Goal: Task Accomplishment & Management: Manage account settings

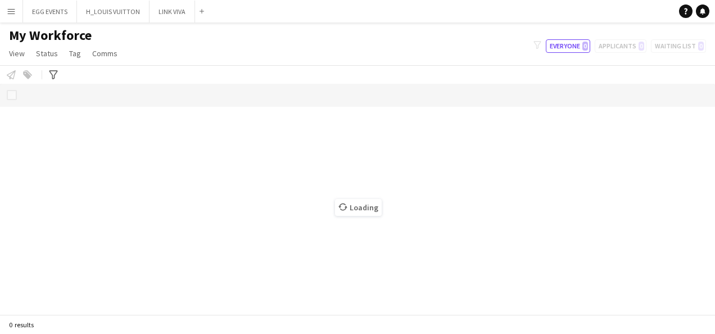
click at [505, 48] on div "My Workforce View Views Default view New view Update view Delete view Edit name…" at bounding box center [357, 46] width 715 height 38
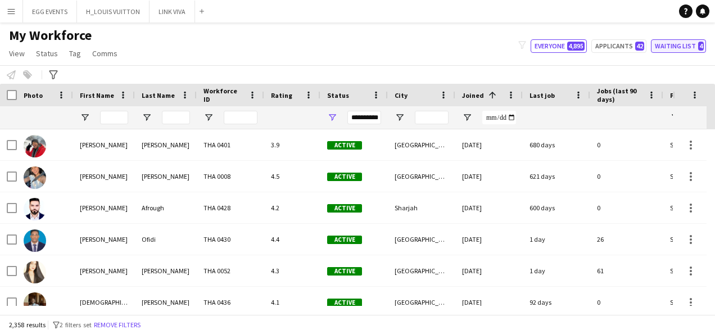
click at [659, 51] on button "Waiting list 4" at bounding box center [678, 45] width 55 height 13
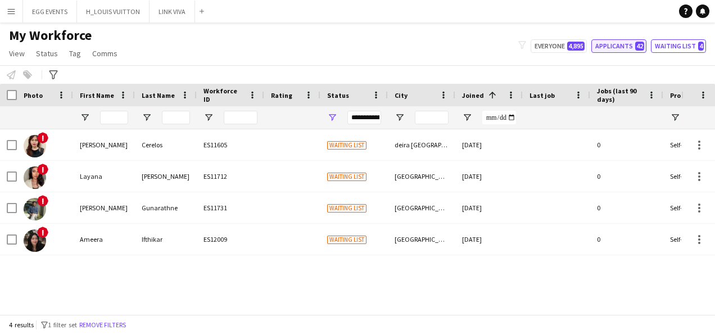
click at [623, 48] on button "Applicants 42" at bounding box center [618, 45] width 55 height 13
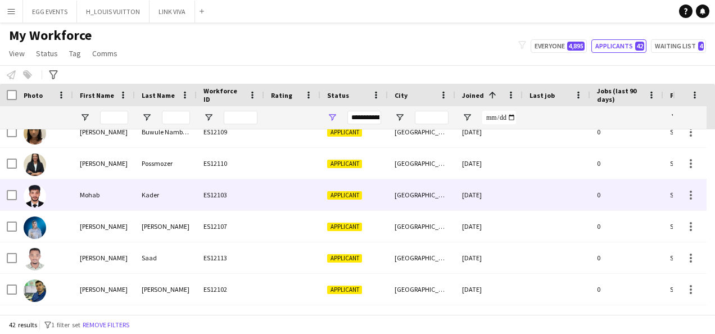
scroll to position [1146, 0]
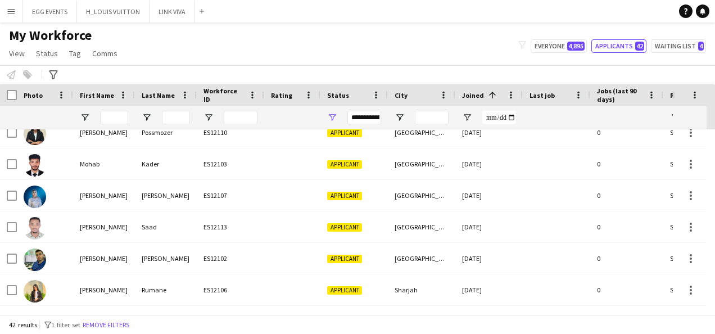
click at [368, 119] on div "**********" at bounding box center [364, 117] width 34 height 13
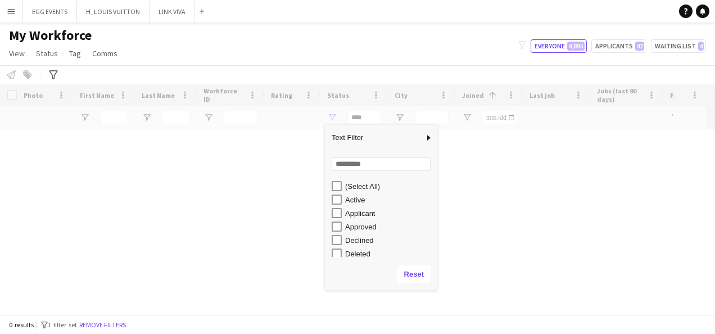
scroll to position [71, 0]
type input "**********"
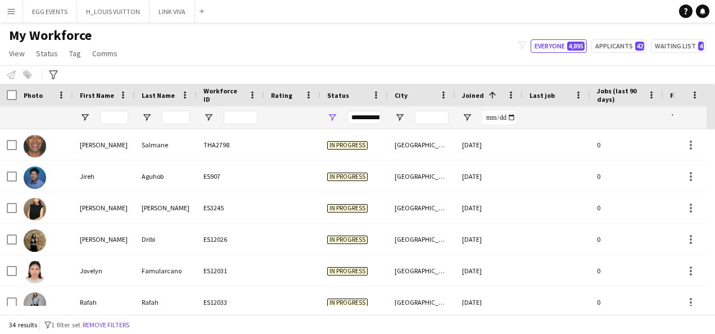
click at [392, 67] on div "Notify workforce Add to tag Select at least one crew to tag him or her. Advance…" at bounding box center [357, 74] width 715 height 19
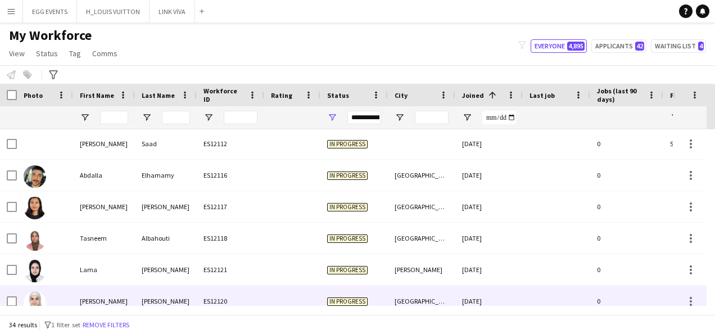
scroll to position [894, 0]
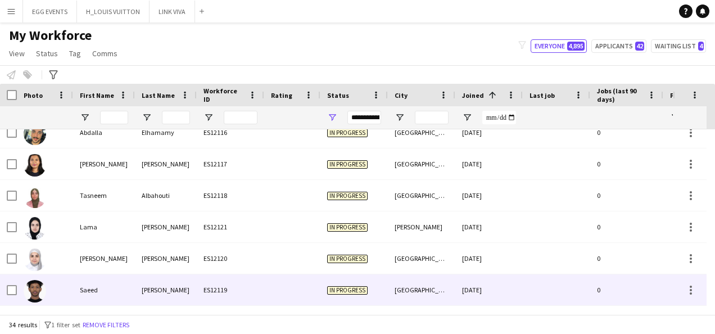
click at [345, 282] on div "In progress" at bounding box center [353, 289] width 67 height 31
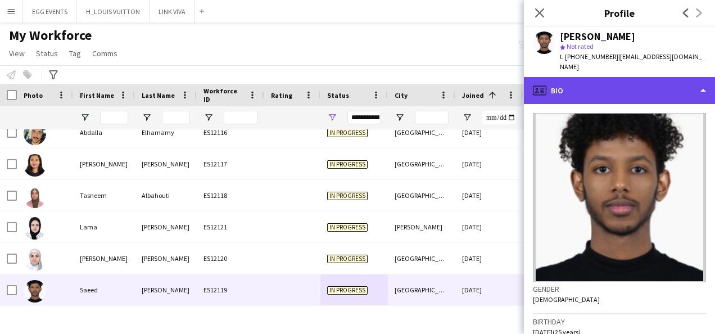
click at [653, 80] on div "profile Bio" at bounding box center [619, 90] width 191 height 27
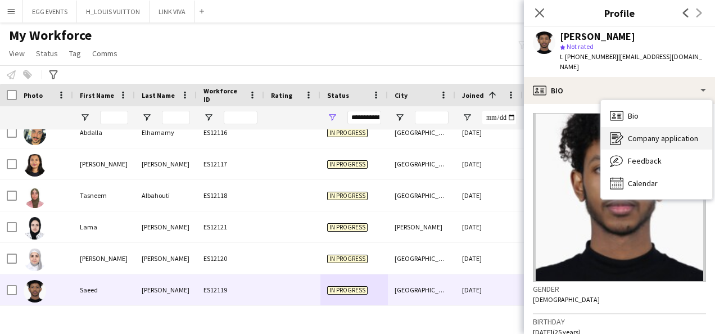
click at [626, 129] on div "Company application Company application" at bounding box center [656, 138] width 111 height 22
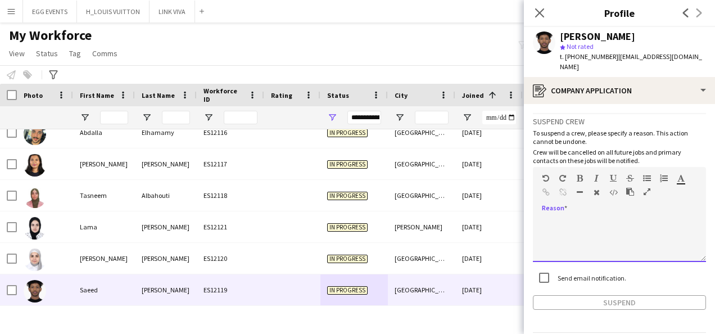
click at [617, 241] on div at bounding box center [619, 239] width 173 height 45
paste div
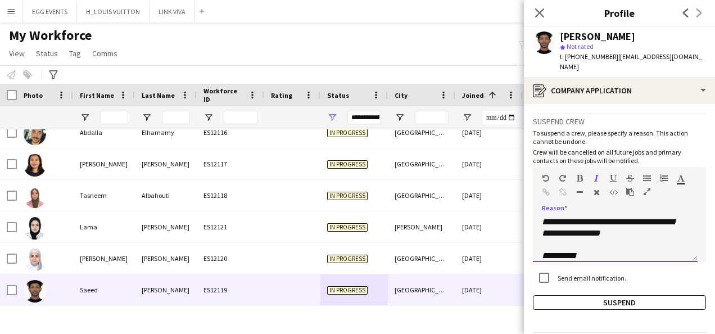
scroll to position [0, 0]
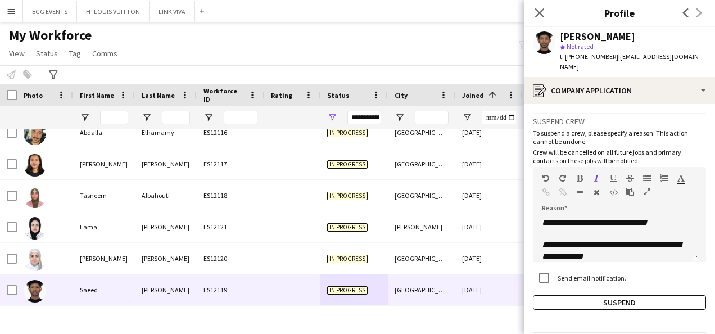
drag, startPoint x: 646, startPoint y: 33, endPoint x: 528, endPoint y: 41, distance: 118.3
click at [528, 41] on div "[PERSON_NAME] Not rated t. [PHONE_NUMBER] | [EMAIL_ADDRESS][DOMAIN_NAME]" at bounding box center [619, 52] width 191 height 50
copy div "[PERSON_NAME]"
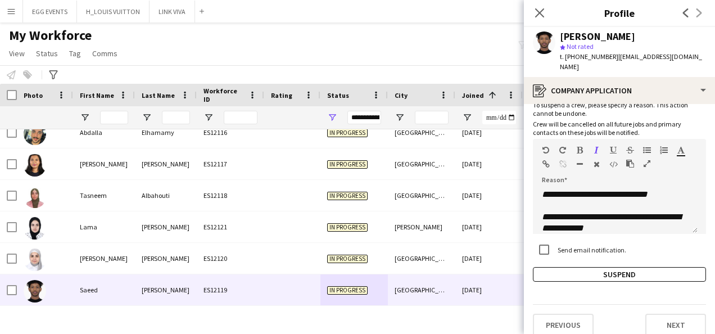
click at [578, 271] on app-crew-profile-application "**********" at bounding box center [619, 219] width 191 height 230
click at [554, 267] on button "Suspend" at bounding box center [619, 274] width 173 height 15
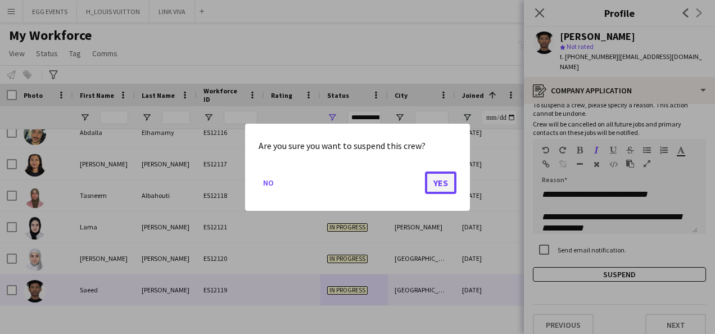
click at [445, 185] on button "Yes" at bounding box center [440, 182] width 31 height 22
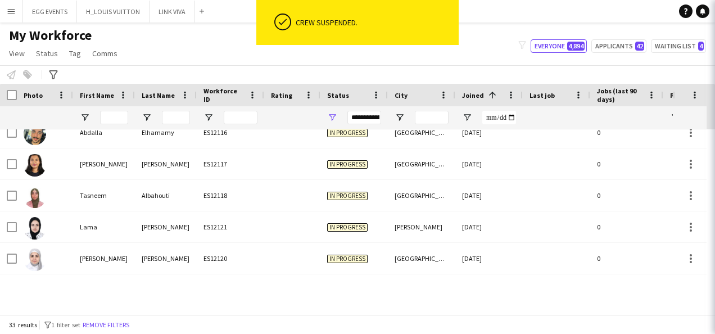
scroll to position [862, 0]
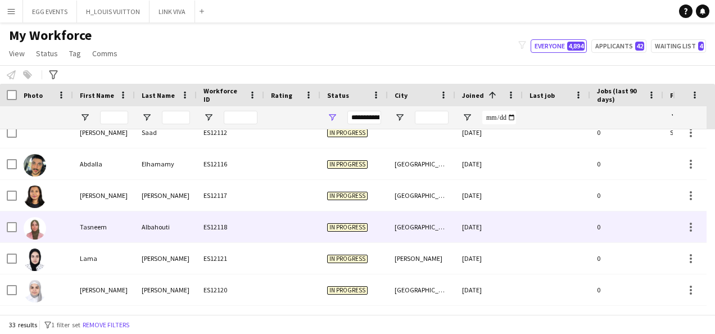
click at [455, 223] on div "[GEOGRAPHIC_DATA]" at bounding box center [421, 226] width 67 height 31
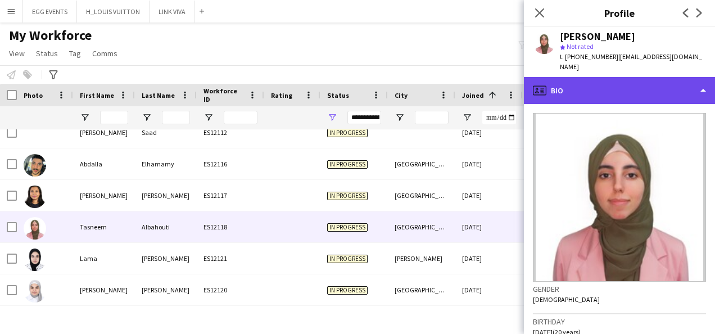
click at [643, 79] on div "profile Bio" at bounding box center [619, 90] width 191 height 27
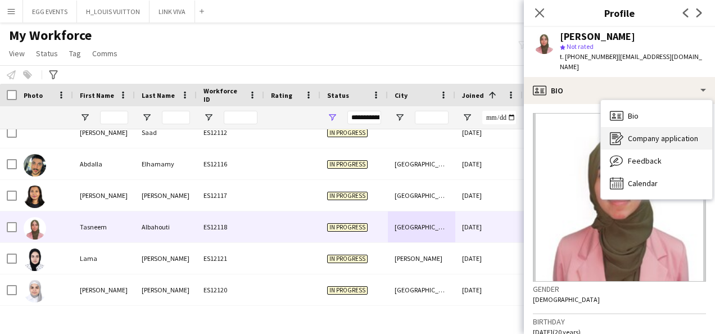
click at [623, 127] on div "Company application Company application" at bounding box center [656, 138] width 111 height 22
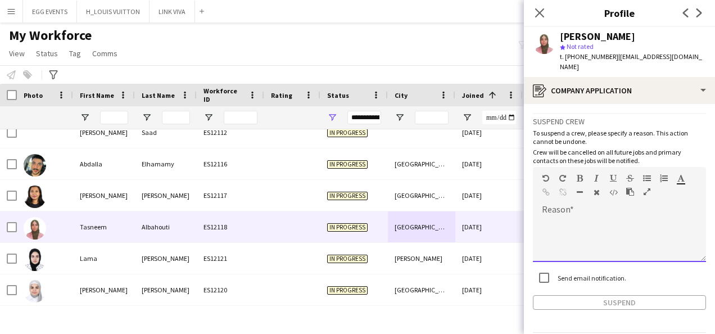
click at [594, 250] on div at bounding box center [619, 239] width 173 height 45
paste div
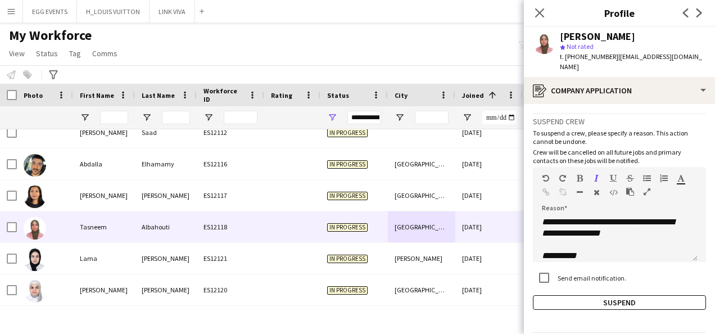
drag, startPoint x: 651, startPoint y: 35, endPoint x: 560, endPoint y: 38, distance: 90.5
click at [560, 38] on div "[PERSON_NAME]" at bounding box center [633, 36] width 146 height 10
copy div "[PERSON_NAME]"
click at [595, 295] on button "Suspend" at bounding box center [619, 302] width 173 height 15
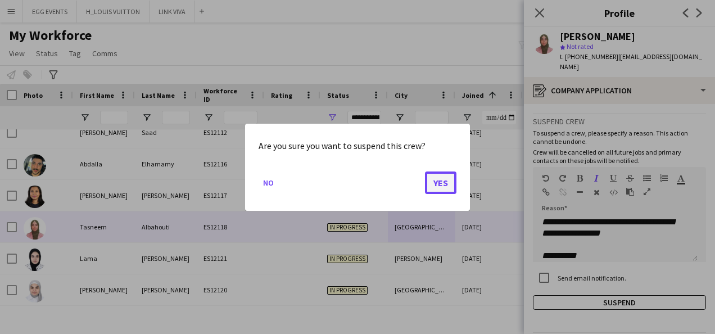
click at [443, 174] on button "Yes" at bounding box center [440, 182] width 31 height 22
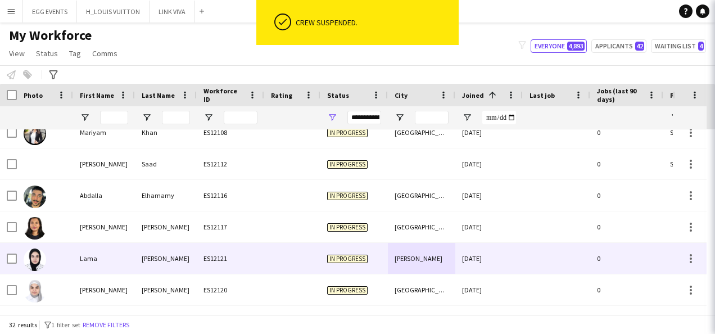
scroll to position [831, 0]
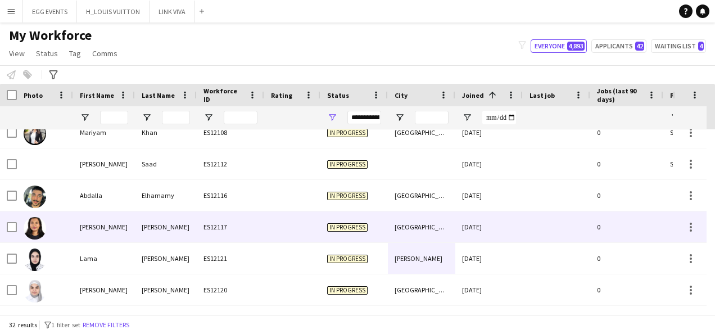
click at [477, 229] on div "[DATE]" at bounding box center [488, 226] width 67 height 31
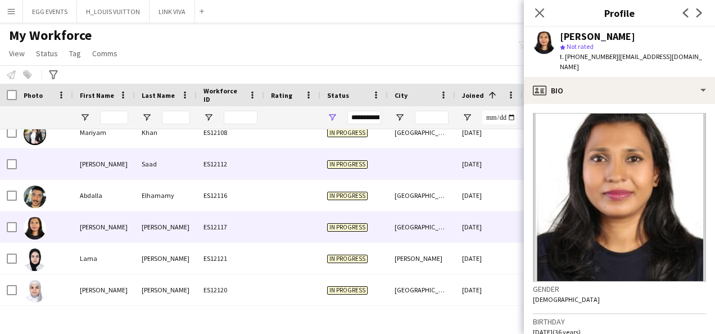
click at [483, 173] on div "[DATE]" at bounding box center [488, 163] width 67 height 31
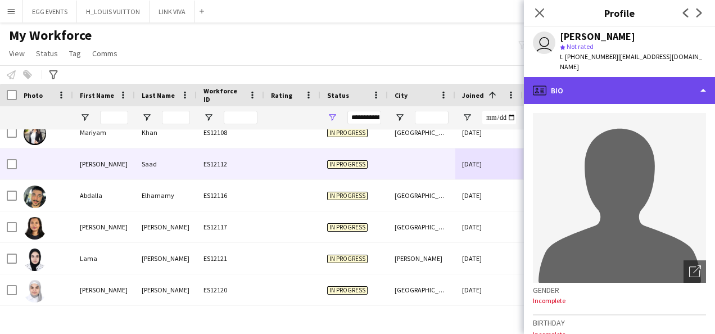
click at [627, 77] on div "profile Bio" at bounding box center [619, 90] width 191 height 27
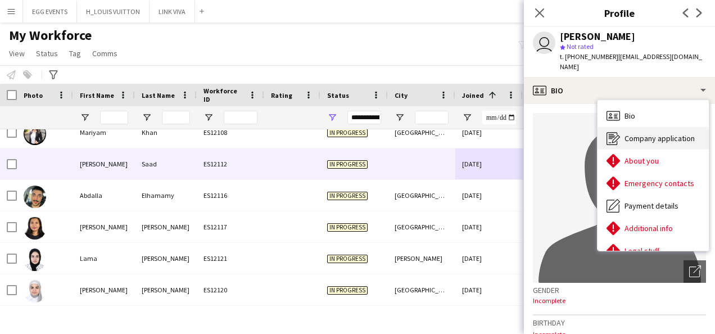
click at [618, 132] on icon "Company application" at bounding box center [613, 138] width 13 height 13
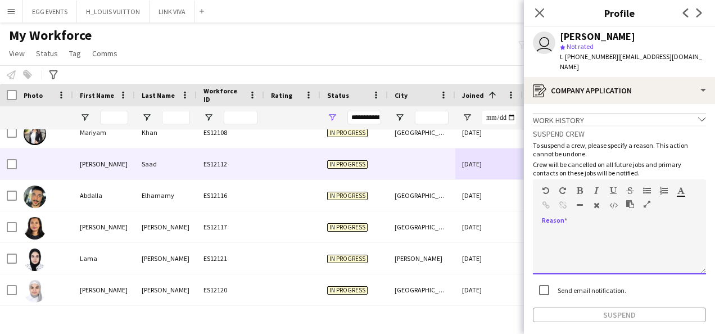
click at [588, 229] on div at bounding box center [619, 251] width 173 height 45
paste div
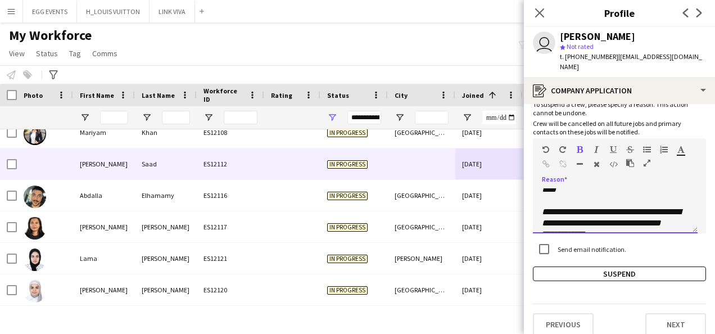
scroll to position [223, 0]
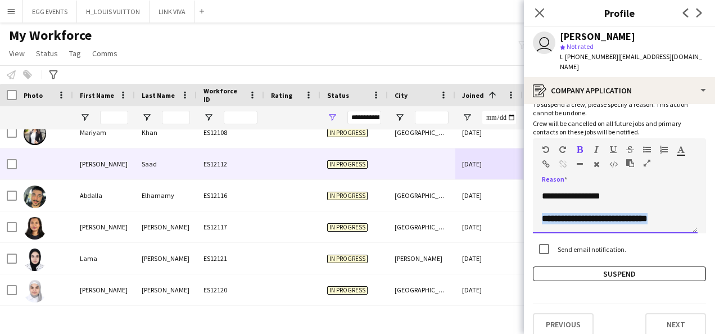
drag, startPoint x: 669, startPoint y: 205, endPoint x: 534, endPoint y: 208, distance: 134.9
click at [534, 208] on div "**********" at bounding box center [615, 210] width 165 height 45
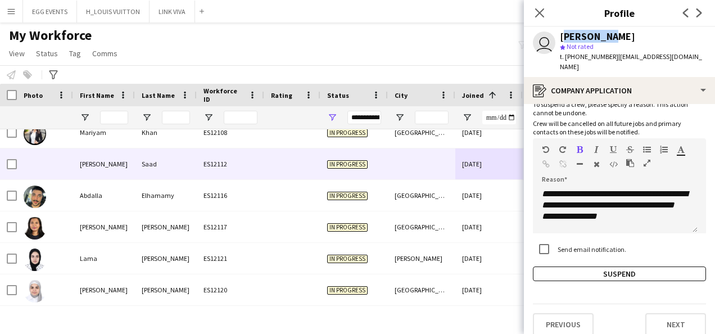
drag, startPoint x: 618, startPoint y: 35, endPoint x: 559, endPoint y: 40, distance: 58.7
click at [559, 40] on div "user [PERSON_NAME] star Not rated t. [PHONE_NUMBER] | [EMAIL_ADDRESS][DOMAIN_NA…" at bounding box center [619, 52] width 191 height 50
copy div "[PERSON_NAME]"
click at [555, 266] on button "Suspend" at bounding box center [619, 273] width 173 height 15
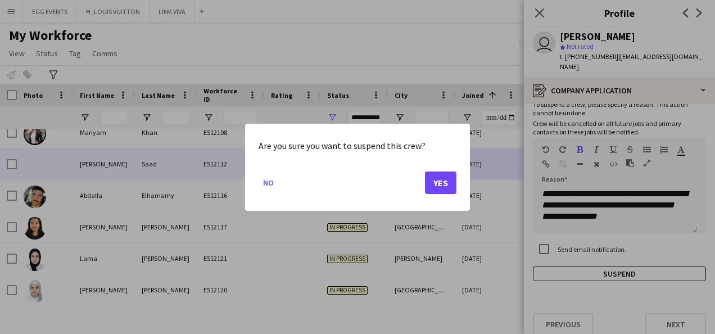
click at [446, 144] on mat-dialog-content "Are you sure you want to suspend this crew?" at bounding box center [358, 145] width 198 height 17
click at [446, 166] on mat-dialog-actions "No Yes" at bounding box center [358, 186] width 198 height 48
click at [449, 180] on button "Yes" at bounding box center [440, 182] width 31 height 22
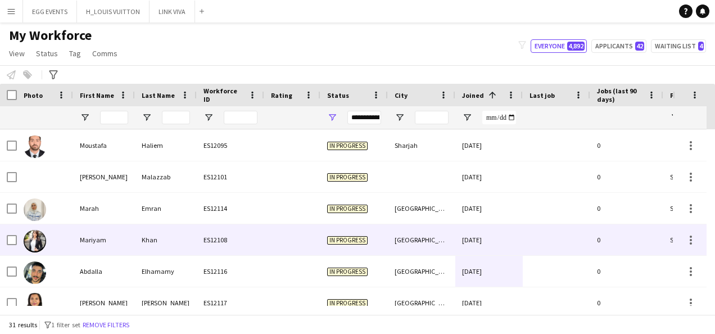
scroll to position [721, 0]
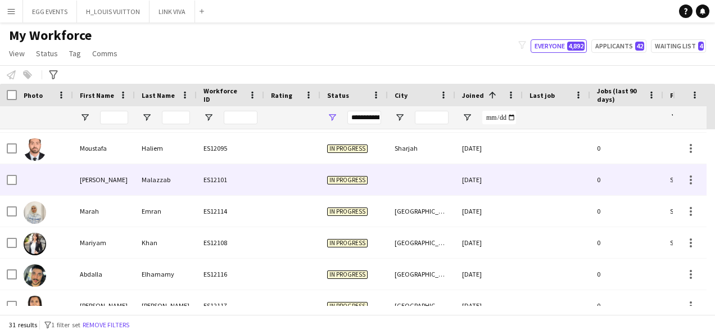
click at [498, 185] on div "[DATE]" at bounding box center [488, 179] width 67 height 31
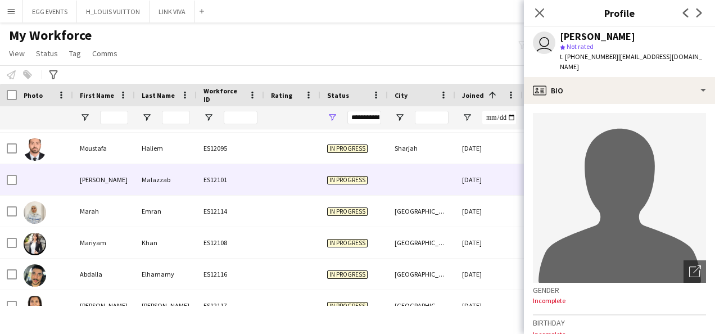
click at [611, 66] on div "t. [PHONE_NUMBER] | [EMAIL_ADDRESS][DOMAIN_NAME]" at bounding box center [633, 62] width 146 height 20
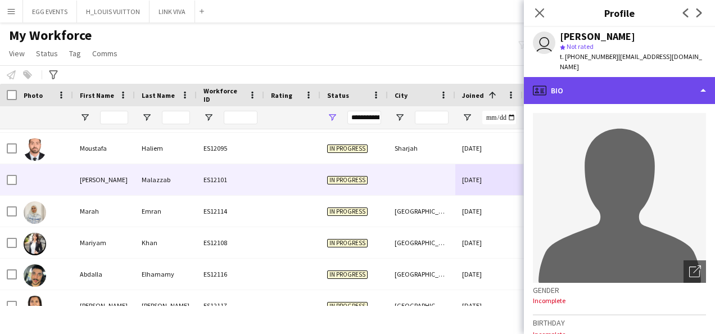
click at [597, 93] on div "profile Bio" at bounding box center [619, 90] width 191 height 27
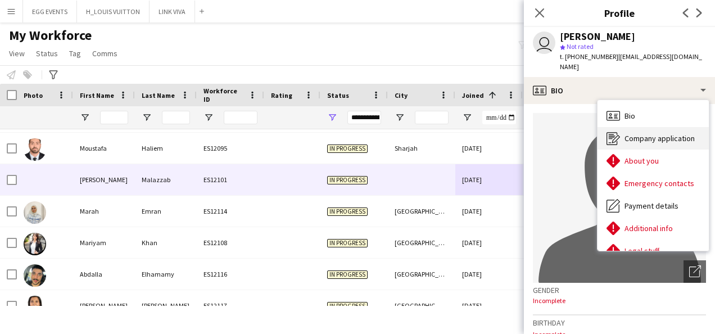
click at [621, 142] on div "Company application Company application" at bounding box center [653, 138] width 111 height 22
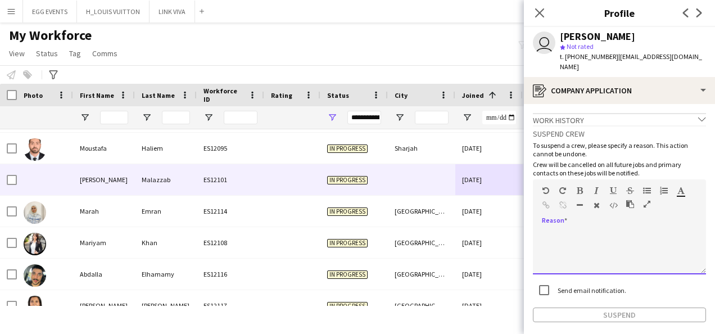
click at [571, 248] on div at bounding box center [619, 251] width 173 height 45
paste div
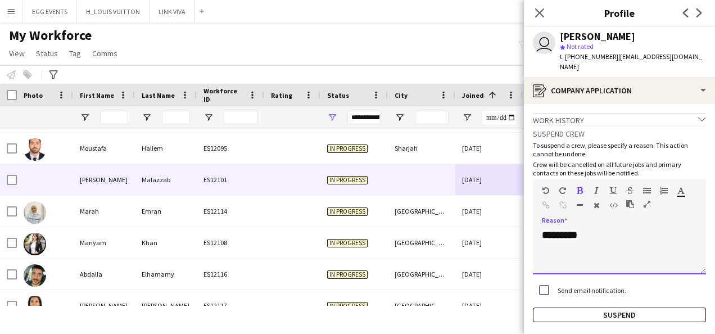
drag, startPoint x: 658, startPoint y: 212, endPoint x: 595, endPoint y: 242, distance: 69.6
click at [595, 242] on div "Standard Heading 1 Heading 2 Heading 3 Heading 4 Heading 5 Heading 6 Heading 7 …" at bounding box center [619, 226] width 173 height 95
drag, startPoint x: 595, startPoint y: 242, endPoint x: 521, endPoint y: 250, distance: 75.2
click at [521, 250] on body "Menu Boards Boards Boards All jobs Status Workforce Workforce My Workforce Recr…" at bounding box center [357, 167] width 715 height 334
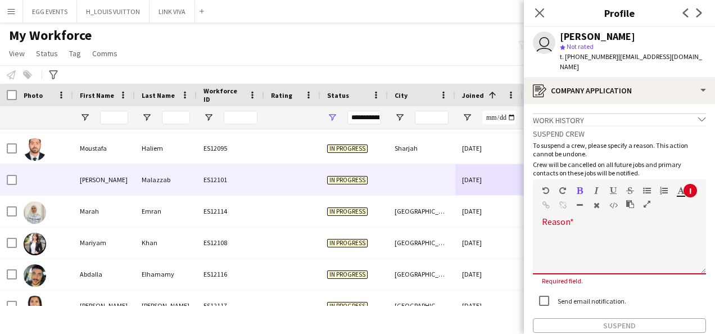
drag, startPoint x: 630, startPoint y: 35, endPoint x: 558, endPoint y: 35, distance: 71.9
click at [558, 35] on div "user [PERSON_NAME] star Not rated t. [PHONE_NUMBER] | [EMAIL_ADDRESS][DOMAIN_NA…" at bounding box center [619, 52] width 191 height 50
copy div "[PERSON_NAME]"
click at [561, 255] on div at bounding box center [619, 251] width 173 height 45
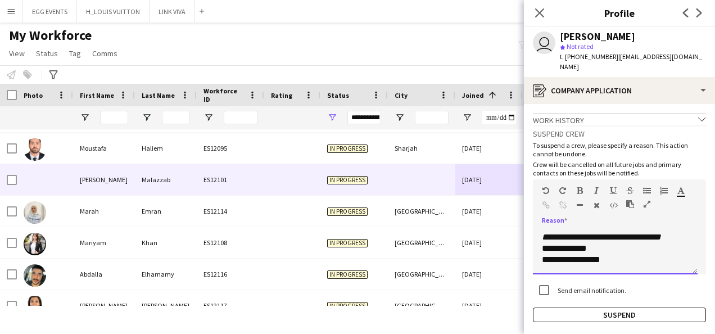
scroll to position [0, 0]
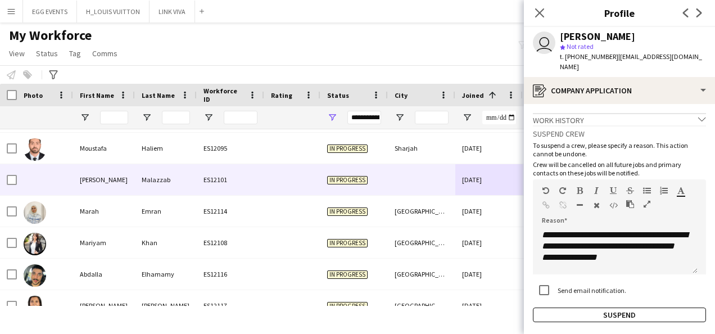
drag, startPoint x: 633, startPoint y: 40, endPoint x: 560, endPoint y: 33, distance: 73.4
click at [560, 33] on div "[PERSON_NAME]" at bounding box center [633, 36] width 146 height 10
copy div "[PERSON_NAME]"
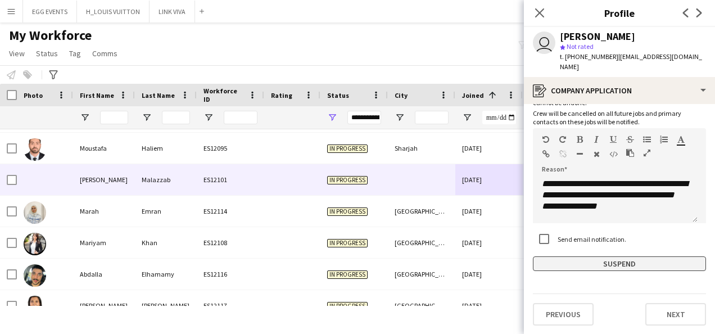
click at [596, 266] on button "Suspend" at bounding box center [619, 263] width 173 height 15
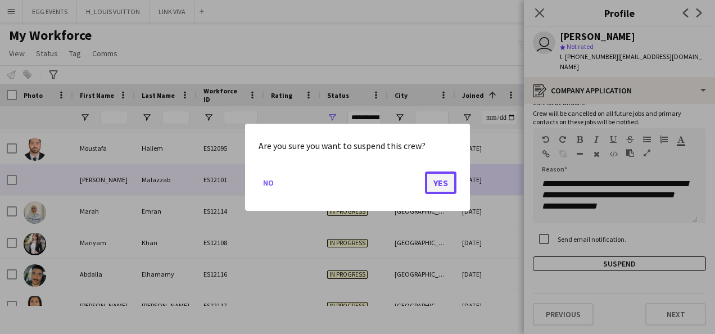
click at [429, 178] on button "Yes" at bounding box center [440, 182] width 31 height 22
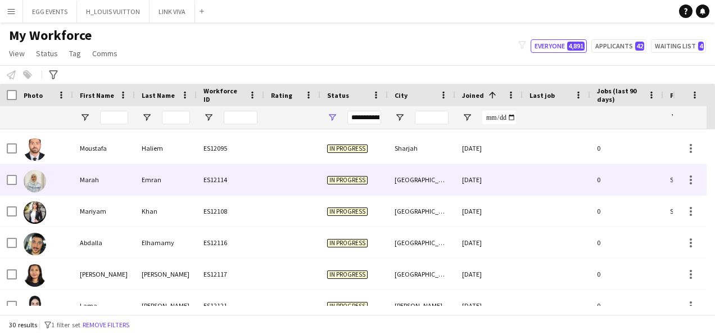
click at [526, 184] on div at bounding box center [556, 179] width 67 height 31
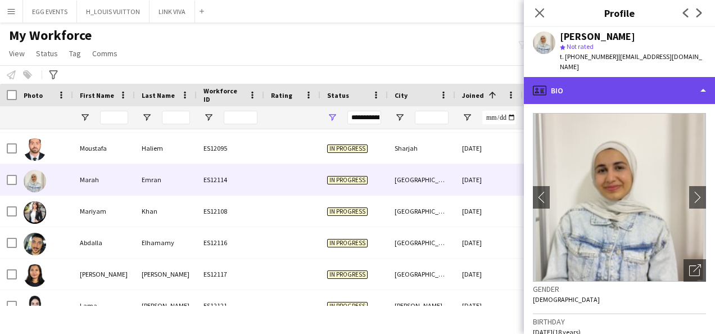
click at [653, 93] on div "profile Bio" at bounding box center [619, 90] width 191 height 27
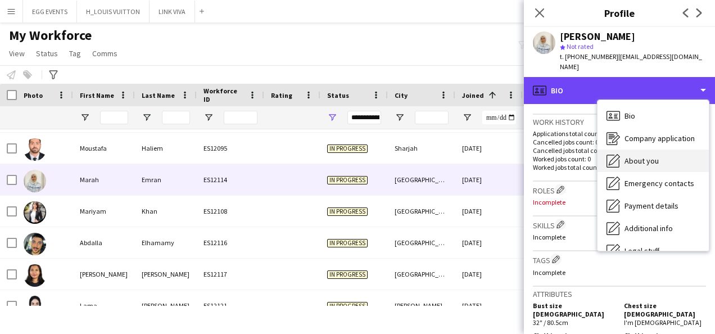
scroll to position [61, 0]
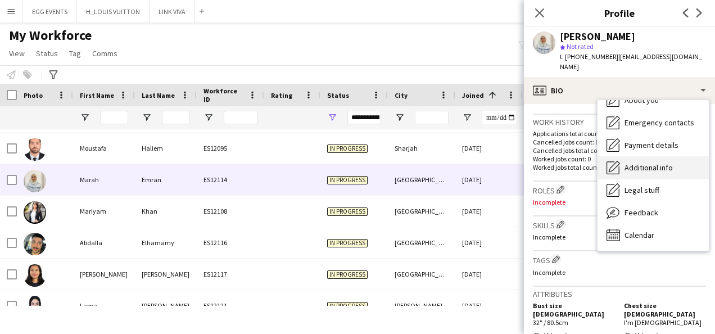
click at [645, 162] on span "Additional info" at bounding box center [648, 167] width 48 height 10
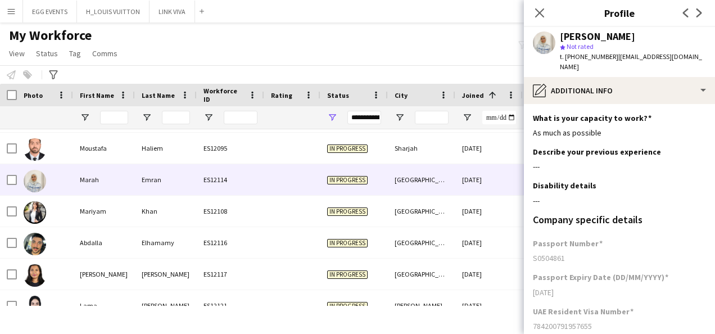
scroll to position [156, 0]
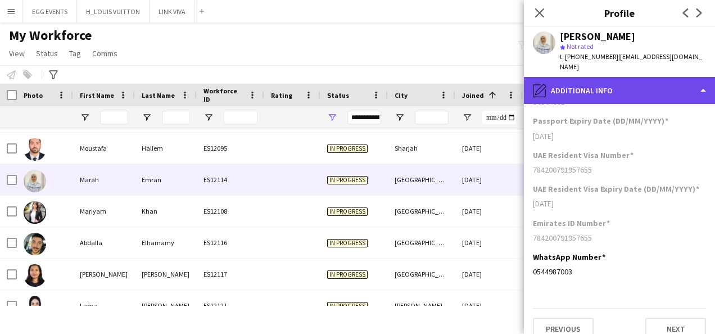
click at [659, 92] on div "pencil4 Additional info" at bounding box center [619, 90] width 191 height 27
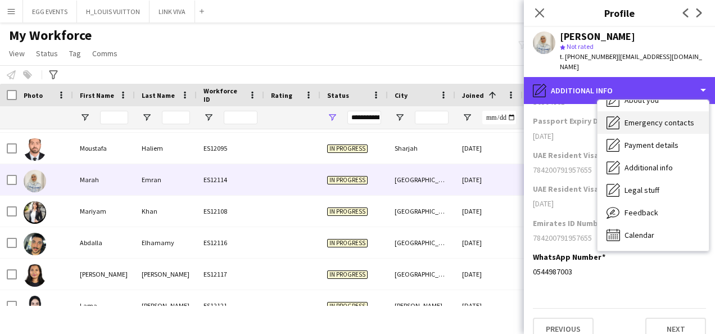
scroll to position [0, 0]
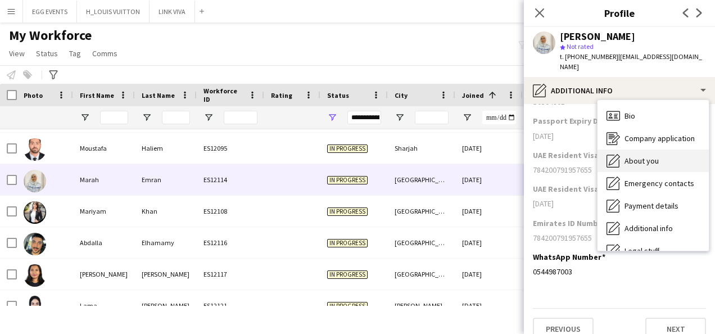
click at [624, 150] on div "About you About you" at bounding box center [653, 161] width 111 height 22
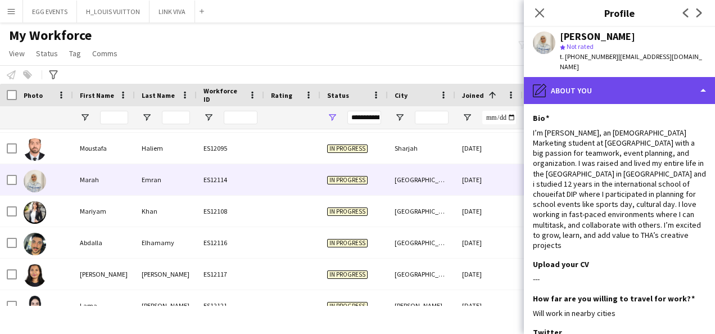
click at [638, 85] on div "pencil4 About you" at bounding box center [619, 90] width 191 height 27
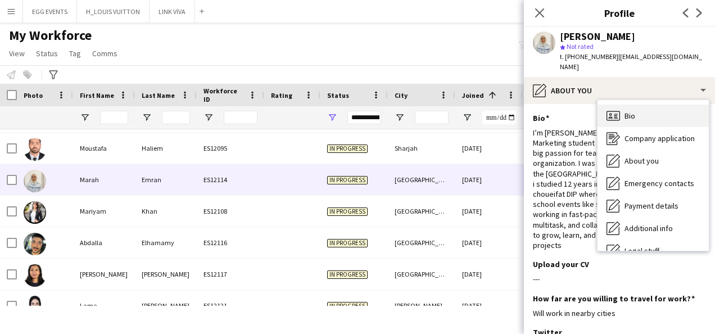
click at [627, 111] on span "Bio" at bounding box center [629, 116] width 11 height 10
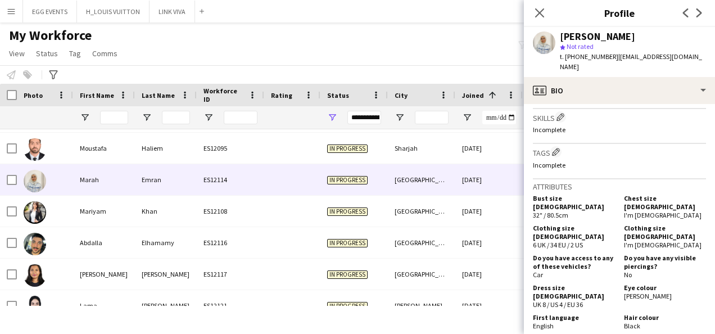
scroll to position [586, 0]
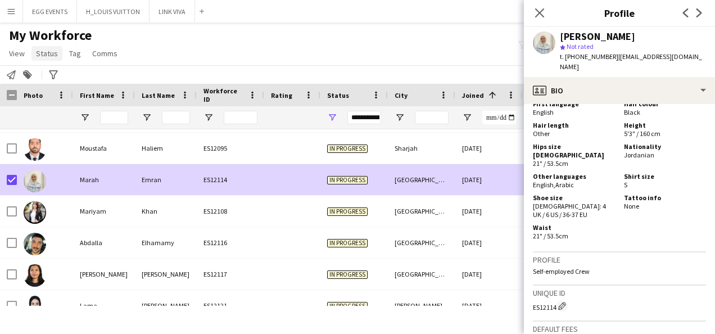
click at [47, 57] on span "Status" at bounding box center [47, 53] width 22 height 10
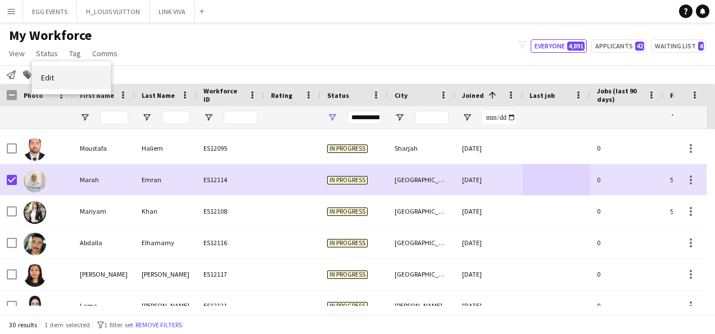
click at [59, 86] on link "Edit" at bounding box center [71, 78] width 79 height 24
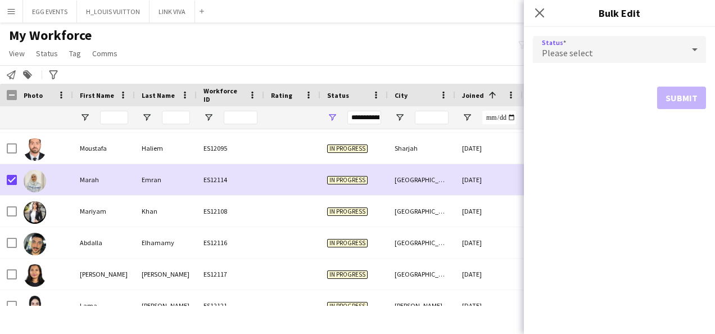
click at [600, 56] on div "Please select" at bounding box center [608, 49] width 151 height 27
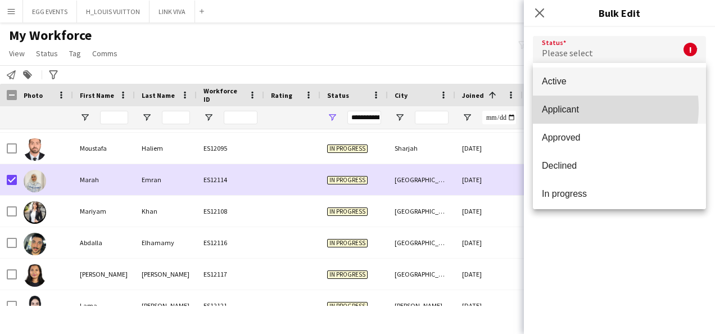
click at [591, 108] on span "Applicant" at bounding box center [619, 109] width 155 height 11
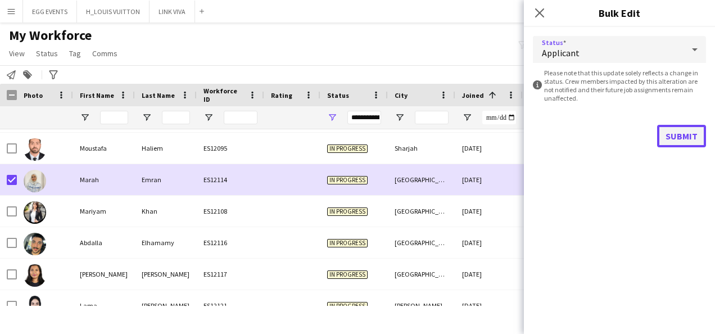
click at [673, 132] on button "Submit" at bounding box center [681, 136] width 49 height 22
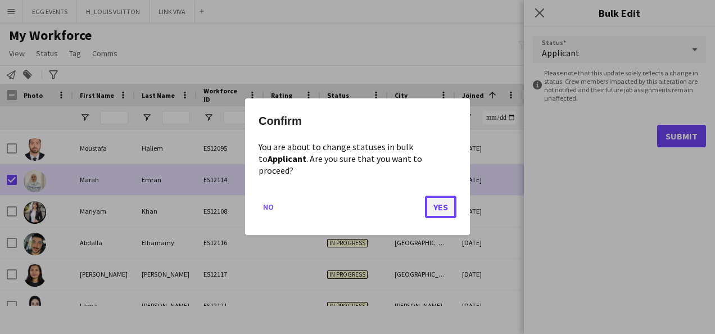
click at [433, 197] on button "Yes" at bounding box center [440, 207] width 31 height 22
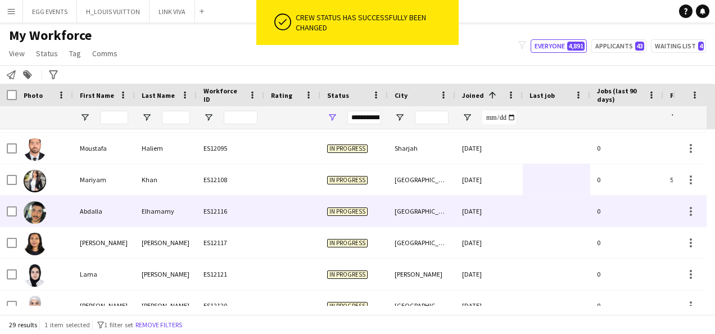
scroll to position [736, 0]
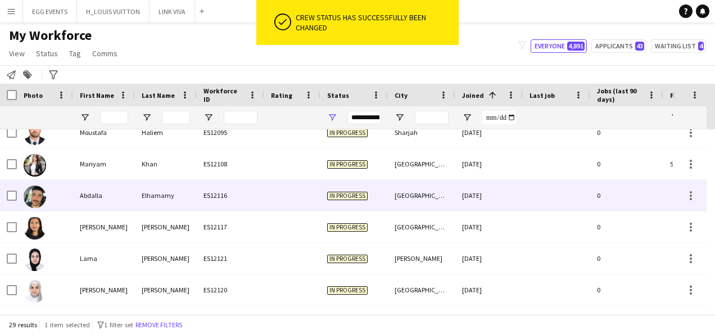
click at [419, 188] on div "[GEOGRAPHIC_DATA]" at bounding box center [421, 195] width 67 height 31
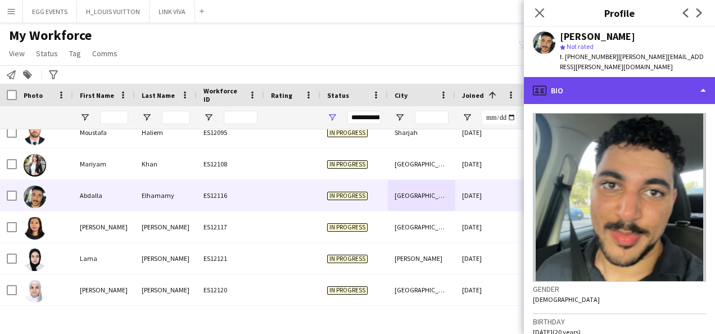
click at [629, 84] on div "profile Bio" at bounding box center [619, 90] width 191 height 27
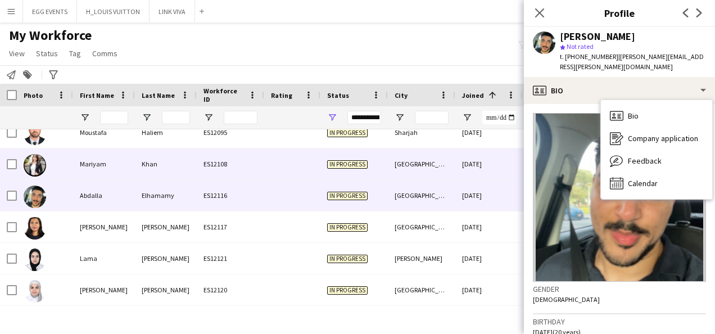
click at [445, 169] on div "[GEOGRAPHIC_DATA]" at bounding box center [421, 163] width 67 height 31
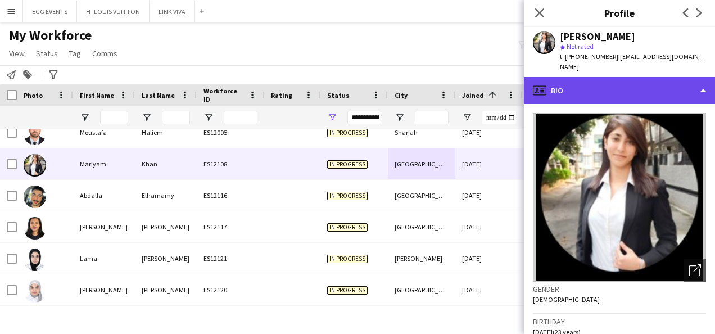
click at [612, 82] on div "profile Bio" at bounding box center [619, 90] width 191 height 27
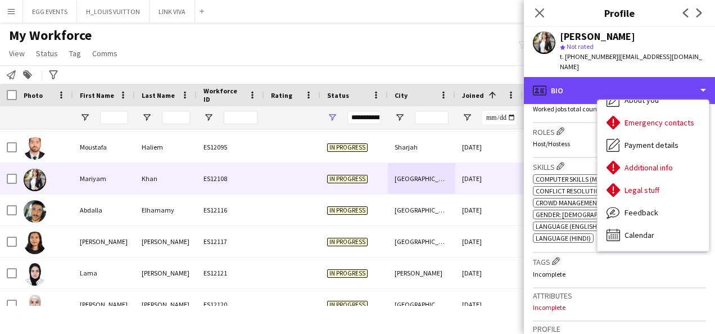
scroll to position [322, 0]
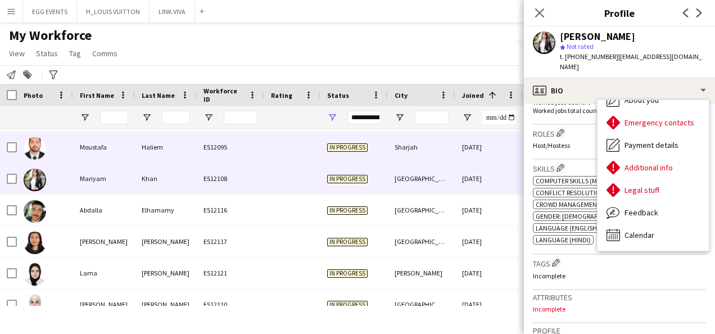
click at [493, 152] on div "[DATE]" at bounding box center [488, 147] width 67 height 31
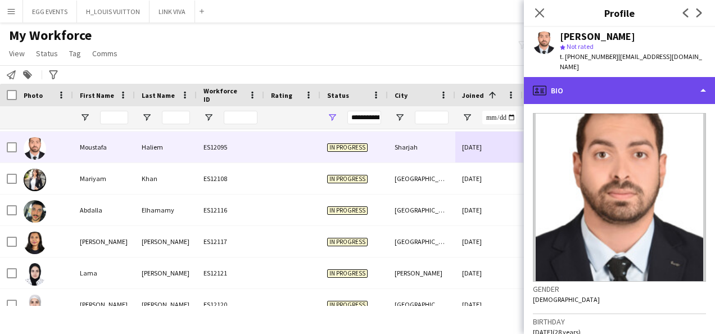
click at [618, 80] on div "profile Bio" at bounding box center [619, 90] width 191 height 27
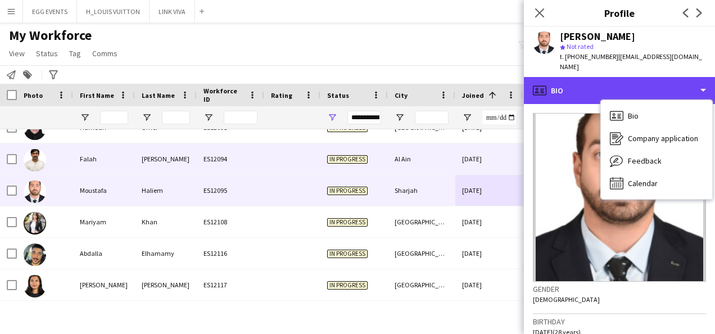
scroll to position [678, 0]
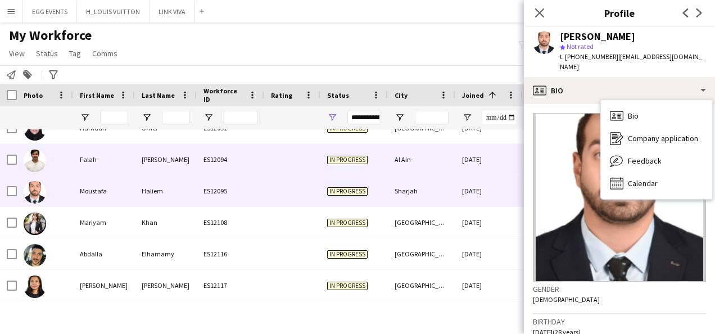
click at [456, 168] on div "[DATE]" at bounding box center [488, 159] width 67 height 31
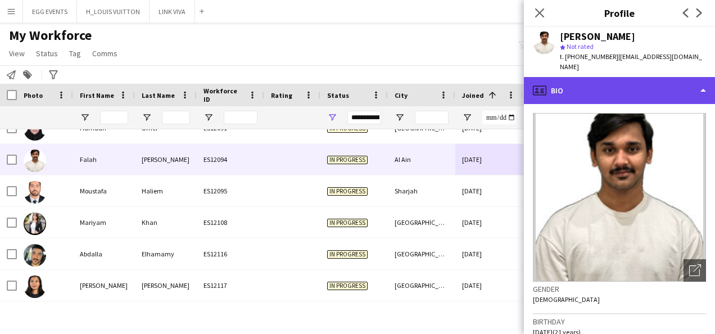
click at [617, 80] on div "profile Bio" at bounding box center [619, 90] width 191 height 27
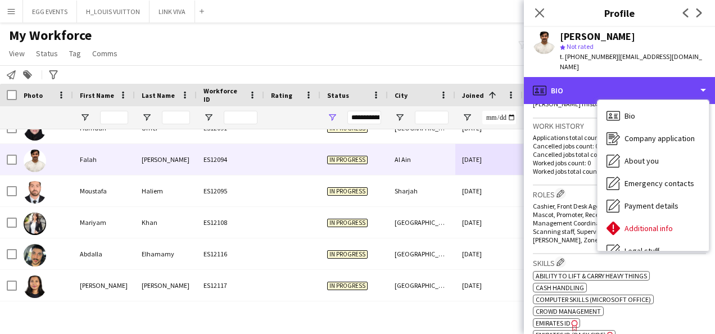
scroll to position [472, 0]
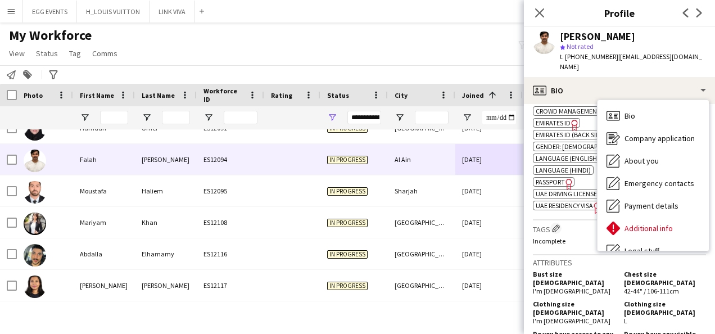
click at [564, 119] on span "Emirates ID" at bounding box center [553, 123] width 35 height 8
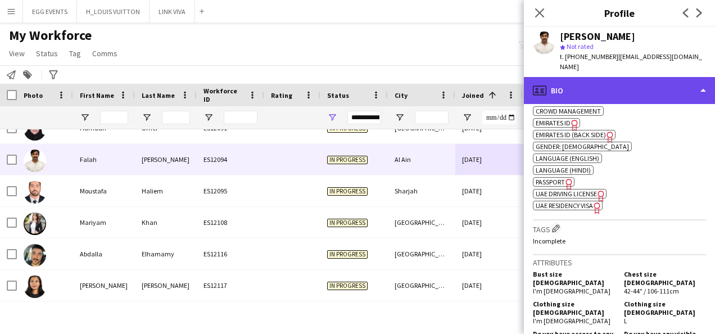
click at [604, 78] on div "profile Bio" at bounding box center [619, 90] width 191 height 27
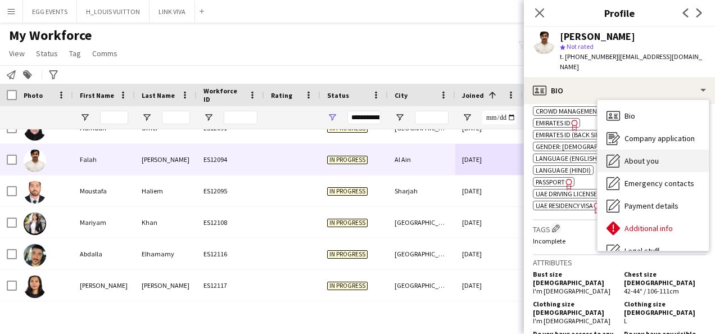
click at [642, 156] on span "About you" at bounding box center [641, 161] width 34 height 10
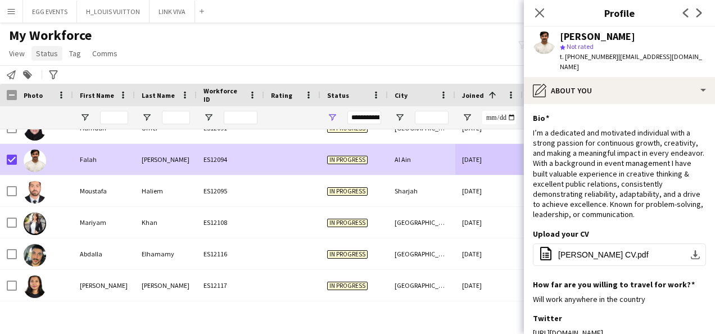
click at [49, 54] on span "Status" at bounding box center [47, 53] width 22 height 10
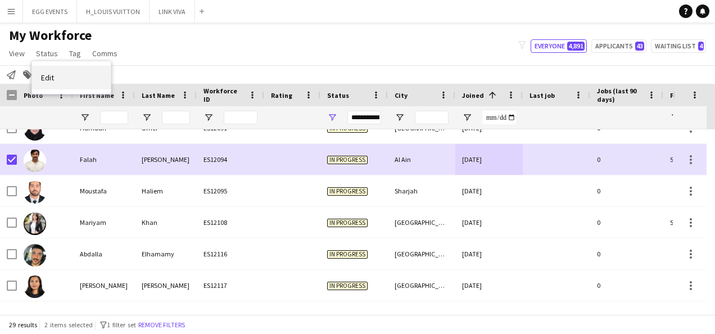
click at [60, 72] on link "Edit" at bounding box center [71, 78] width 79 height 24
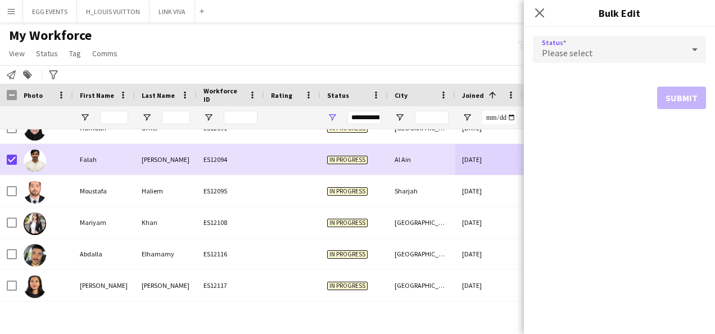
click at [642, 58] on div "Please select" at bounding box center [608, 49] width 151 height 27
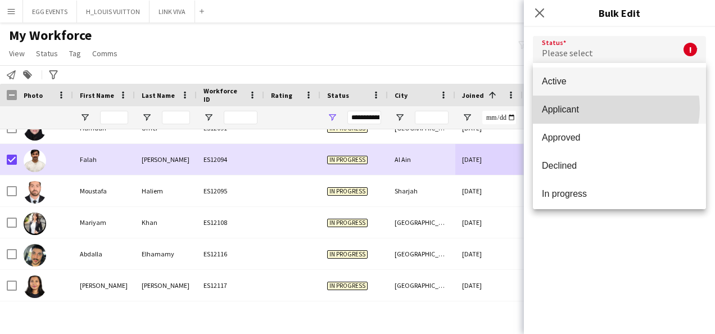
click at [615, 108] on span "Applicant" at bounding box center [619, 109] width 155 height 11
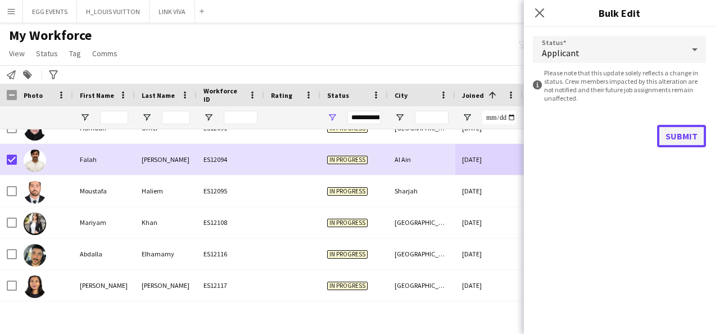
click at [680, 130] on button "Submit" at bounding box center [681, 136] width 49 height 22
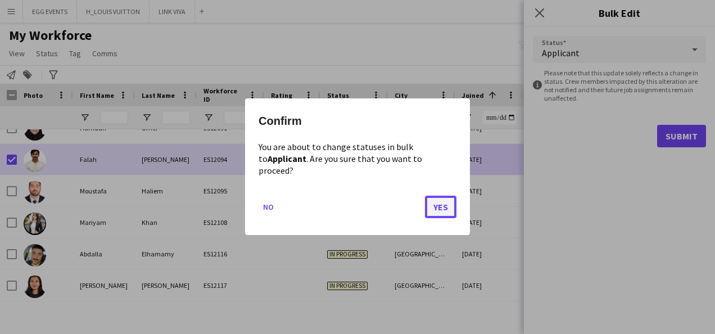
click at [432, 202] on button "Yes" at bounding box center [440, 207] width 31 height 22
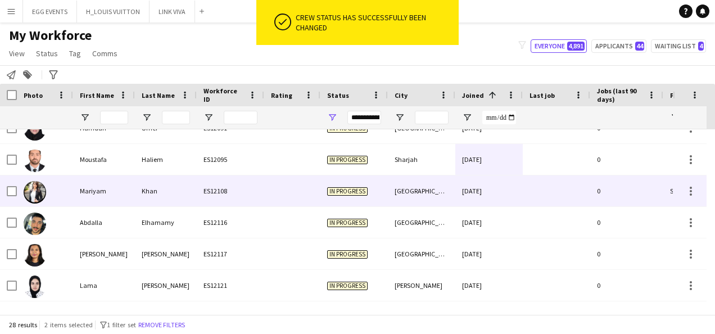
scroll to position [645, 0]
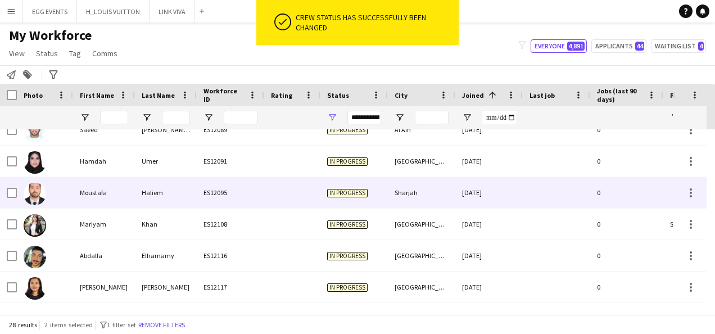
click at [468, 180] on div "[DATE]" at bounding box center [488, 192] width 67 height 31
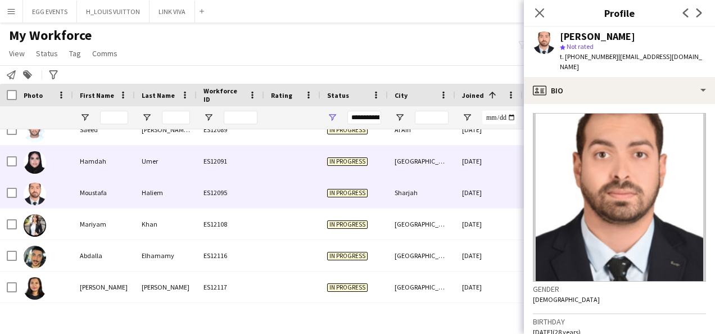
click at [509, 153] on div "[DATE]" at bounding box center [488, 161] width 67 height 31
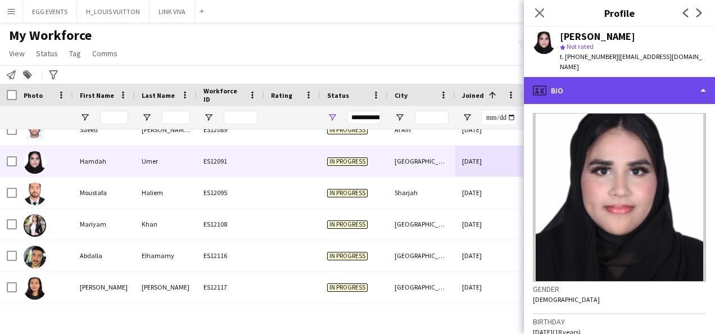
click at [605, 93] on div "profile Bio" at bounding box center [619, 90] width 191 height 27
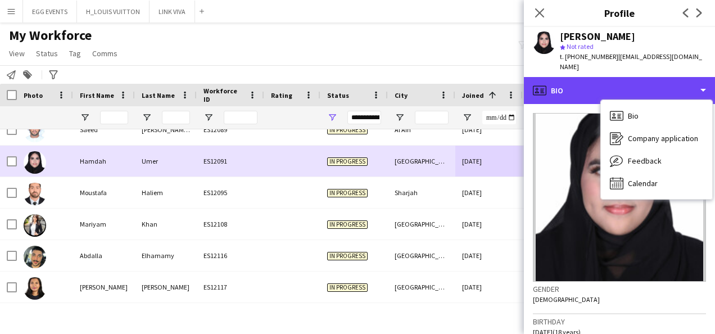
scroll to position [592, 0]
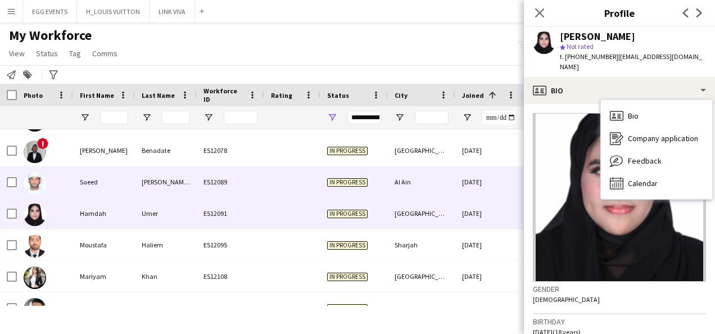
click at [473, 176] on div "[DATE]" at bounding box center [488, 181] width 67 height 31
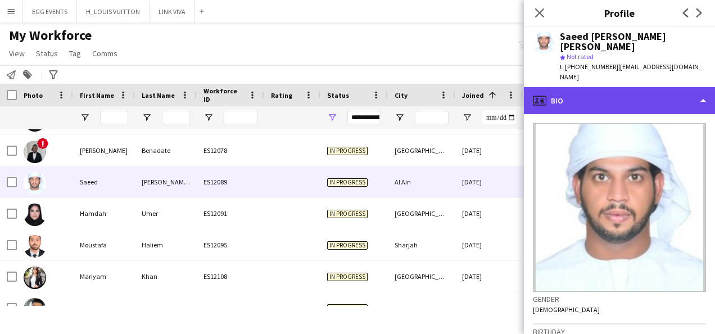
click at [601, 89] on div "profile Bio" at bounding box center [619, 100] width 191 height 27
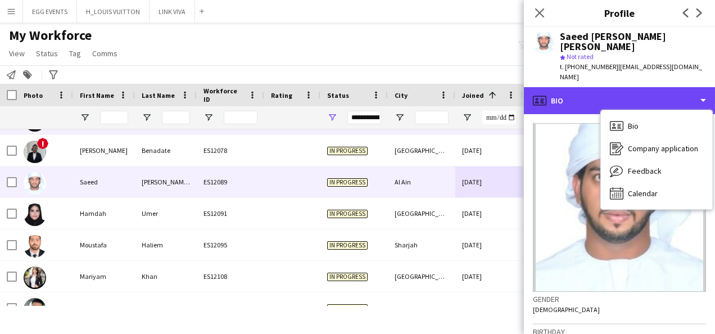
scroll to position [554, 0]
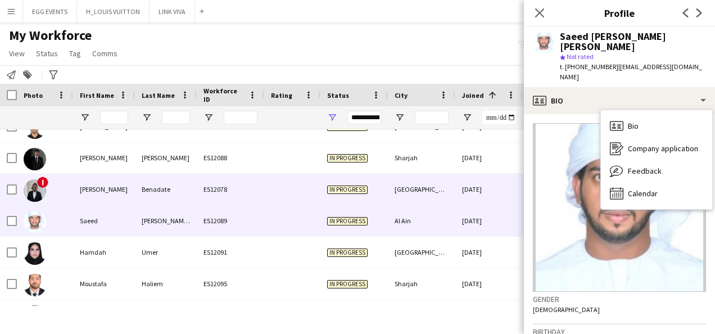
click at [456, 193] on div "[DATE]" at bounding box center [488, 189] width 67 height 31
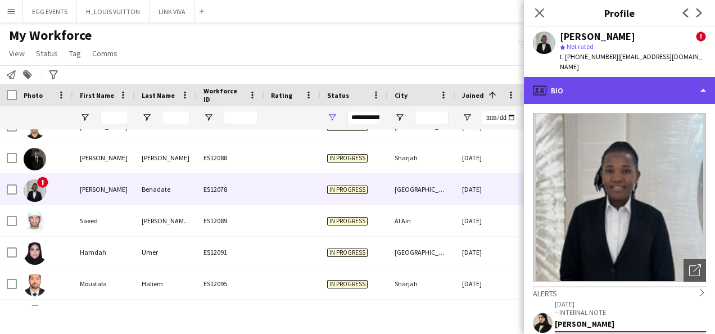
click at [616, 85] on div "profile Bio" at bounding box center [619, 90] width 191 height 27
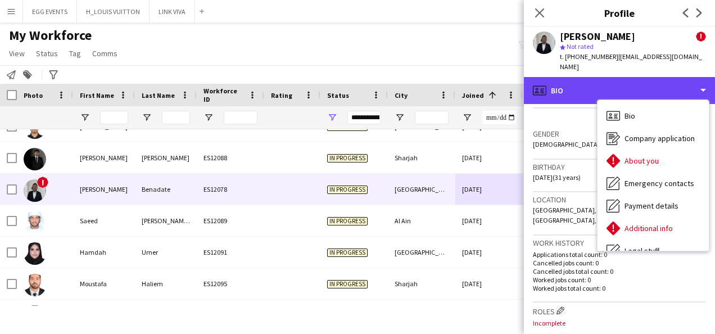
scroll to position [148, 0]
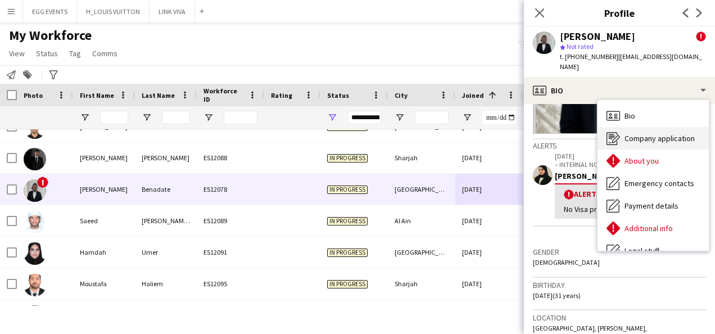
click at [620, 134] on div "Company application Company application" at bounding box center [653, 138] width 111 height 22
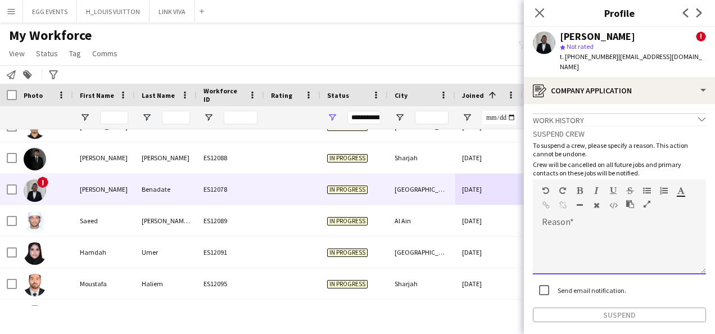
click at [585, 250] on div at bounding box center [619, 251] width 173 height 45
paste div
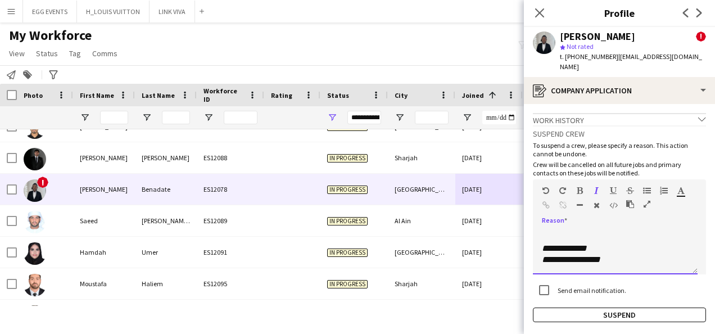
scroll to position [0, 0]
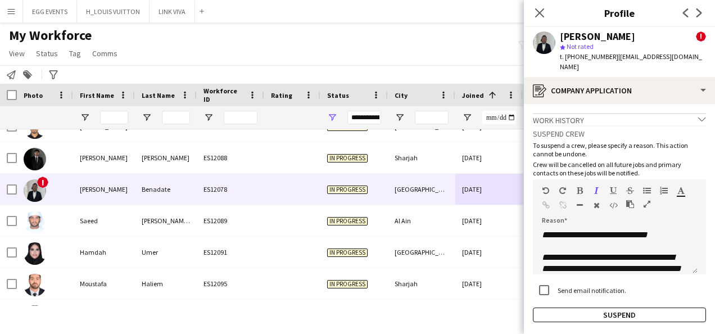
drag, startPoint x: 635, startPoint y: 31, endPoint x: 559, endPoint y: 40, distance: 76.5
click at [559, 40] on div "[PERSON_NAME] ! star Not rated t. [PHONE_NUMBER] | [EMAIL_ADDRESS][DOMAIN_NAME]" at bounding box center [619, 52] width 191 height 50
copy div "[PERSON_NAME]"
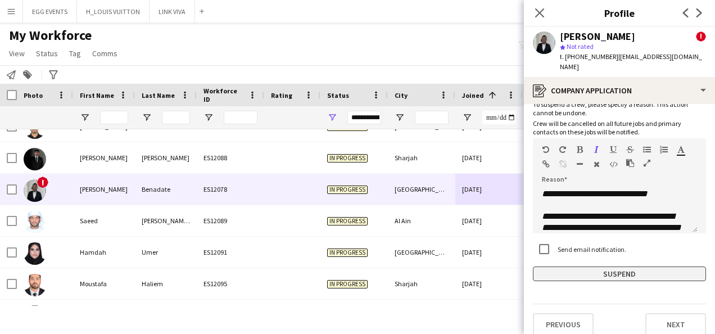
click at [586, 266] on button "Suspend" at bounding box center [619, 273] width 173 height 15
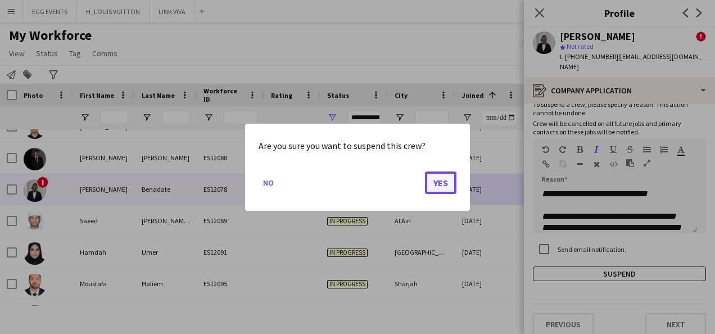
click at [445, 175] on button "Yes" at bounding box center [440, 182] width 31 height 22
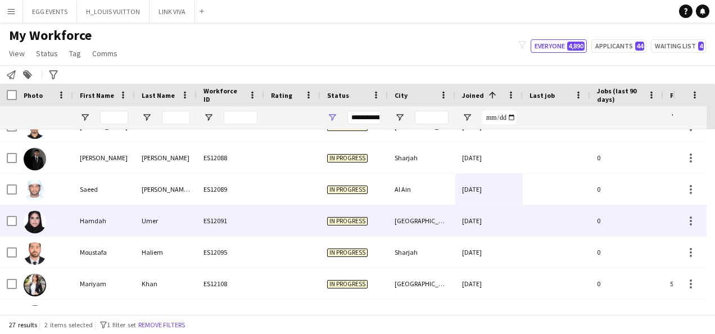
scroll to position [521, 0]
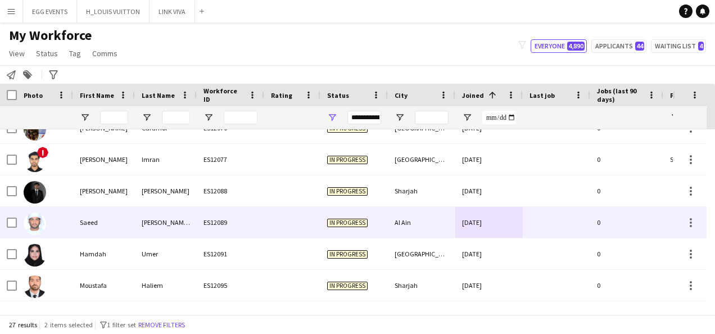
click at [498, 207] on div "[DATE]" at bounding box center [488, 222] width 67 height 31
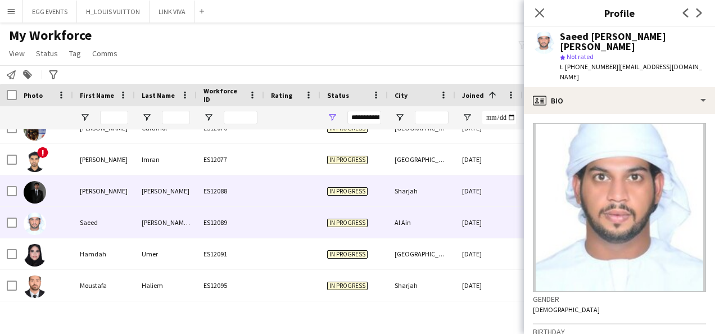
click at [515, 185] on div "[DATE]" at bounding box center [488, 190] width 67 height 31
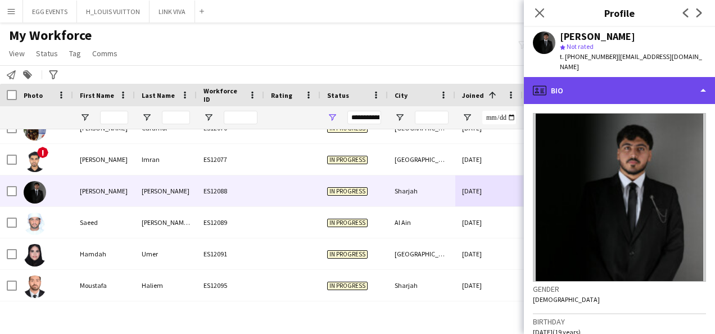
click at [627, 88] on div "profile Bio" at bounding box center [619, 90] width 191 height 27
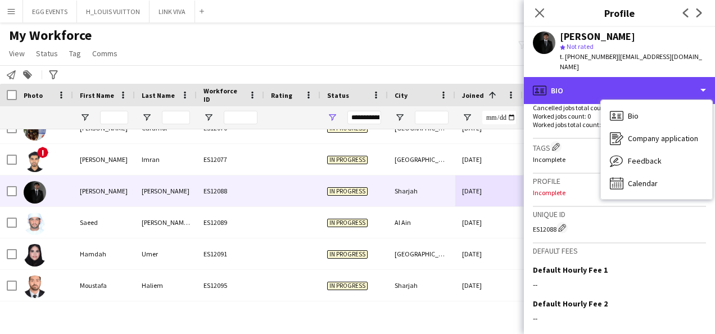
scroll to position [319, 0]
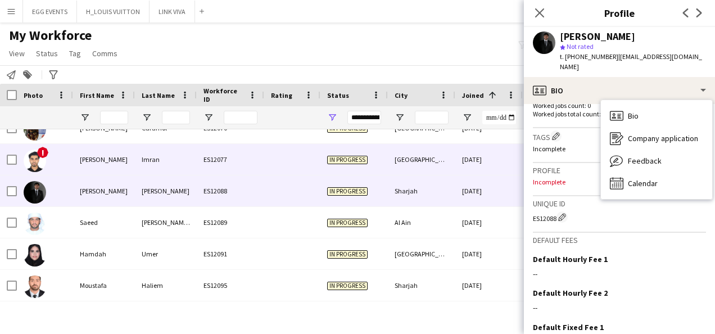
click at [491, 164] on div "[DATE]" at bounding box center [488, 159] width 67 height 31
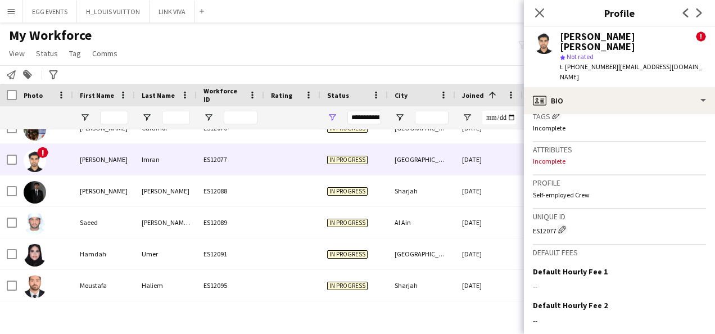
scroll to position [0, 0]
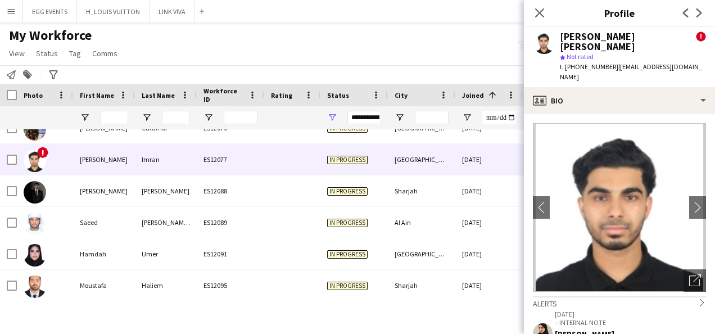
click at [623, 114] on app-crew-profile-bio "chevron-left chevron-right Open photos pop-in Alerts chevron-right [DATE] – INT…" at bounding box center [619, 224] width 191 height 220
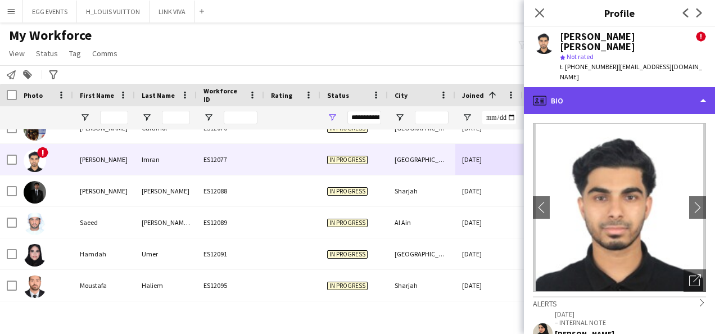
click at [640, 87] on div "profile Bio" at bounding box center [619, 100] width 191 height 27
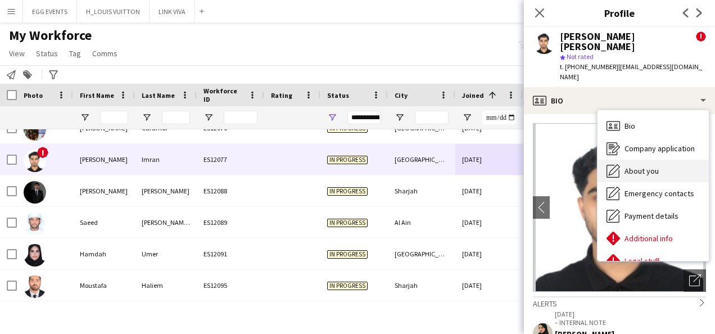
click at [631, 166] on span "About you" at bounding box center [641, 171] width 34 height 10
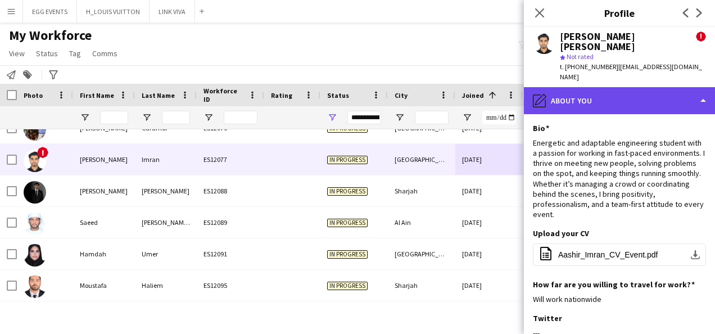
click at [642, 87] on div "pencil4 About you" at bounding box center [619, 100] width 191 height 27
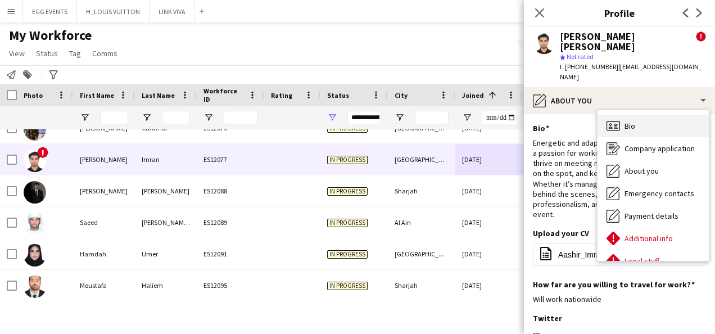
click at [619, 115] on div "Bio Bio" at bounding box center [653, 126] width 111 height 22
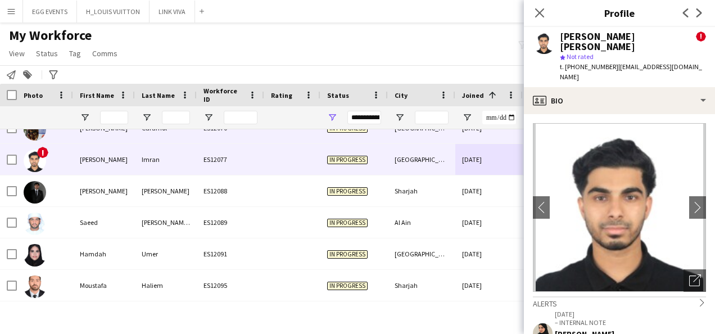
scroll to position [491, 0]
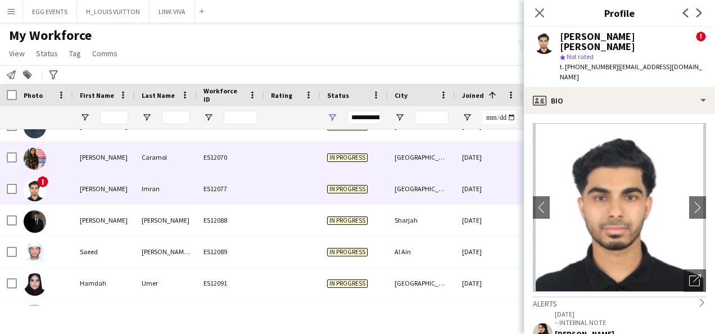
click at [473, 161] on div "[DATE]" at bounding box center [488, 157] width 67 height 31
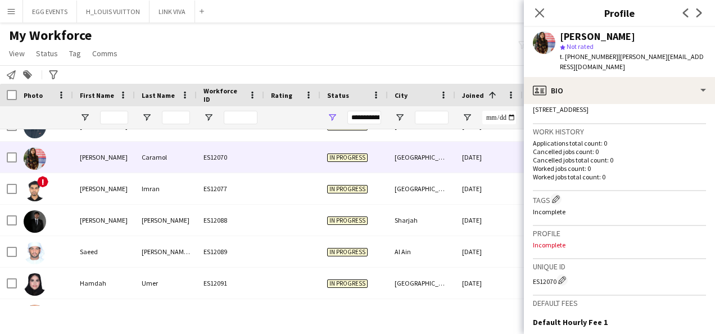
scroll to position [405, 0]
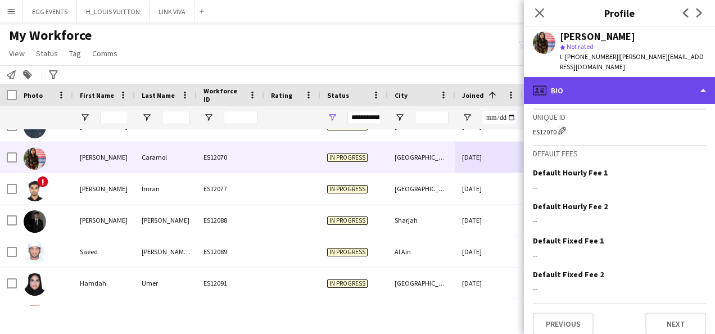
click at [603, 77] on div "profile Bio" at bounding box center [619, 90] width 191 height 27
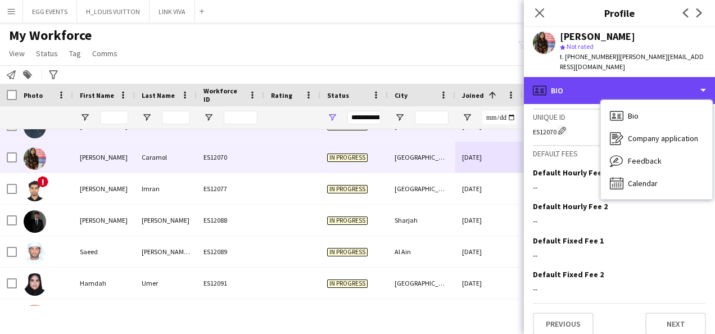
scroll to position [441, 0]
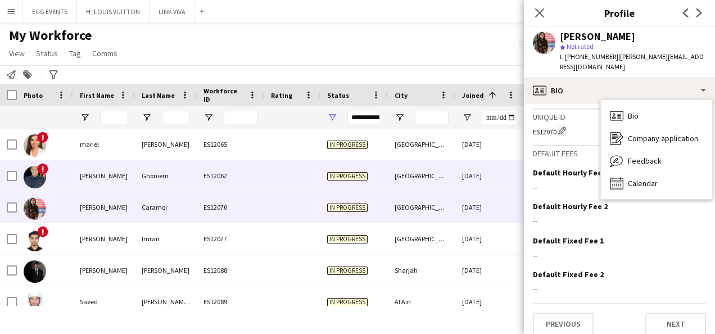
click at [470, 174] on div "[DATE]" at bounding box center [488, 175] width 67 height 31
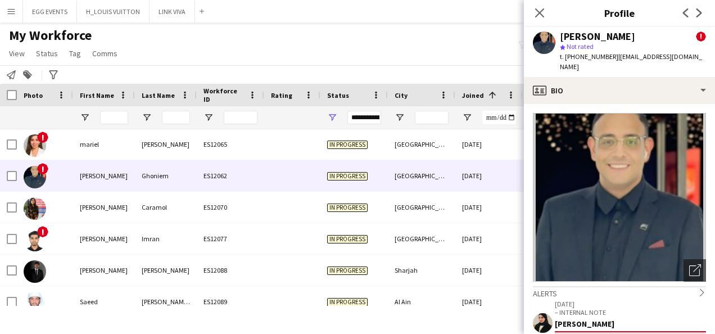
click at [605, 104] on app-crew-profile-bio "Open photos pop-in Alerts chevron-right [DATE] – INTERNAL NOTE [PERSON_NAME] ! …" at bounding box center [619, 219] width 191 height 230
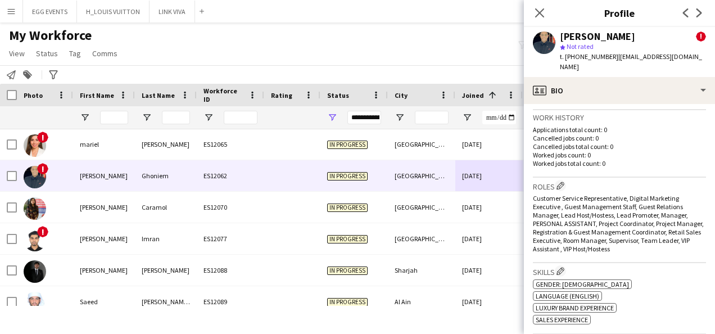
scroll to position [521, 0]
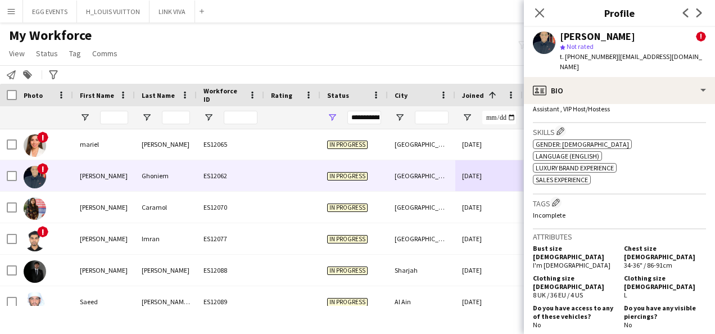
drag, startPoint x: 614, startPoint y: 105, endPoint x: 642, endPoint y: 66, distance: 48.4
click at [642, 66] on app-crew-profile "Close pop-in Profile Previous Next [PERSON_NAME] ! star Not rated t. [PHONE_NUM…" at bounding box center [619, 167] width 191 height 334
click at [642, 66] on div "[PERSON_NAME] ! star Not rated t. [PHONE_NUMBER] | [EMAIL_ADDRESS][DOMAIN_NAME]" at bounding box center [619, 52] width 191 height 50
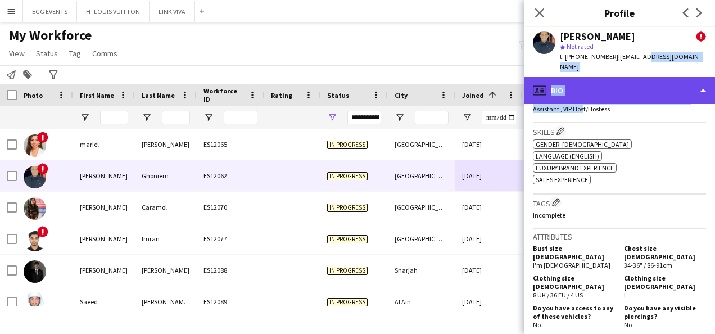
click at [635, 77] on div "profile Bio" at bounding box center [619, 90] width 191 height 27
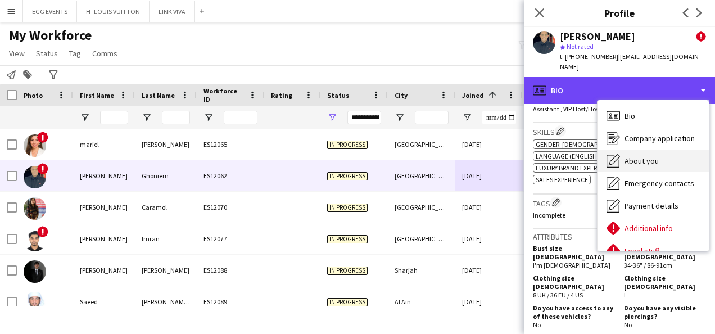
scroll to position [61, 0]
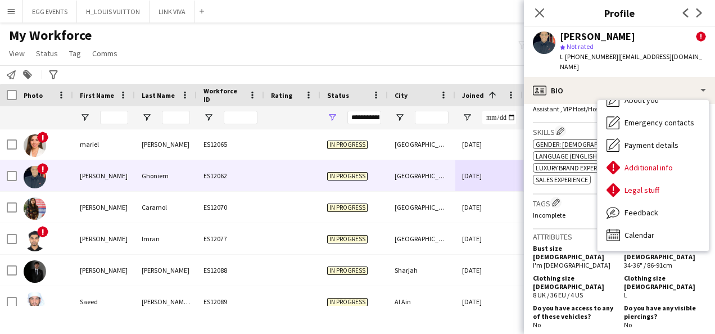
click at [590, 197] on h3 "Tags Edit crew company tags" at bounding box center [619, 203] width 173 height 12
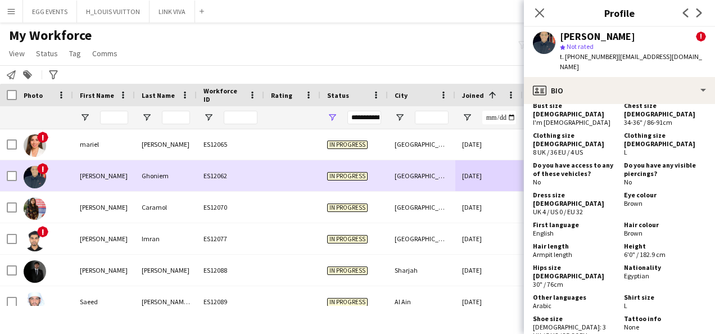
scroll to position [405, 0]
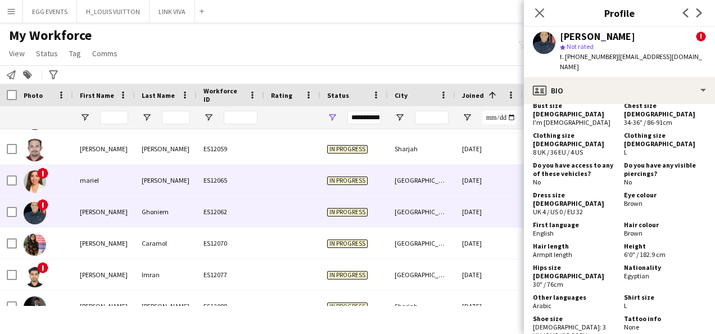
click at [474, 173] on div "[DATE]" at bounding box center [488, 180] width 67 height 31
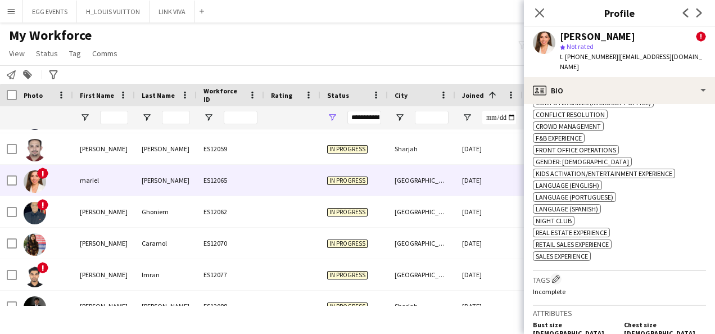
scroll to position [642, 0]
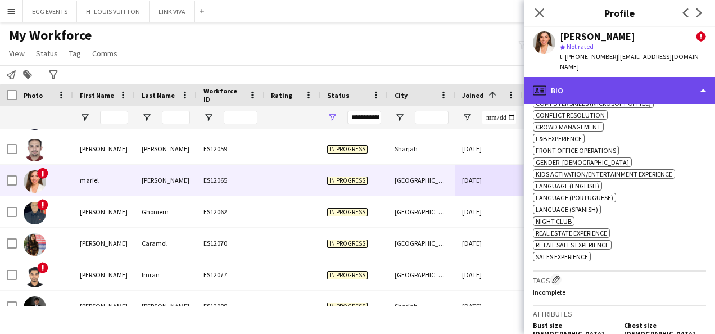
click at [646, 77] on div "profile Bio" at bounding box center [619, 90] width 191 height 27
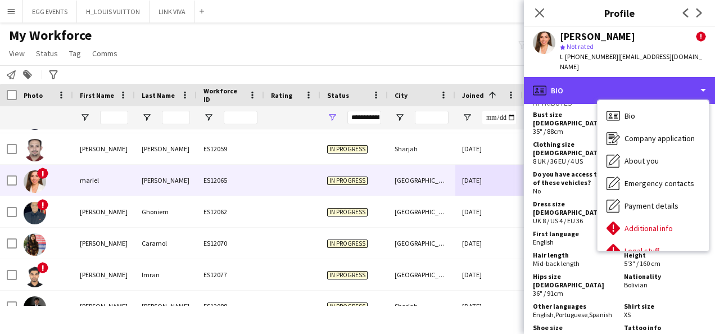
scroll to position [854, 0]
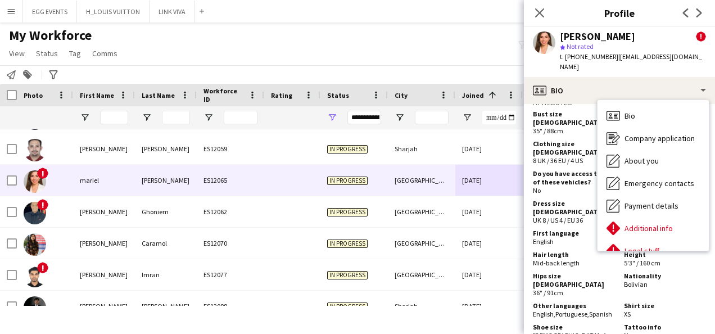
click at [569, 259] on span "Mid-back length" at bounding box center [556, 263] width 47 height 8
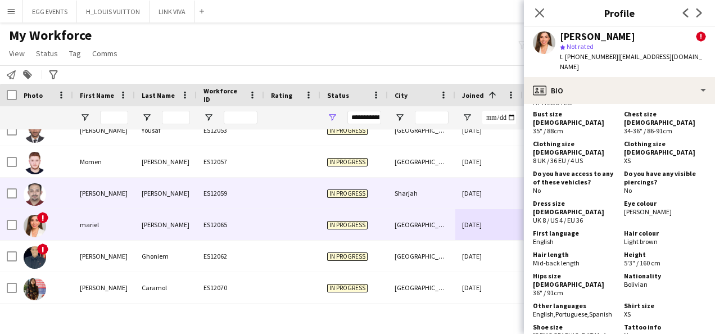
scroll to position [360, 0]
click at [478, 200] on div "[DATE]" at bounding box center [488, 193] width 67 height 31
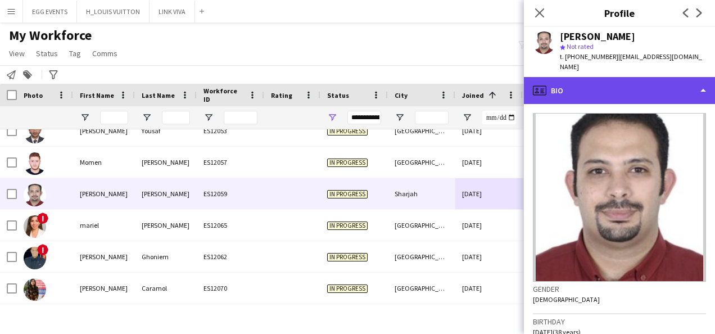
click at [608, 80] on div "profile Bio" at bounding box center [619, 90] width 191 height 27
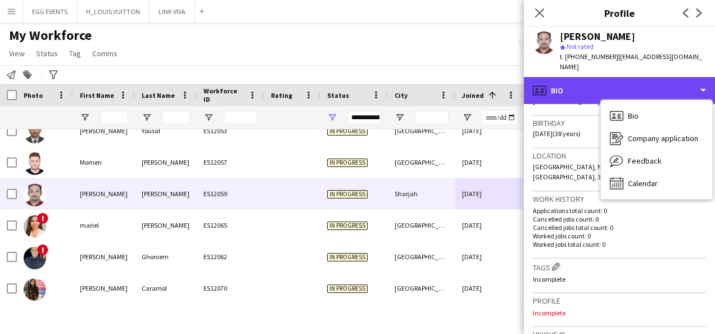
scroll to position [0, 0]
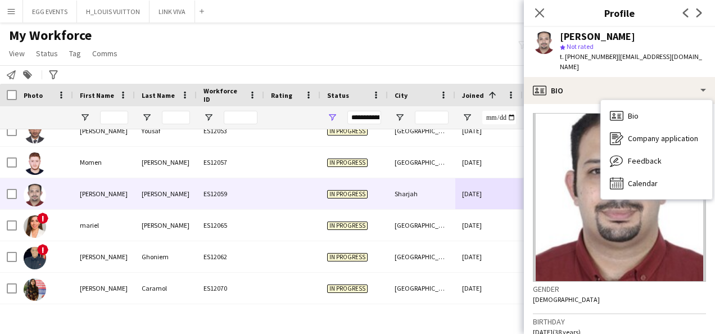
click at [561, 132] on img at bounding box center [619, 197] width 173 height 169
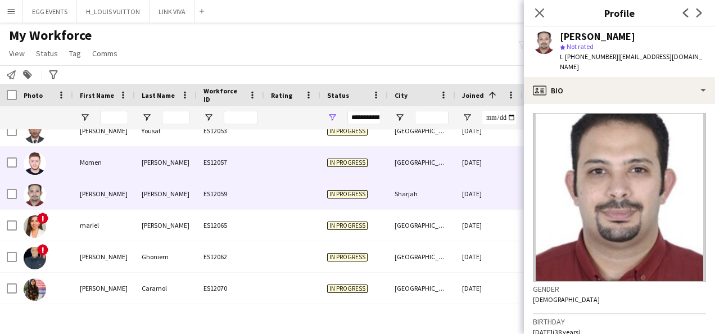
click at [503, 166] on div "[DATE]" at bounding box center [488, 162] width 67 height 31
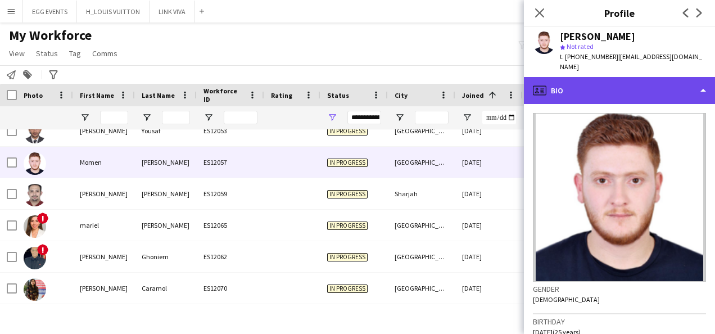
click at [596, 84] on div "profile Bio" at bounding box center [619, 90] width 191 height 27
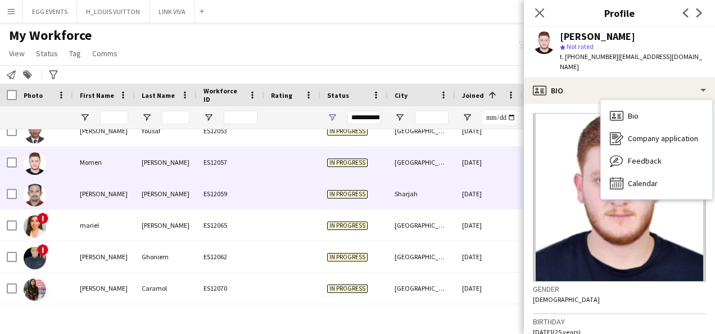
click at [506, 191] on div "[DATE]" at bounding box center [488, 193] width 67 height 31
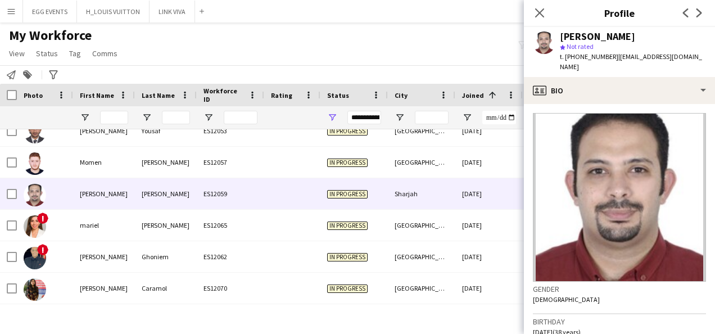
scroll to position [169, 0]
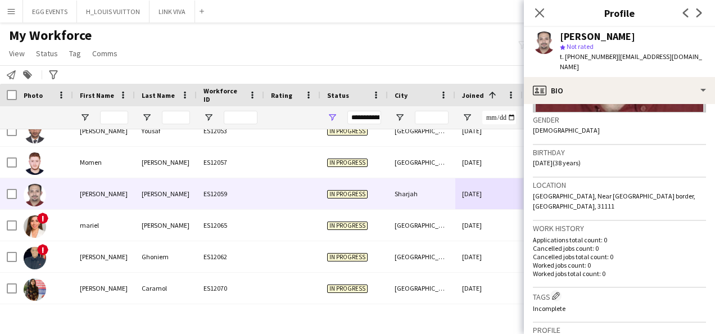
click at [616, 98] on img at bounding box center [619, 28] width 173 height 169
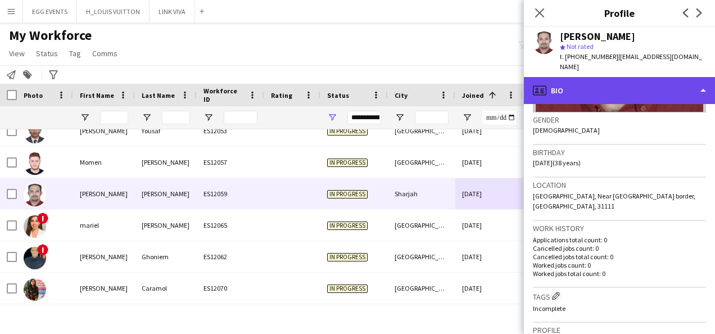
click at [625, 89] on div "profile Bio" at bounding box center [619, 90] width 191 height 27
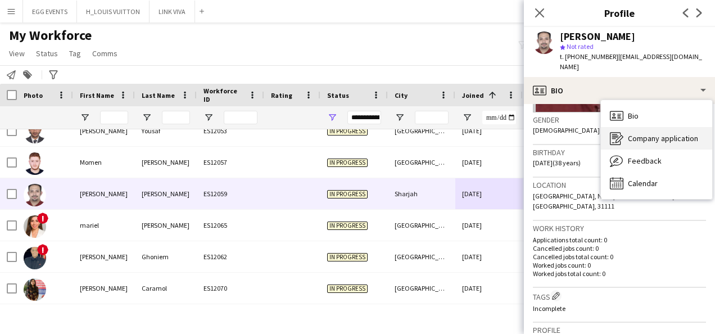
click at [609, 127] on div "Company application Company application" at bounding box center [656, 138] width 111 height 22
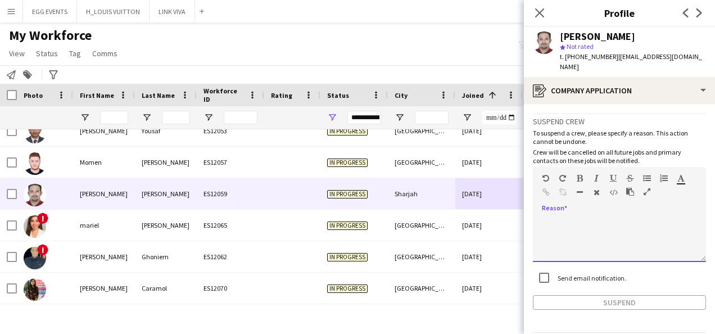
click at [592, 220] on div at bounding box center [619, 239] width 173 height 45
paste div
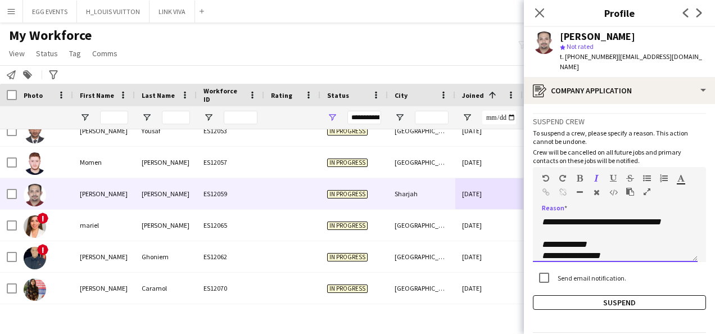
scroll to position [0, 0]
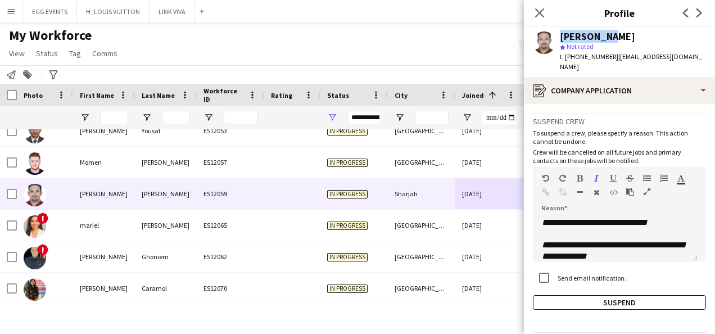
drag, startPoint x: 628, startPoint y: 29, endPoint x: 542, endPoint y: 28, distance: 86.0
click at [542, 28] on div "[PERSON_NAME] star Not rated t. [PHONE_NUMBER] | [EMAIL_ADDRESS][DOMAIN_NAME]" at bounding box center [619, 52] width 191 height 50
copy div "[PERSON_NAME]"
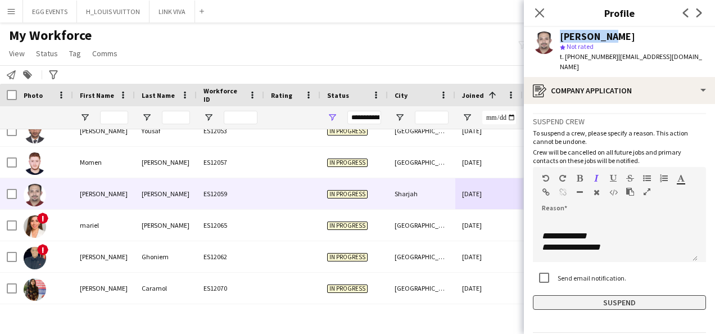
click at [555, 298] on button "Suspend" at bounding box center [619, 302] width 173 height 15
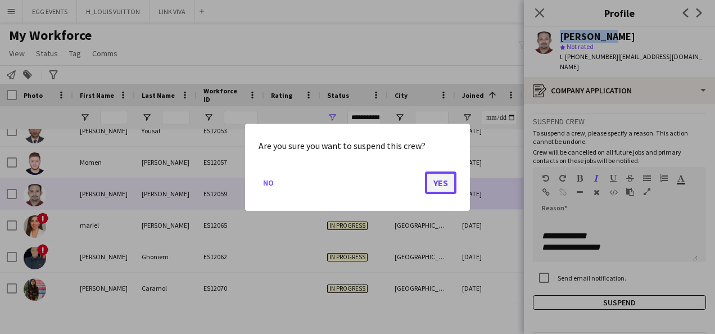
click at [450, 185] on button "Yes" at bounding box center [440, 182] width 31 height 22
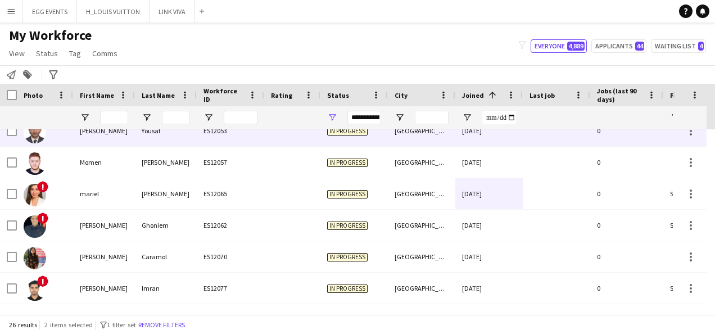
scroll to position [341, 0]
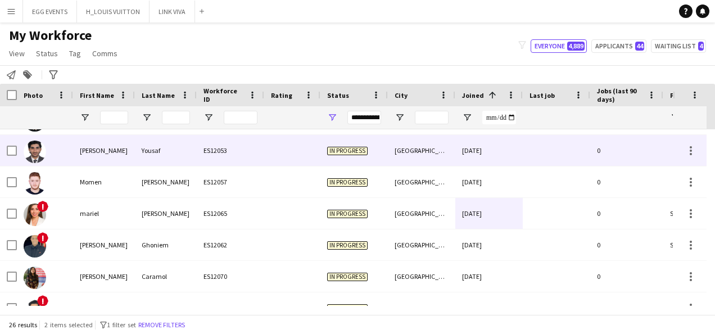
click at [504, 156] on div "[DATE]" at bounding box center [488, 150] width 67 height 31
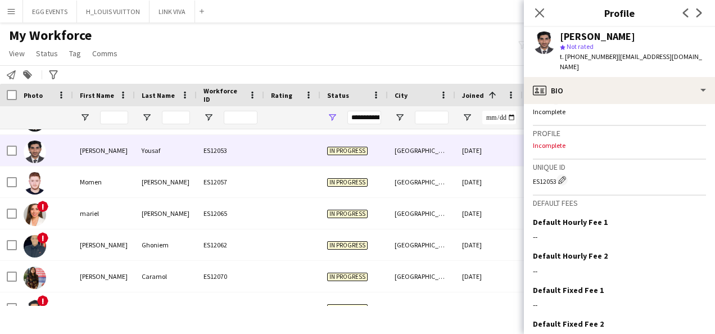
scroll to position [365, 0]
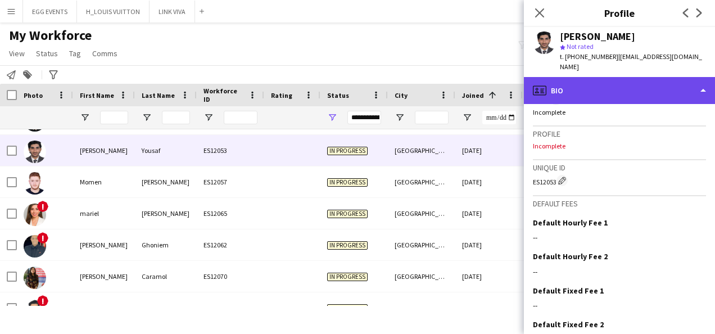
click at [644, 86] on div "profile Bio" at bounding box center [619, 90] width 191 height 27
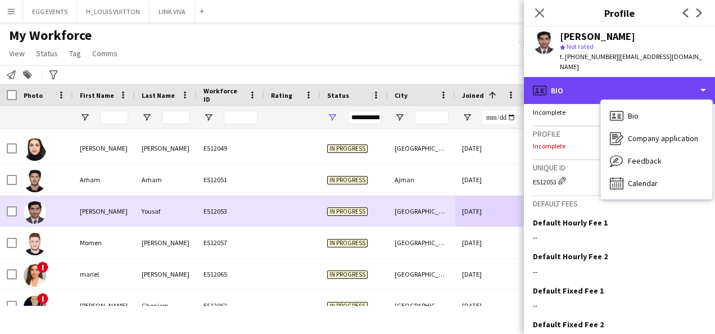
scroll to position [277, 0]
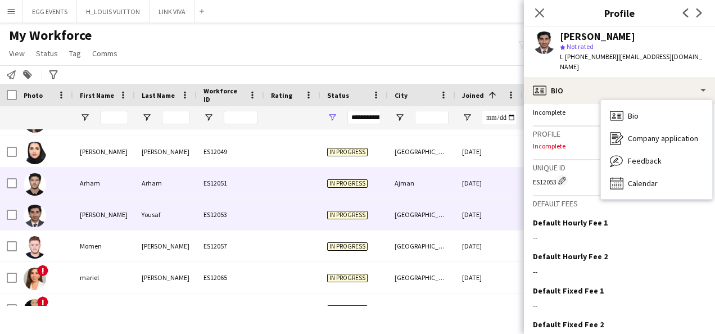
click at [460, 174] on div "[DATE]" at bounding box center [488, 183] width 67 height 31
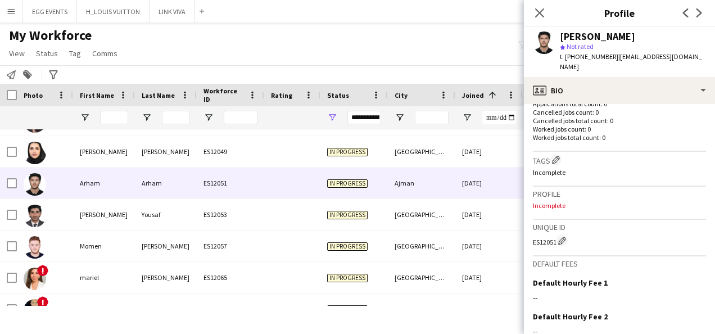
scroll to position [405, 0]
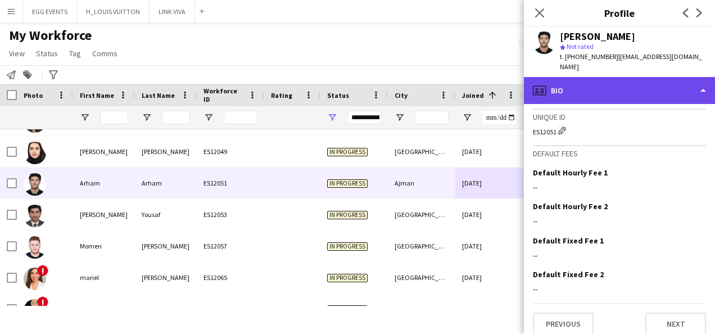
click at [601, 77] on div "profile Bio" at bounding box center [619, 90] width 191 height 27
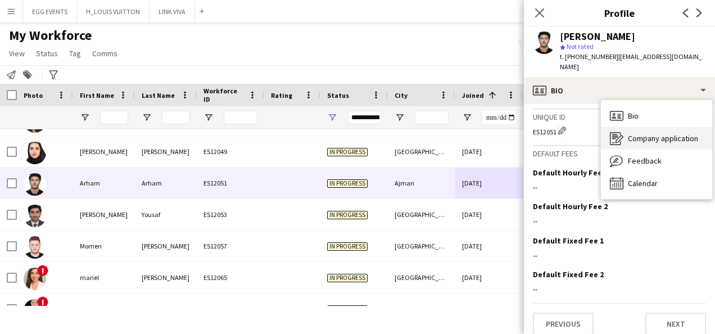
click at [636, 134] on div "Company application Company application" at bounding box center [656, 138] width 111 height 22
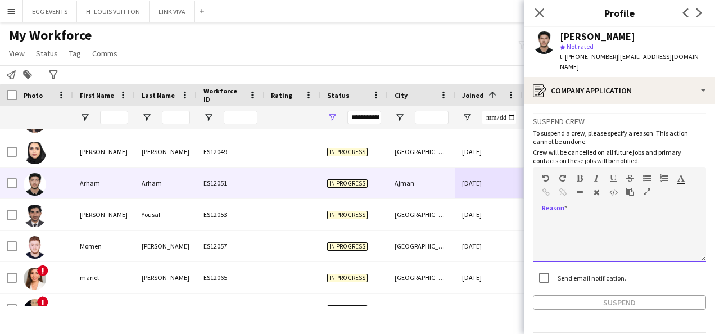
click at [651, 223] on div at bounding box center [619, 239] width 173 height 45
paste div
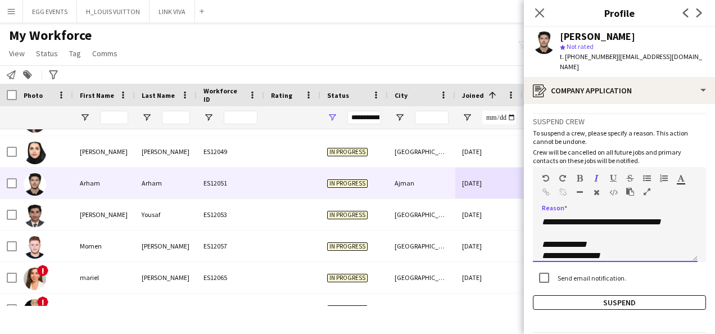
scroll to position [0, 0]
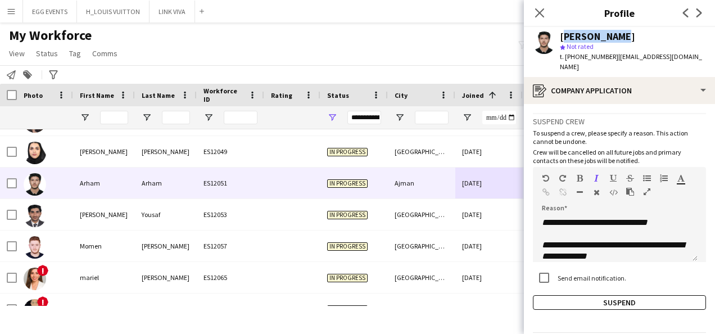
drag, startPoint x: 624, startPoint y: 35, endPoint x: 560, endPoint y: 34, distance: 64.1
click at [560, 34] on div "[PERSON_NAME]" at bounding box center [633, 36] width 146 height 10
copy div "[PERSON_NAME]"
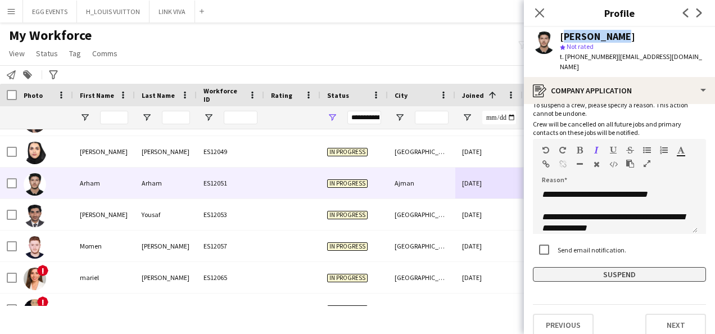
click at [563, 267] on button "Suspend" at bounding box center [619, 274] width 173 height 15
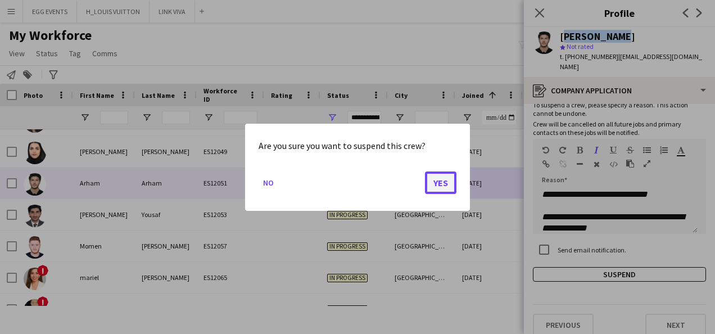
click at [437, 174] on button "Yes" at bounding box center [440, 182] width 31 height 22
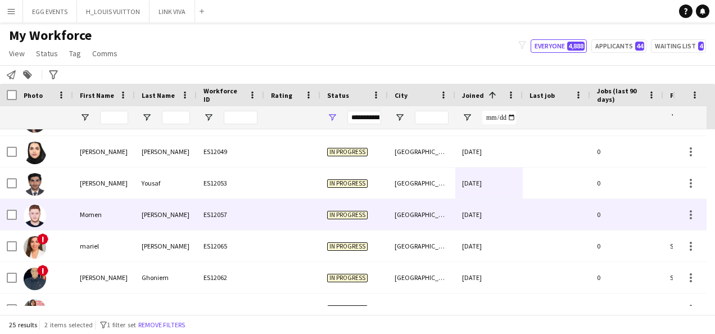
scroll to position [243, 0]
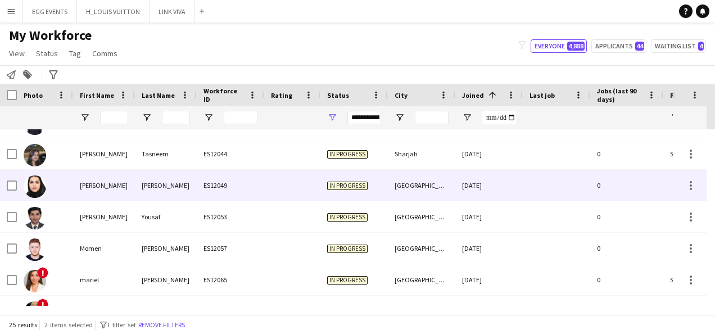
click at [490, 191] on div "[DATE]" at bounding box center [488, 185] width 67 height 31
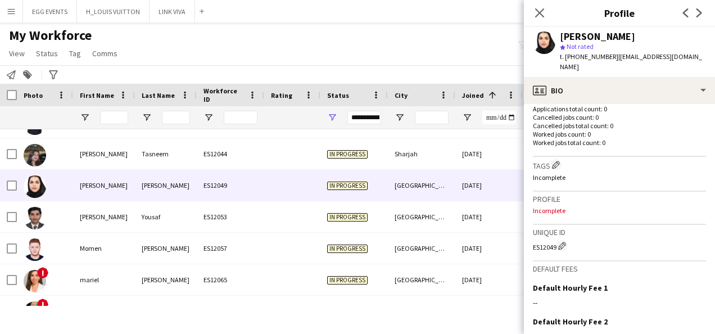
scroll to position [405, 0]
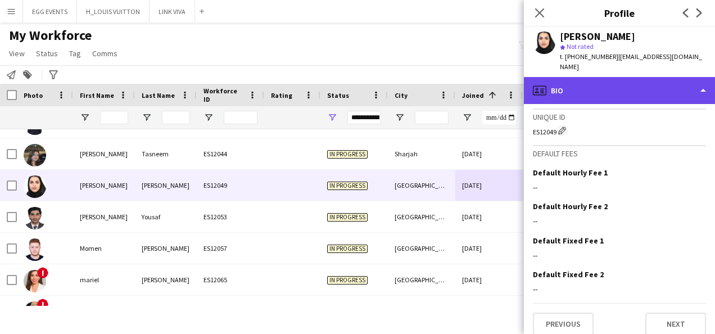
click at [639, 81] on div "profile Bio" at bounding box center [619, 90] width 191 height 27
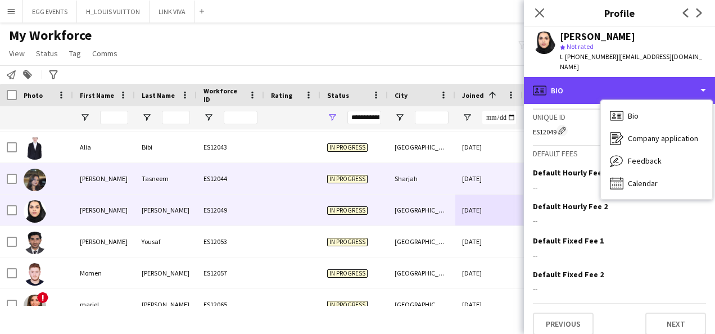
scroll to position [218, 0]
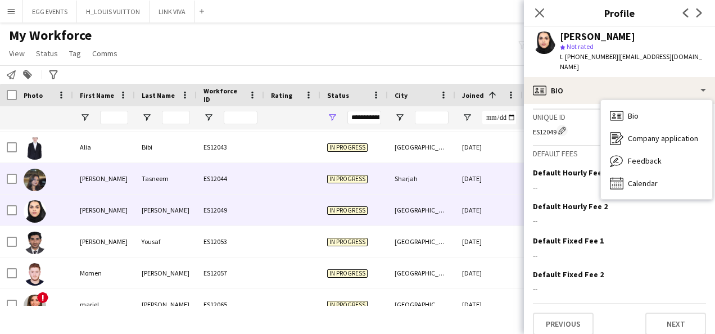
click at [454, 178] on div "Sharjah" at bounding box center [421, 178] width 67 height 31
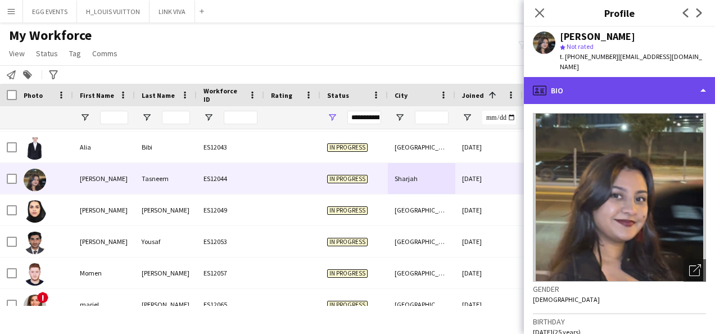
click at [656, 81] on div "profile Bio" at bounding box center [619, 90] width 191 height 27
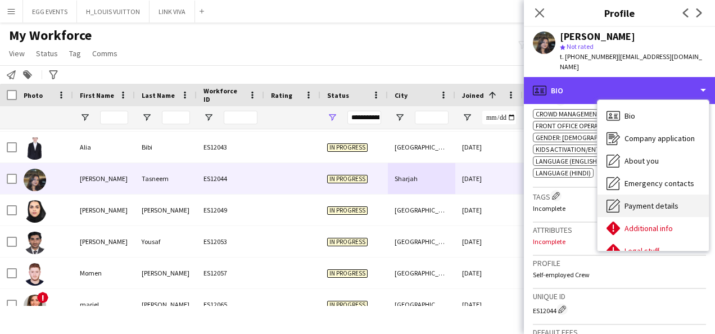
scroll to position [61, 0]
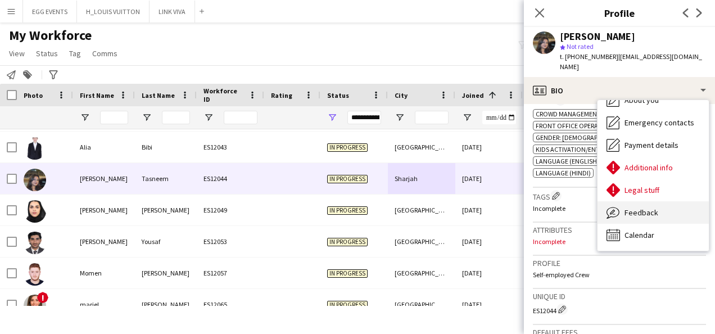
click at [640, 201] on div "Feedback Feedback" at bounding box center [653, 212] width 111 height 22
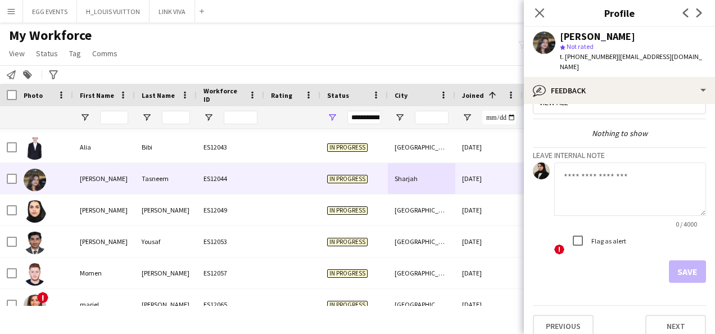
scroll to position [24, 0]
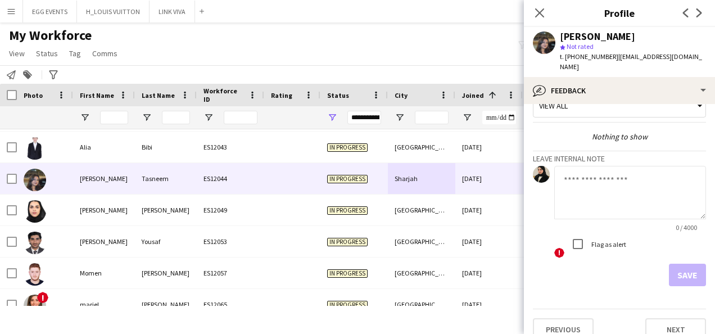
click at [640, 190] on textarea at bounding box center [630, 192] width 152 height 53
type textarea "**********"
click at [678, 269] on button "Save" at bounding box center [687, 275] width 37 height 22
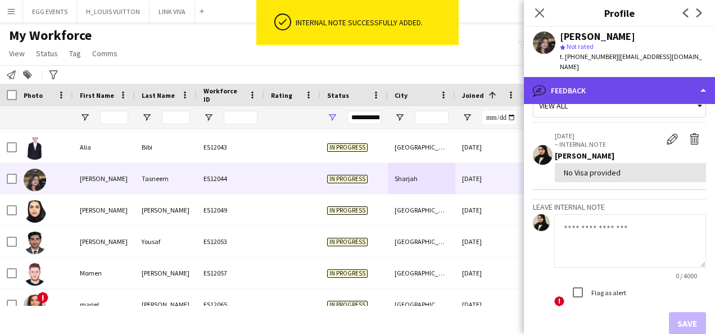
click at [648, 83] on div "bubble-pencil Feedback" at bounding box center [619, 90] width 191 height 27
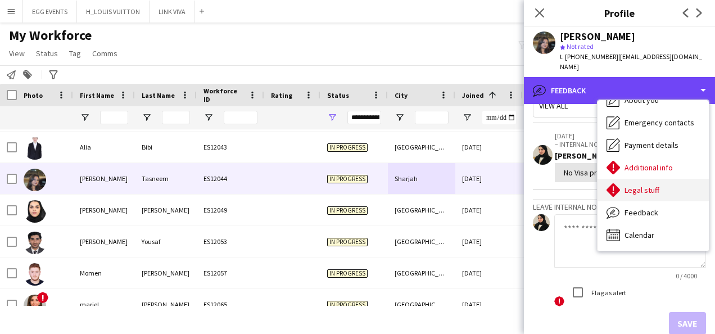
scroll to position [0, 0]
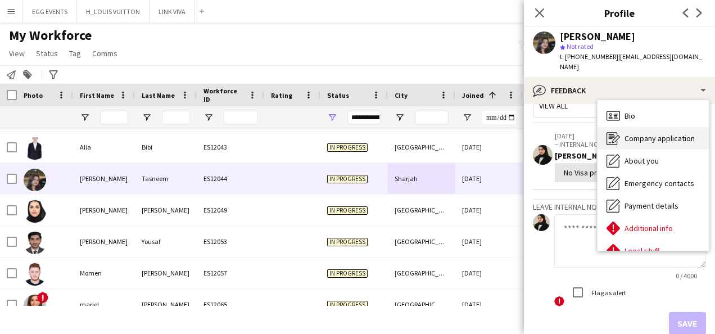
click at [625, 133] on span "Company application" at bounding box center [659, 138] width 70 height 10
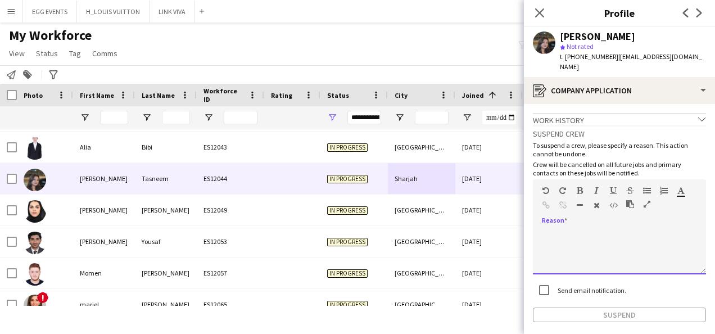
click at [583, 244] on div at bounding box center [619, 251] width 173 height 45
paste div
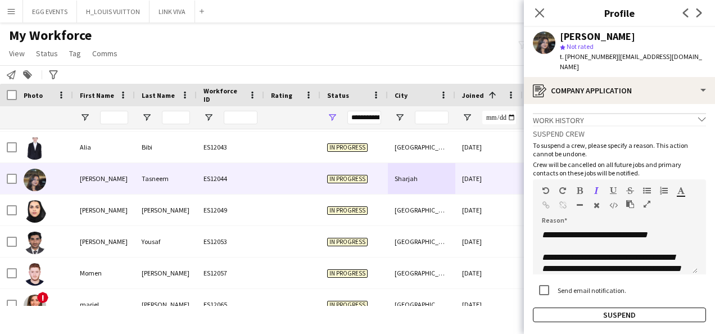
drag, startPoint x: 634, startPoint y: 33, endPoint x: 558, endPoint y: 36, distance: 76.5
click at [558, 36] on div "[PERSON_NAME] star Not rated t. [PHONE_NUMBER] | [EMAIL_ADDRESS][DOMAIN_NAME]" at bounding box center [619, 52] width 191 height 50
copy div "[PERSON_NAME]"
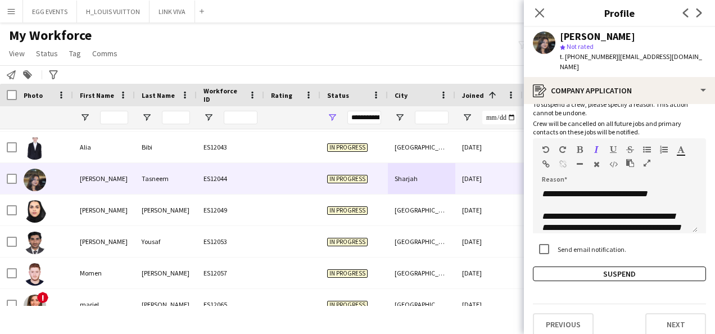
scroll to position [110, 0]
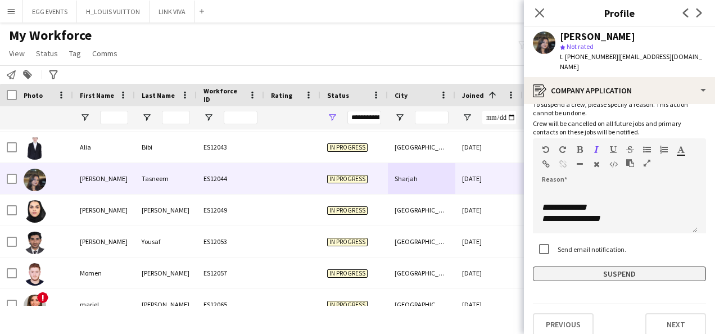
click at [569, 266] on button "Suspend" at bounding box center [619, 273] width 173 height 15
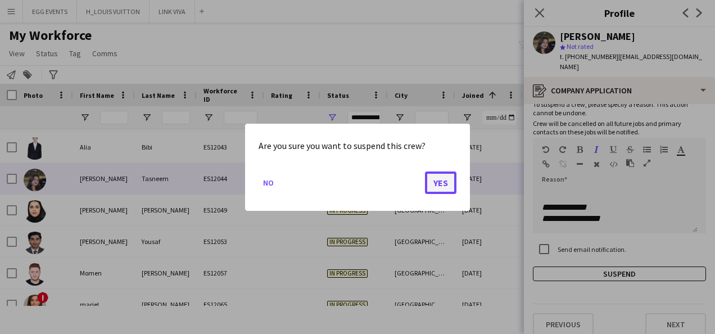
click at [449, 187] on button "Yes" at bounding box center [440, 182] width 31 height 22
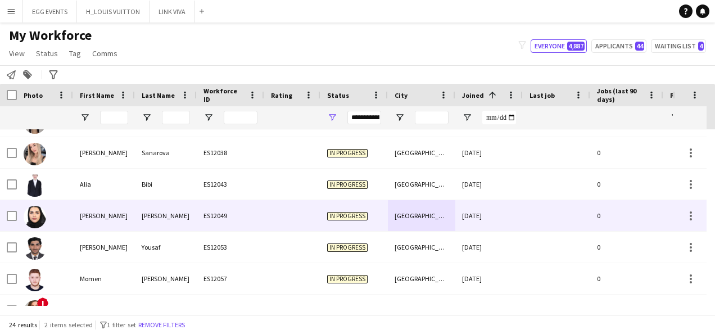
scroll to position [179, 0]
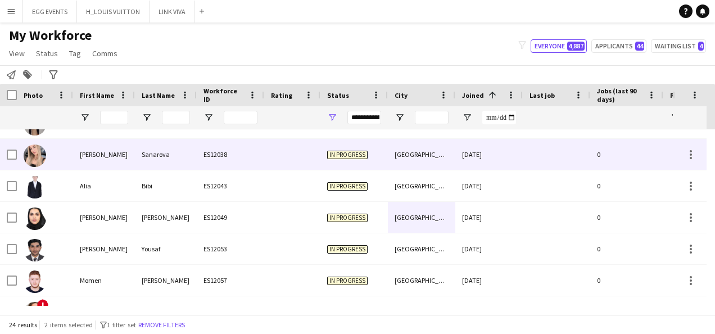
click at [502, 163] on div "[DATE]" at bounding box center [488, 154] width 67 height 31
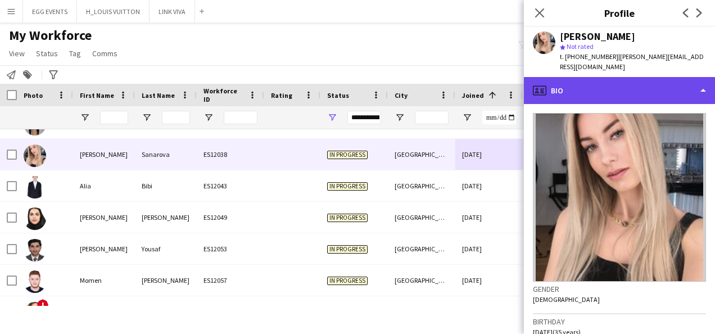
click at [619, 77] on div "profile Bio" at bounding box center [619, 90] width 191 height 27
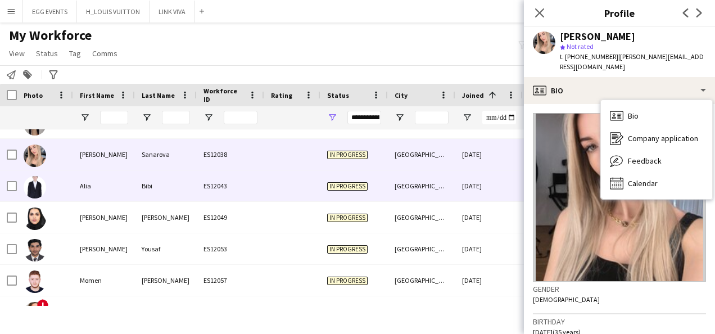
click at [505, 179] on div "[DATE]" at bounding box center [488, 185] width 67 height 31
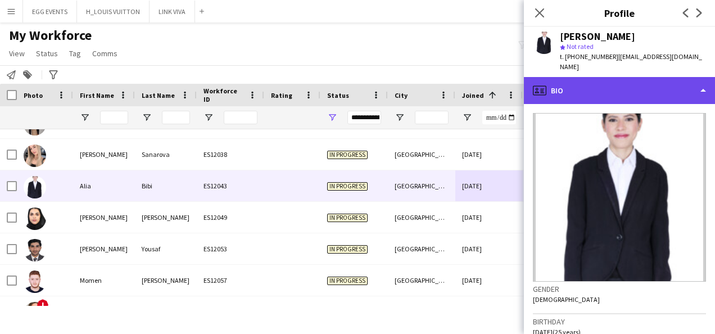
click at [595, 88] on div "profile Bio" at bounding box center [619, 90] width 191 height 27
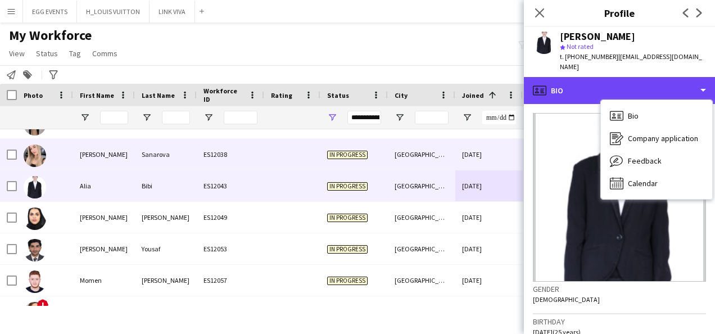
scroll to position [138, 0]
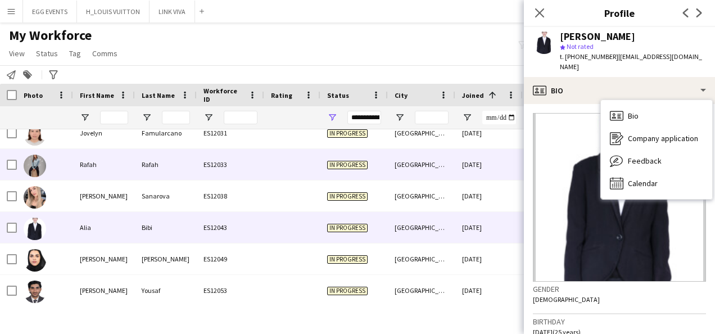
click at [482, 159] on div "[DATE]" at bounding box center [488, 164] width 67 height 31
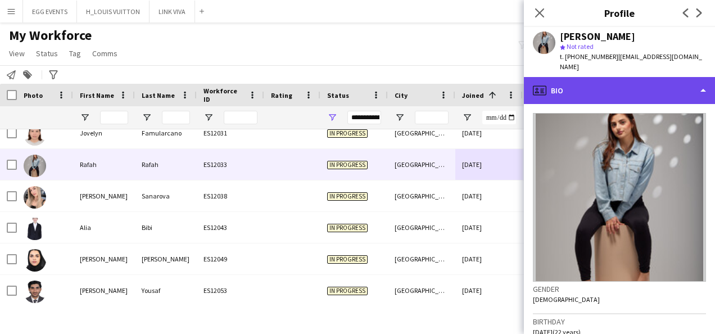
click at [562, 83] on div "profile Bio" at bounding box center [619, 90] width 191 height 27
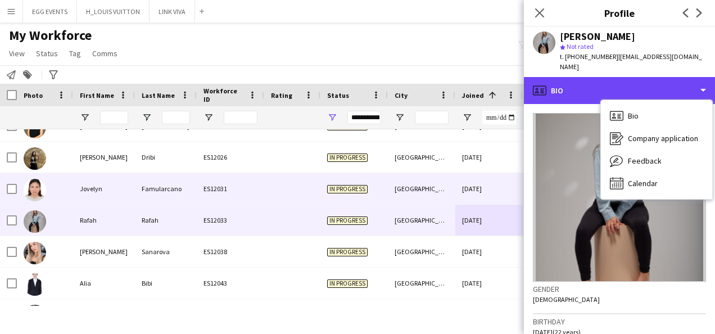
scroll to position [82, 0]
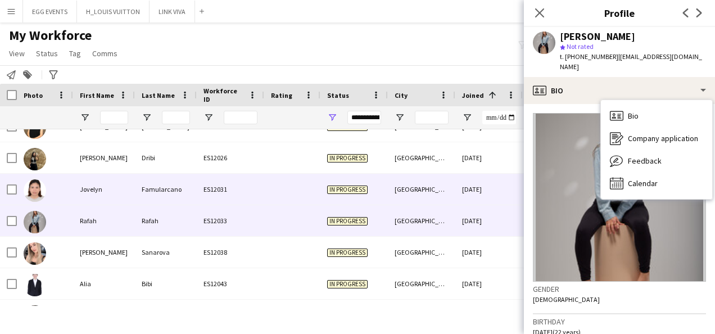
click at [483, 178] on div "[DATE]" at bounding box center [488, 189] width 67 height 31
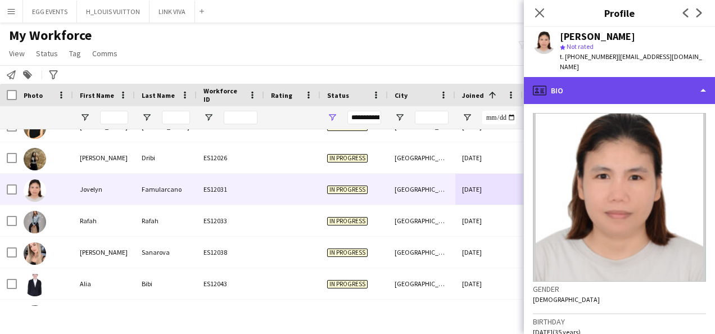
click at [583, 91] on div "profile Bio" at bounding box center [619, 90] width 191 height 27
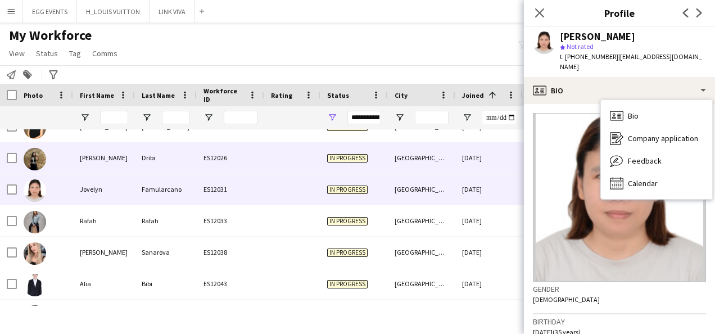
click at [480, 147] on div "[DATE]" at bounding box center [488, 157] width 67 height 31
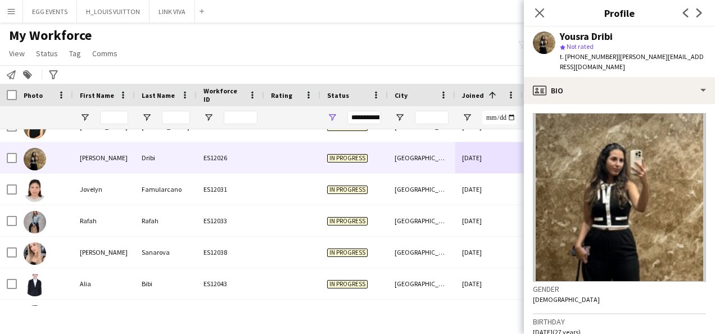
click at [571, 104] on app-crew-profile-bio "Gender [DEMOGRAPHIC_DATA] Birthday [DEMOGRAPHIC_DATA] (27 years) Location [STRE…" at bounding box center [619, 219] width 191 height 230
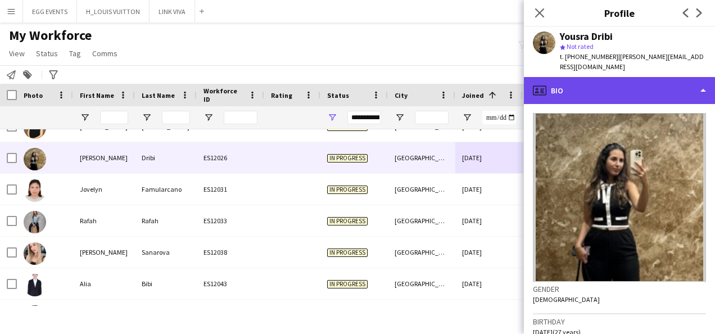
click at [579, 88] on div "profile Bio" at bounding box center [619, 90] width 191 height 27
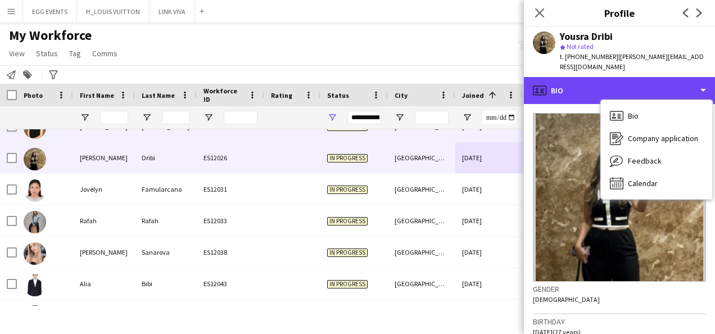
scroll to position [44, 0]
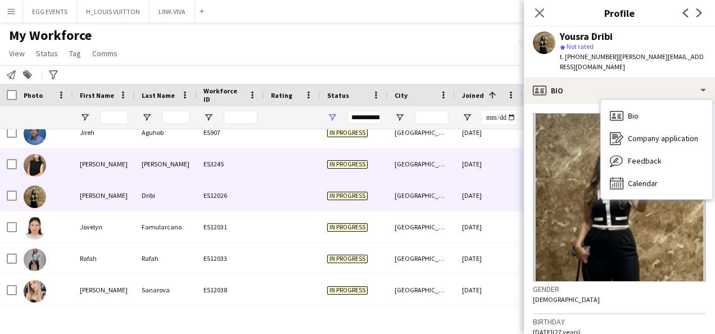
click at [494, 163] on div "[DATE]" at bounding box center [488, 163] width 67 height 31
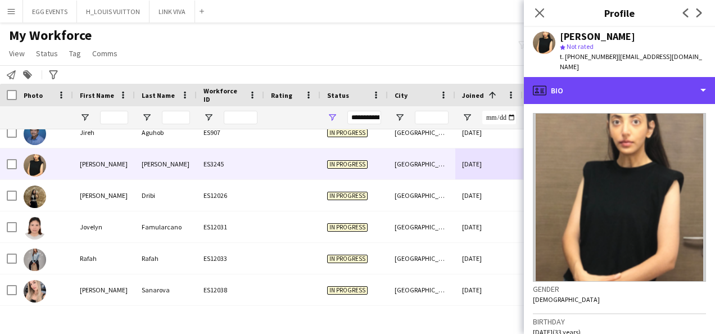
click at [583, 82] on div "profile Bio" at bounding box center [619, 90] width 191 height 27
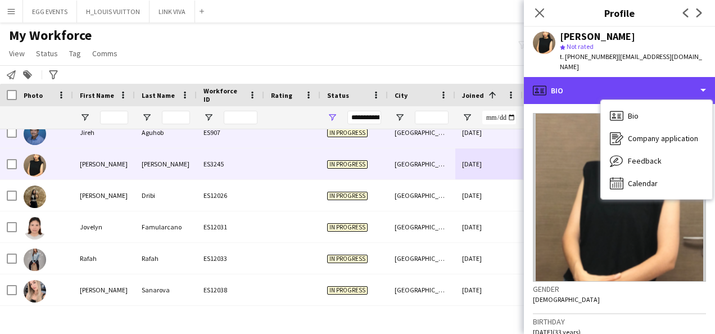
scroll to position [20, 0]
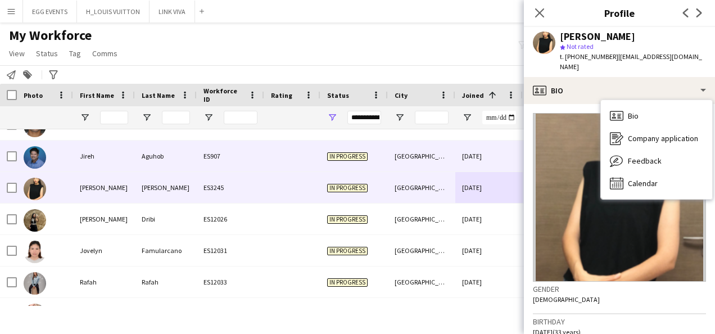
click at [503, 152] on div "[DATE]" at bounding box center [488, 156] width 67 height 31
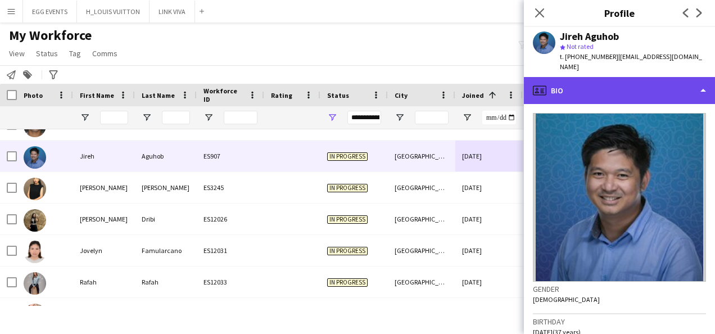
click at [570, 85] on div "profile Bio" at bounding box center [619, 90] width 191 height 27
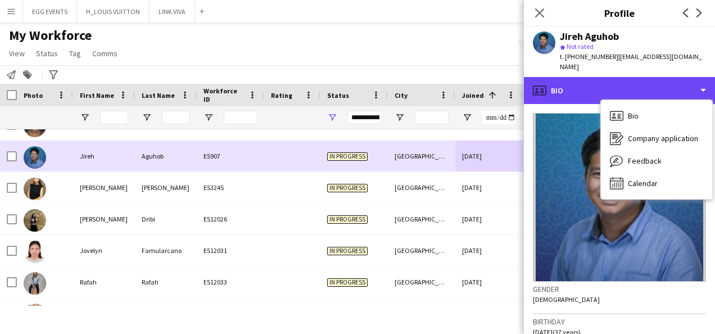
scroll to position [0, 0]
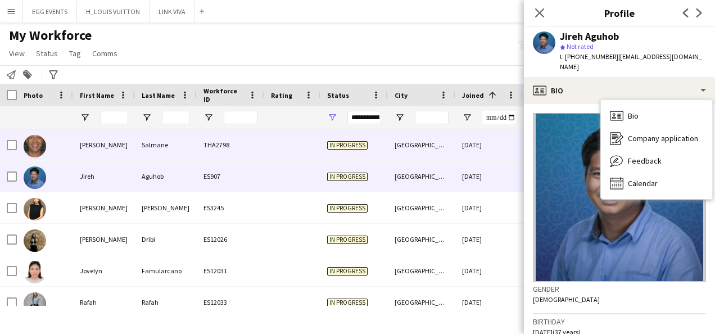
click at [510, 158] on div "[DATE]" at bounding box center [488, 144] width 67 height 31
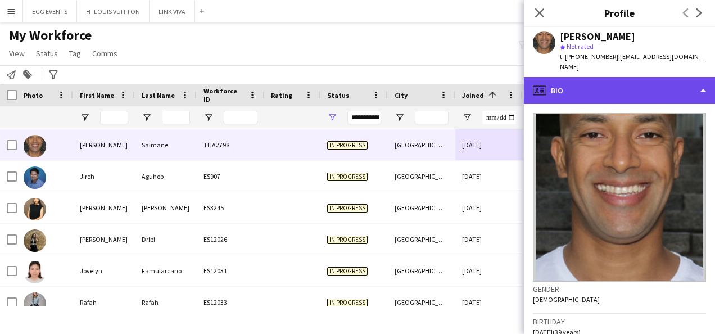
click at [589, 92] on div "profile Bio" at bounding box center [619, 90] width 191 height 27
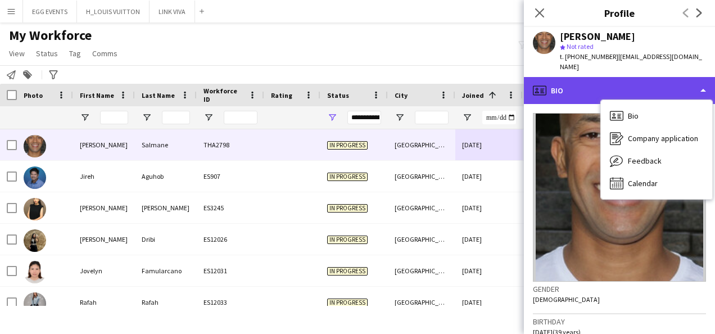
click at [589, 92] on div "profile Bio" at bounding box center [619, 90] width 191 height 27
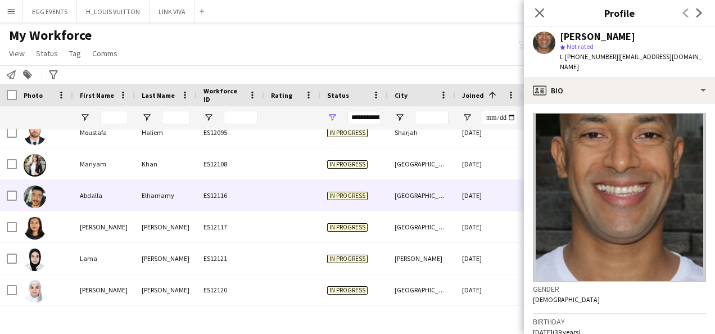
click at [473, 196] on div "[DATE]" at bounding box center [488, 195] width 67 height 31
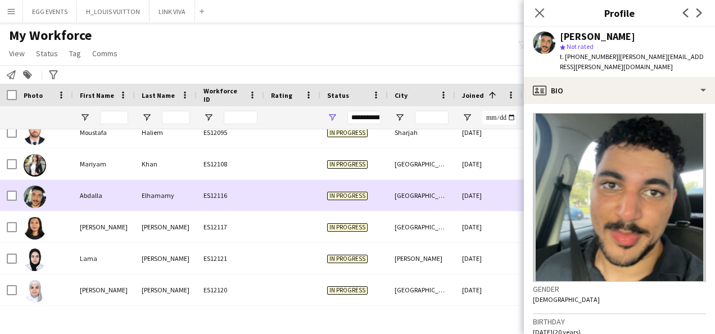
click at [473, 196] on div "[DATE]" at bounding box center [488, 195] width 67 height 31
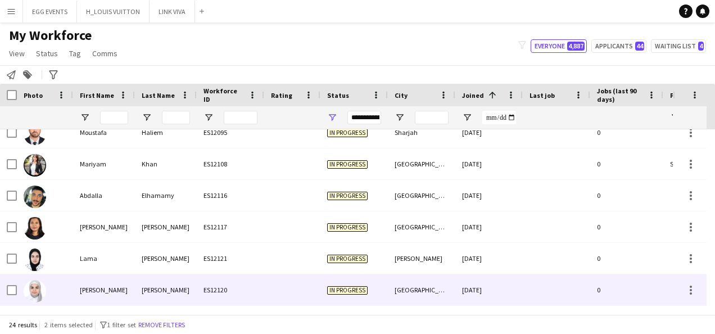
click at [454, 296] on div "[GEOGRAPHIC_DATA]" at bounding box center [421, 289] width 67 height 31
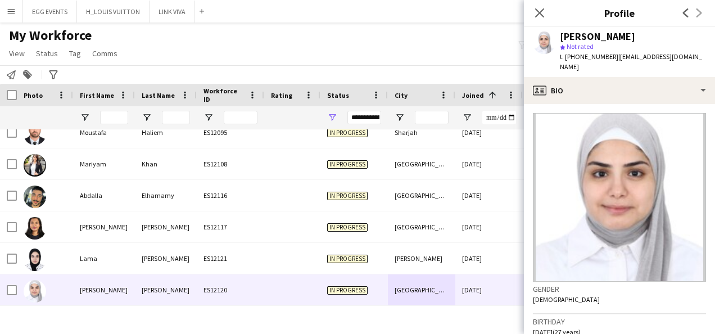
click at [648, 64] on div "[PERSON_NAME] star Not rated t. [PHONE_NUMBER] | [EMAIL_ADDRESS][DOMAIN_NAME]" at bounding box center [619, 52] width 191 height 50
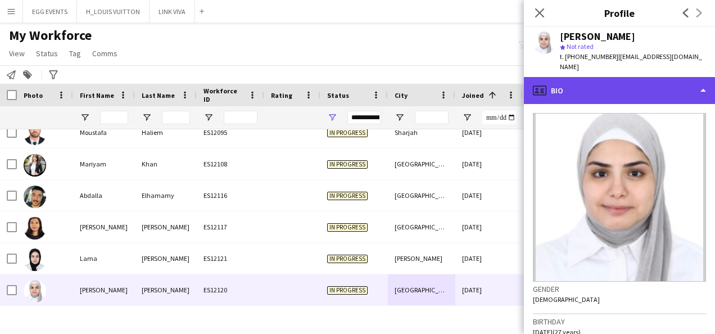
click at [635, 77] on div "profile Bio" at bounding box center [619, 90] width 191 height 27
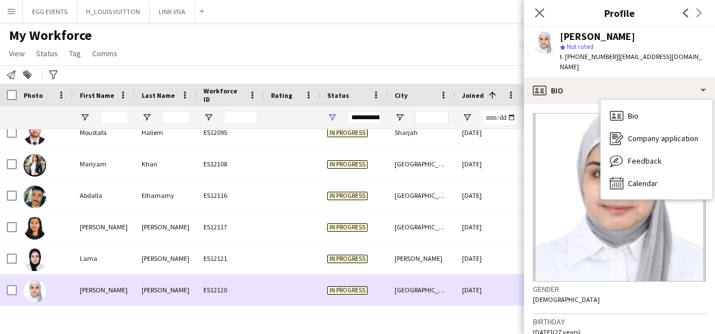
click at [451, 280] on div "[GEOGRAPHIC_DATA]" at bounding box center [421, 289] width 67 height 31
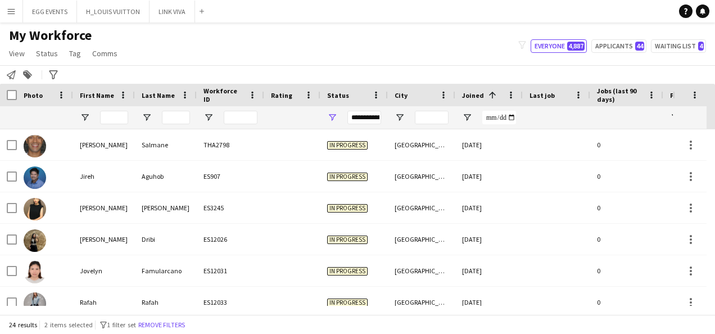
click at [357, 116] on div "**********" at bounding box center [364, 117] width 34 height 13
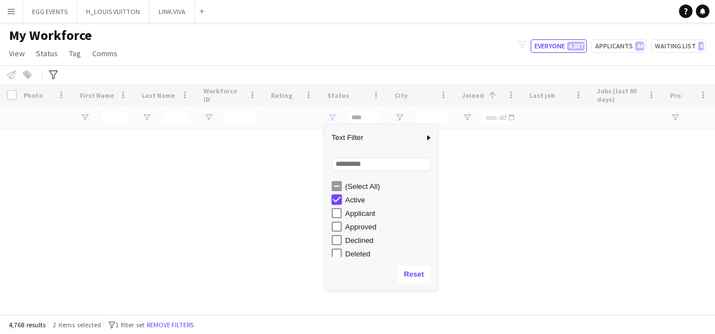
type input "**********"
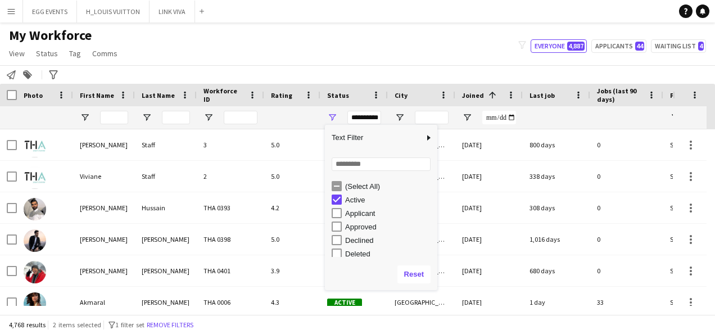
click at [392, 54] on div "My Workforce View Views Default view New view Update view Delete view Edit name…" at bounding box center [357, 46] width 715 height 38
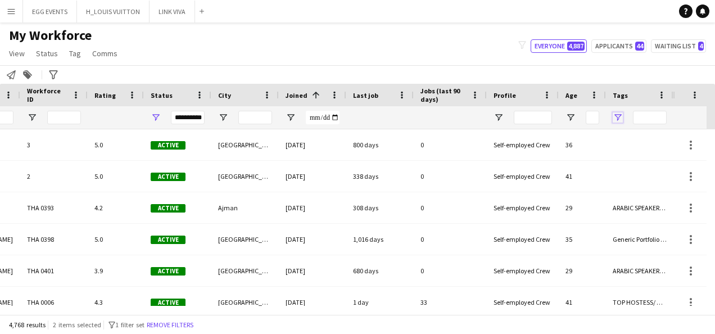
click at [616, 114] on span "Open Filter Menu" at bounding box center [618, 117] width 10 height 10
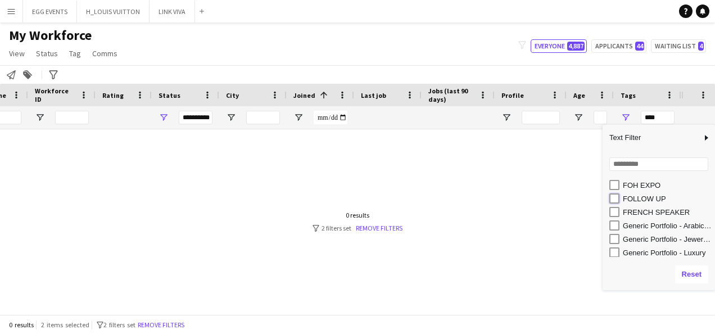
type input "**********"
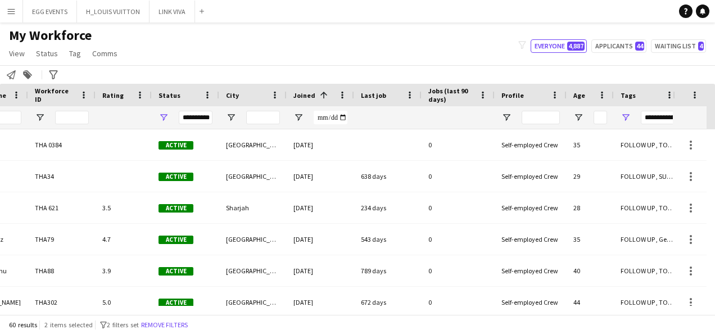
click at [432, 34] on div "My Workforce View Views Default view New view Update view Delete view Edit name…" at bounding box center [357, 46] width 715 height 38
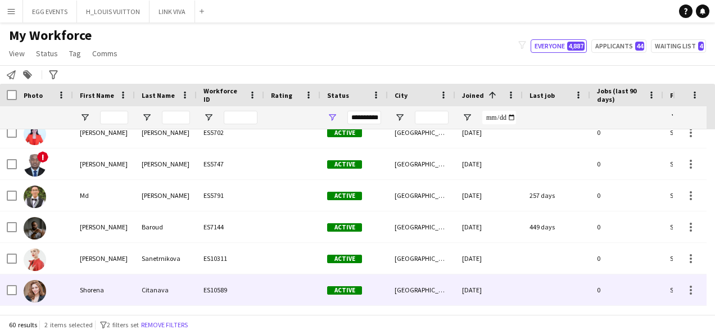
click at [281, 289] on div at bounding box center [292, 289] width 56 height 31
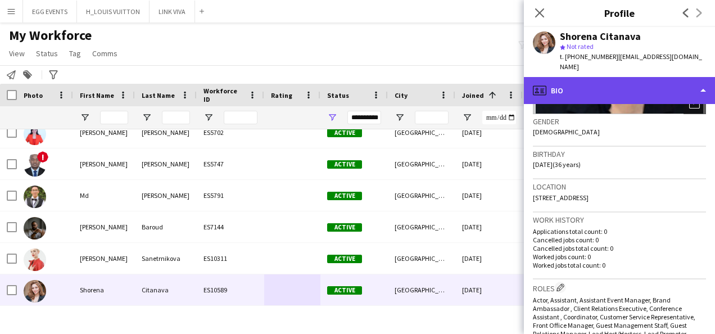
click at [627, 83] on div "profile Bio" at bounding box center [619, 90] width 191 height 27
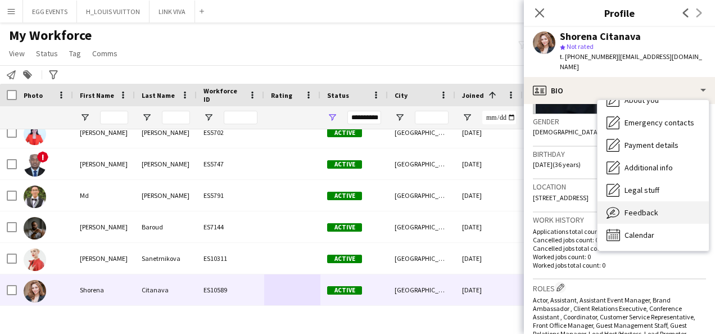
click at [610, 206] on icon "Feedback" at bounding box center [613, 212] width 13 height 13
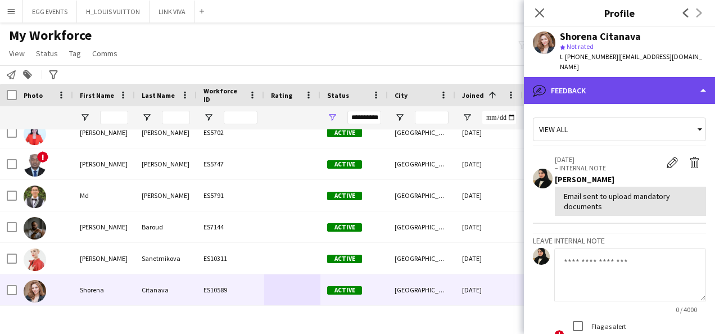
click at [628, 77] on div "bubble-pencil Feedback" at bounding box center [619, 90] width 191 height 27
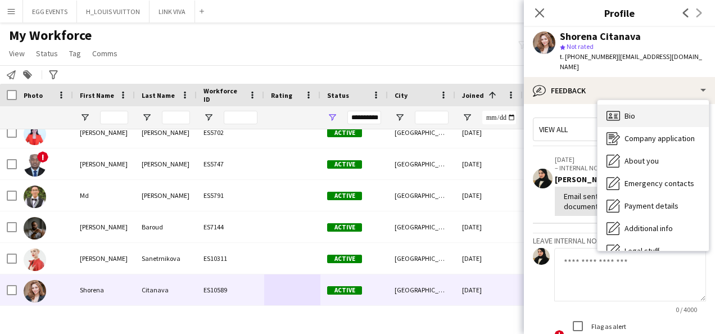
click at [623, 105] on div "Bio Bio" at bounding box center [653, 116] width 111 height 22
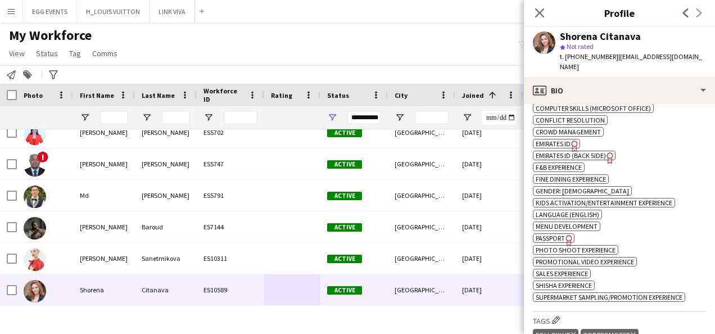
click at [563, 148] on span "Emirates ID" at bounding box center [553, 143] width 35 height 8
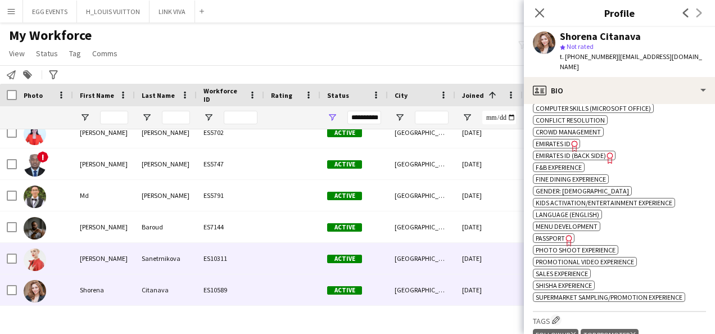
click at [368, 264] on div "Active" at bounding box center [353, 258] width 67 height 31
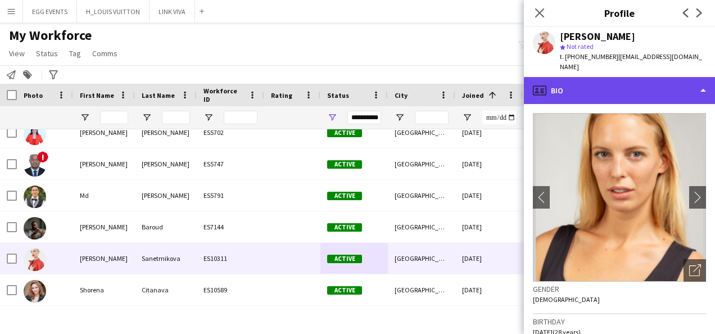
click at [614, 83] on div "profile Bio" at bounding box center [619, 90] width 191 height 27
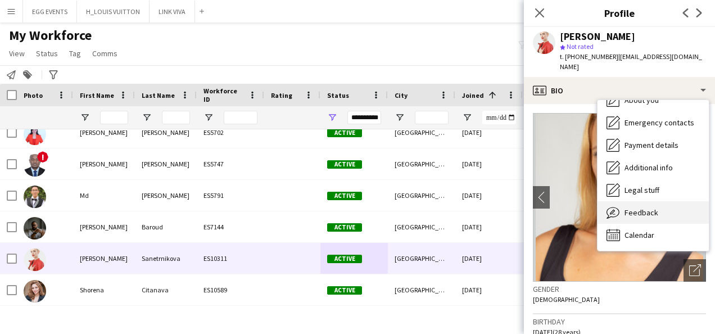
click at [622, 201] on div "Feedback Feedback" at bounding box center [653, 212] width 111 height 22
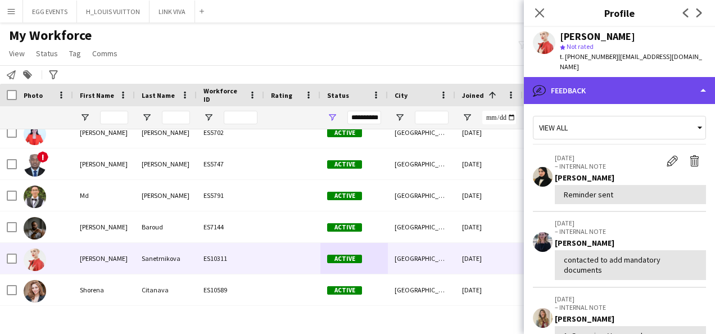
click at [639, 78] on div "bubble-pencil Feedback" at bounding box center [619, 90] width 191 height 27
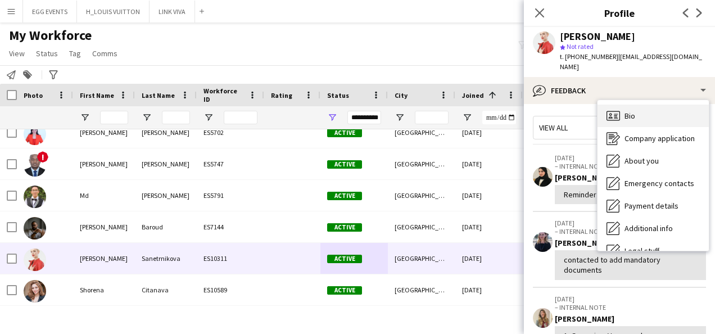
click at [627, 111] on span "Bio" at bounding box center [629, 116] width 11 height 10
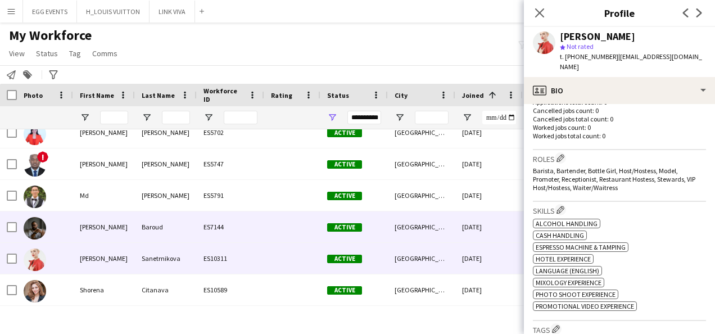
click at [486, 232] on div "[DATE]" at bounding box center [488, 226] width 67 height 31
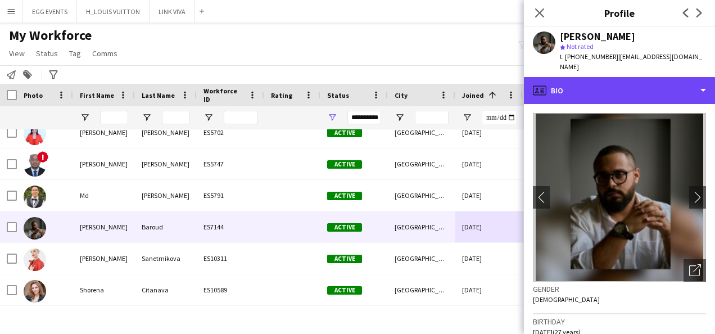
drag, startPoint x: 620, startPoint y: 92, endPoint x: 623, endPoint y: 175, distance: 83.2
click at [623, 175] on div "profile Bio Bio Bio Company application Company application About you About you…" at bounding box center [619, 205] width 191 height 257
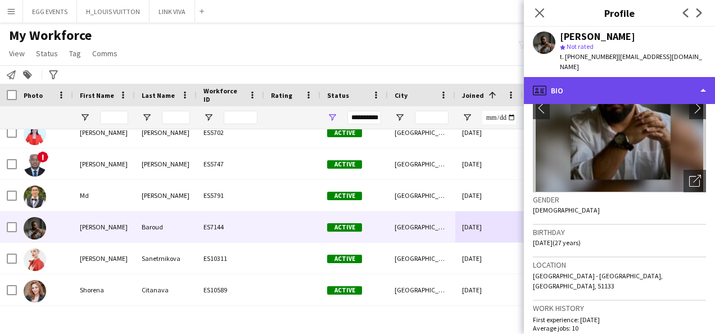
click at [660, 80] on div "profile Bio" at bounding box center [619, 90] width 191 height 27
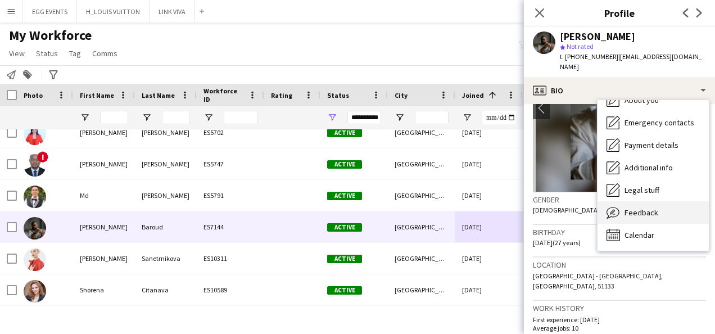
click at [620, 203] on div "Feedback Feedback" at bounding box center [653, 212] width 111 height 22
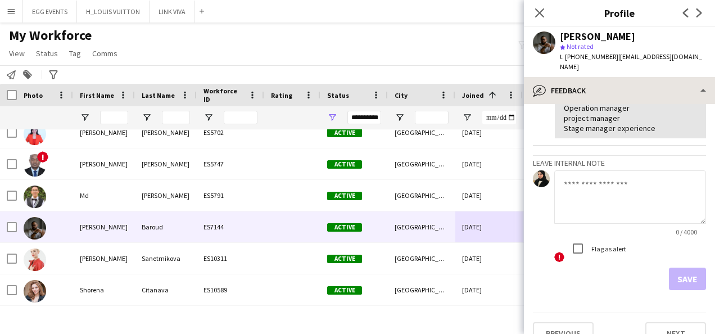
drag, startPoint x: 621, startPoint y: 48, endPoint x: 609, endPoint y: 67, distance: 22.9
click at [609, 67] on app-crew-profile "Close pop-in Profile Previous Next [PERSON_NAME] star Not rated t. [PHONE_NUMBE…" at bounding box center [619, 167] width 191 height 334
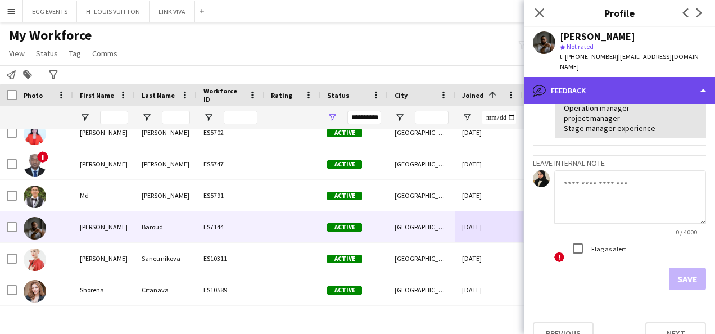
click at [609, 77] on div "bubble-pencil Feedback" at bounding box center [619, 90] width 191 height 27
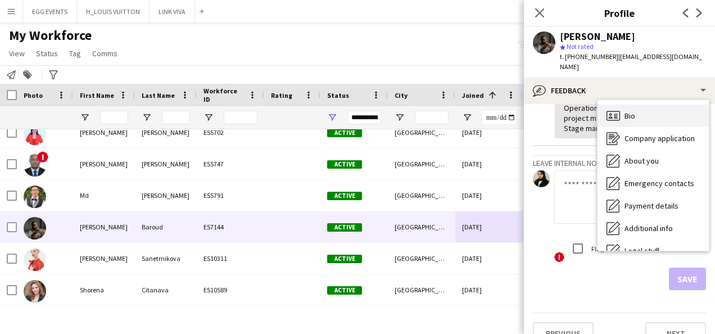
click at [614, 109] on icon "Bio" at bounding box center [613, 115] width 13 height 13
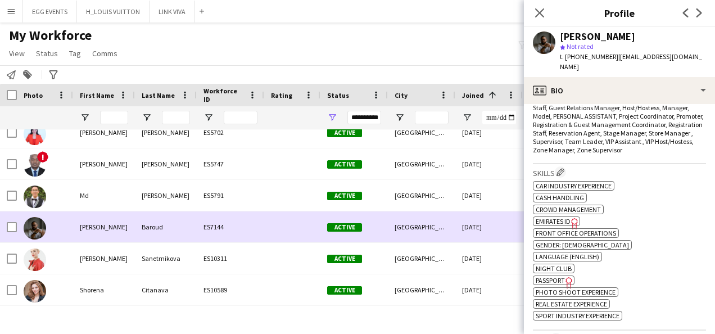
click at [491, 215] on div "[DATE]" at bounding box center [488, 226] width 67 height 31
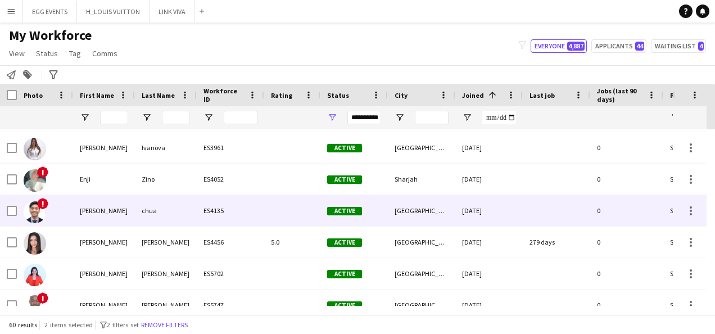
click at [495, 216] on div "[DATE]" at bounding box center [488, 210] width 67 height 31
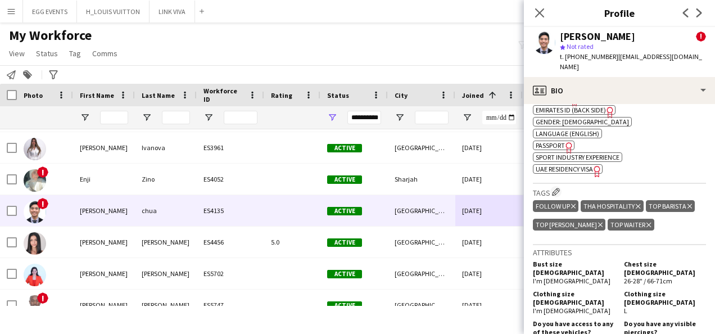
click at [580, 165] on span "UAE Residency Visa" at bounding box center [564, 169] width 57 height 8
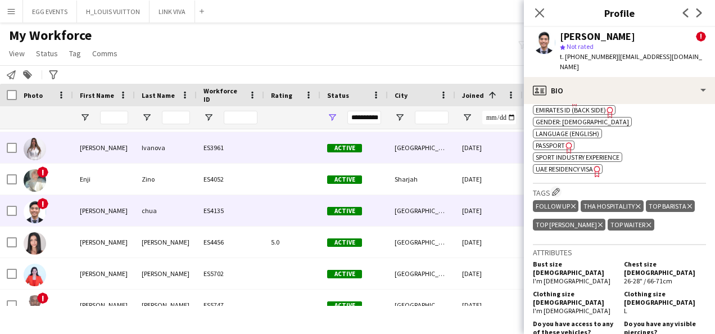
click at [441, 161] on div "[GEOGRAPHIC_DATA]" at bounding box center [421, 147] width 67 height 31
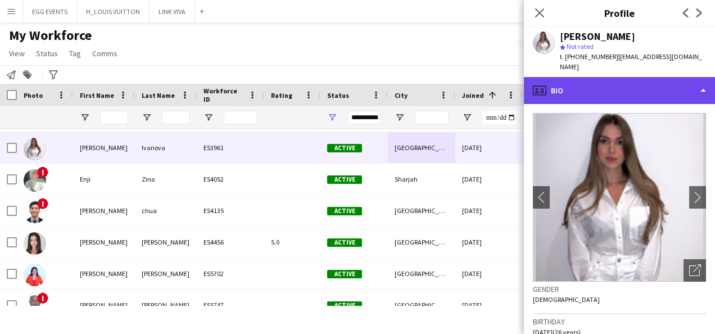
click at [612, 77] on div "profile Bio" at bounding box center [619, 90] width 191 height 27
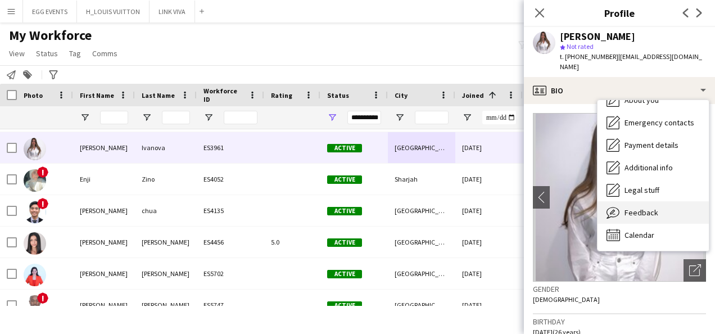
click at [627, 207] on span "Feedback" at bounding box center [641, 212] width 34 height 10
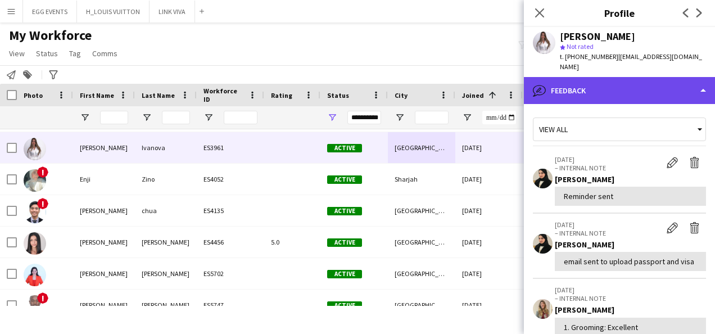
click at [650, 77] on div "bubble-pencil Feedback" at bounding box center [619, 90] width 191 height 27
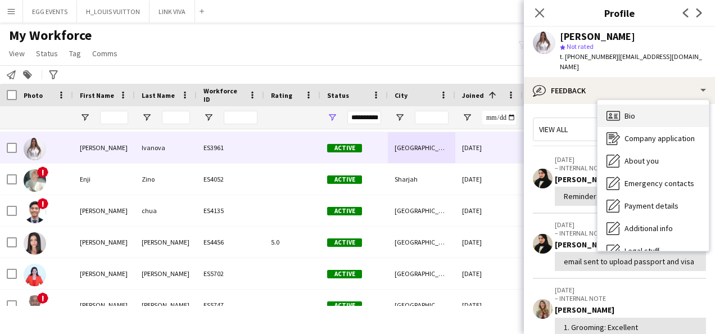
click at [637, 112] on div "Bio Bio" at bounding box center [653, 116] width 111 height 22
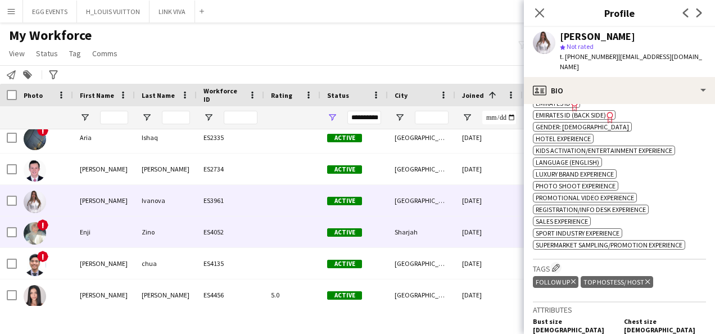
click at [470, 232] on div "[DATE]" at bounding box center [488, 231] width 67 height 31
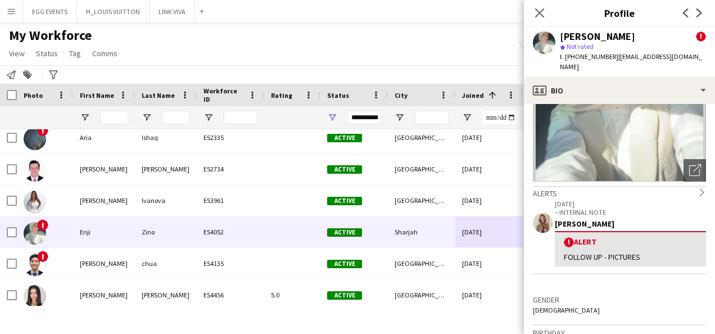
click at [641, 66] on div "[PERSON_NAME] ! star Not rated t. [PHONE_NUMBER] | [EMAIL_ADDRESS][DOMAIN_NAME]" at bounding box center [619, 52] width 191 height 50
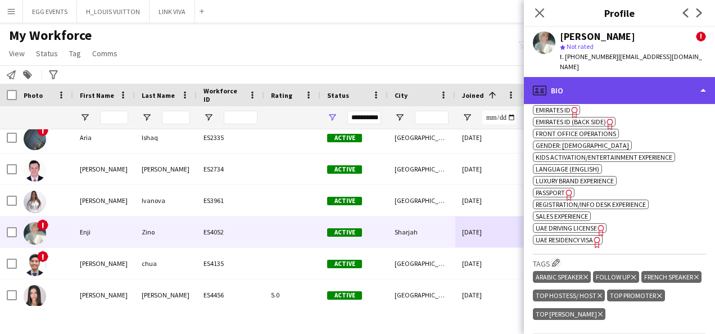
click at [660, 81] on div "profile Bio" at bounding box center [619, 90] width 191 height 27
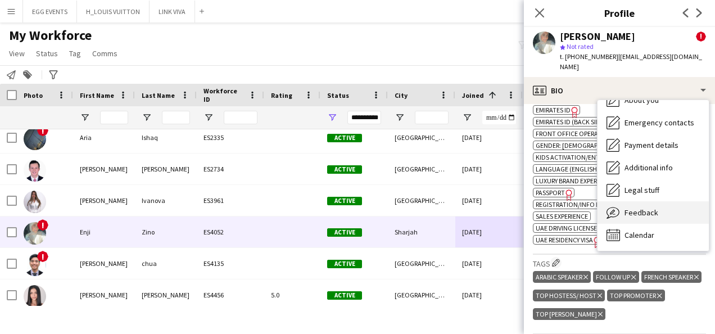
click at [640, 207] on span "Feedback" at bounding box center [641, 212] width 34 height 10
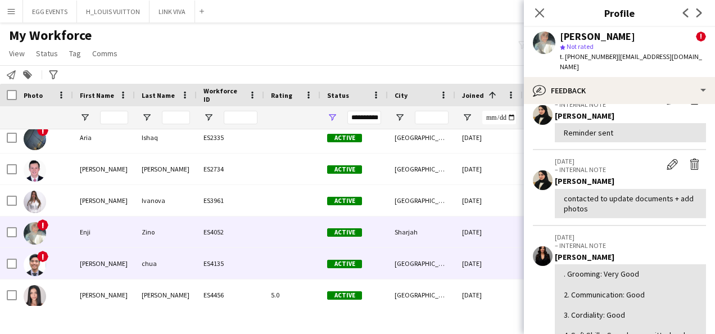
click at [486, 259] on div "[DATE]" at bounding box center [488, 263] width 67 height 31
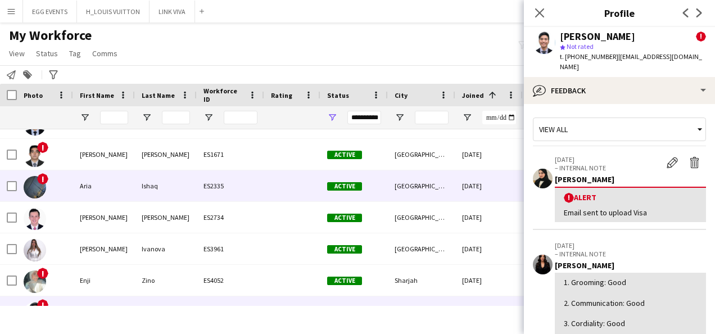
click at [501, 181] on div "[DATE]" at bounding box center [488, 185] width 67 height 31
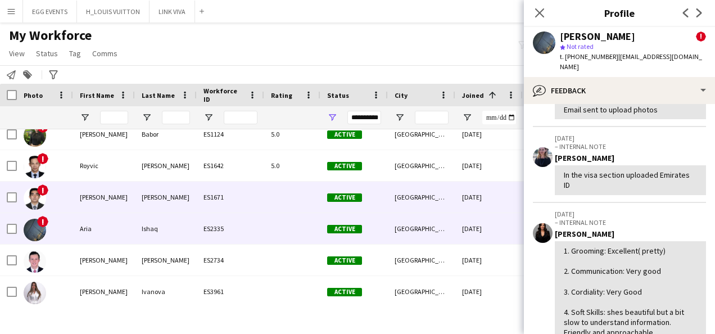
click at [470, 193] on div "[DATE]" at bounding box center [488, 197] width 67 height 31
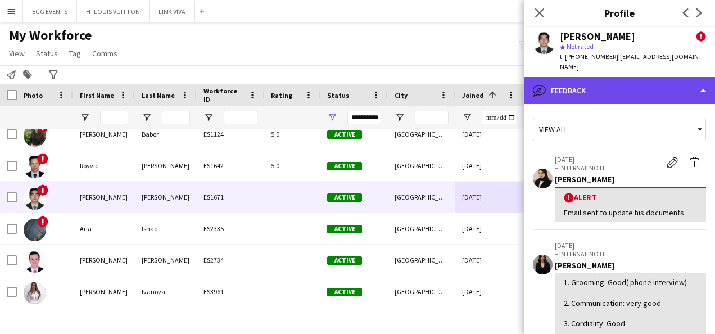
click at [582, 100] on div "bubble-pencil Feedback" at bounding box center [619, 90] width 191 height 27
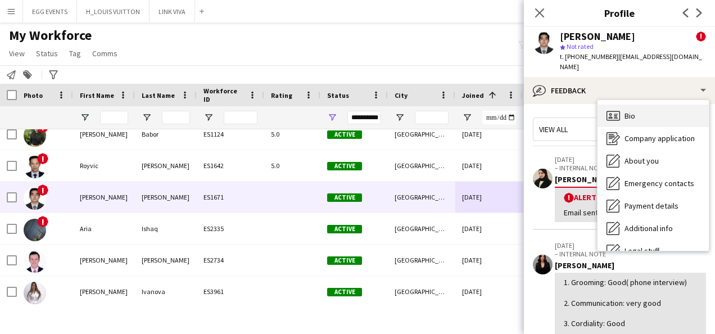
click at [627, 105] on div "Bio Bio" at bounding box center [653, 116] width 111 height 22
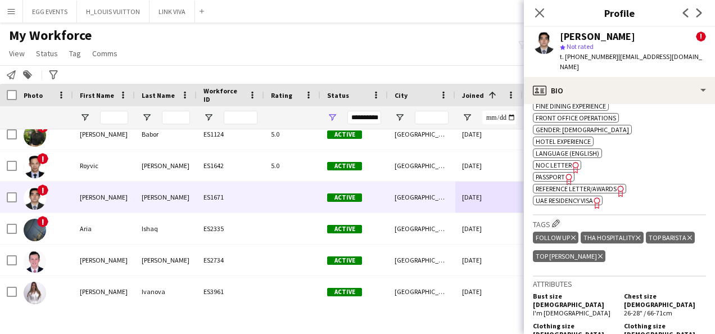
click at [578, 203] on span "UAE Residency Visa" at bounding box center [564, 200] width 57 height 8
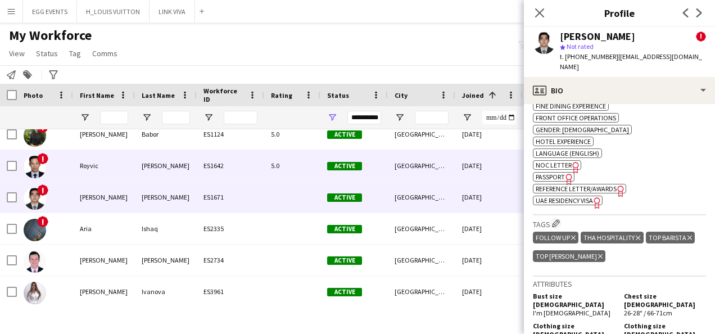
click at [200, 174] on div "ES1642" at bounding box center [230, 165] width 67 height 31
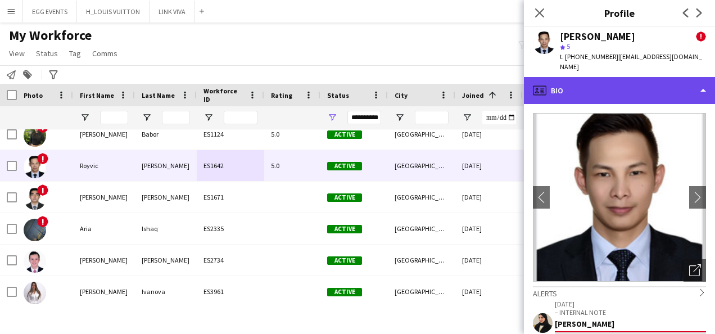
click at [641, 86] on div "profile Bio" at bounding box center [619, 90] width 191 height 27
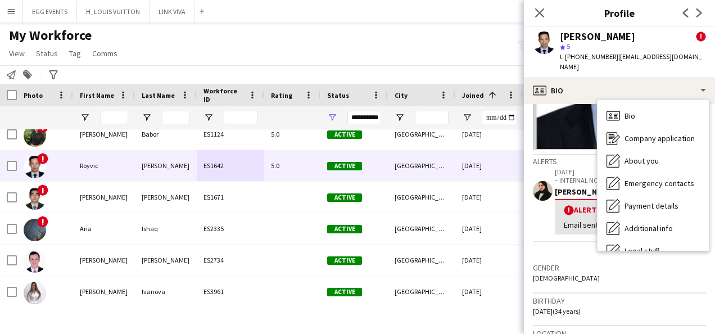
click at [543, 246] on div "[DATE] – INTERNAL NOTE [PERSON_NAME] ! [PERSON_NAME] Email sent to update his d…" at bounding box center [619, 213] width 173 height 94
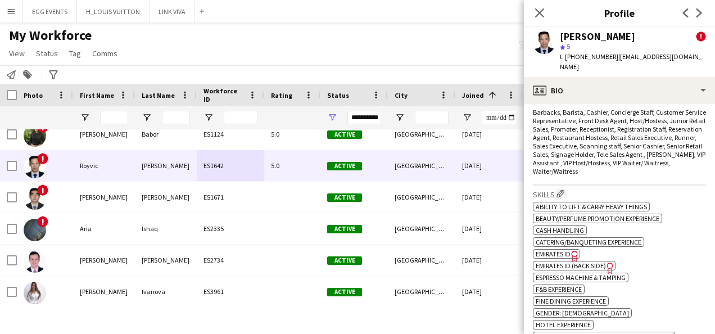
click at [559, 250] on span "Emirates ID" at bounding box center [553, 254] width 35 height 8
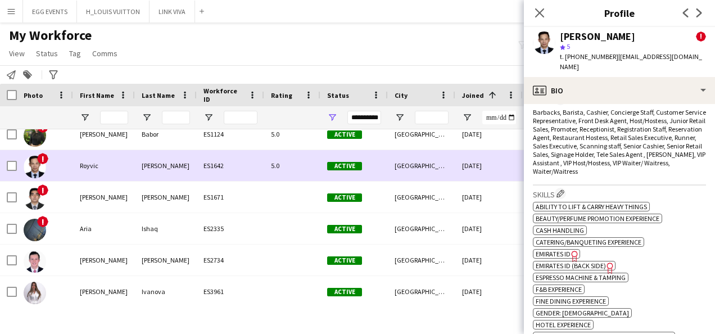
click at [251, 166] on div "ES1642" at bounding box center [230, 165] width 67 height 31
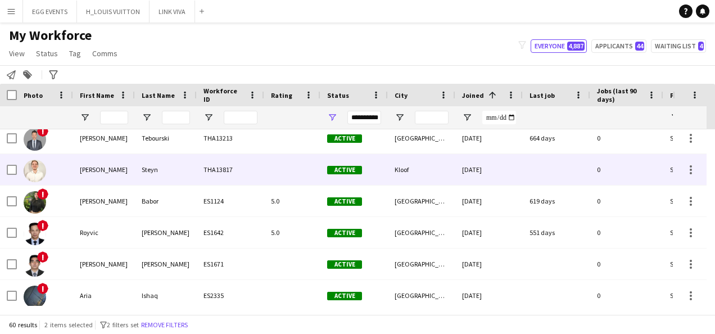
scroll to position [1360, 0]
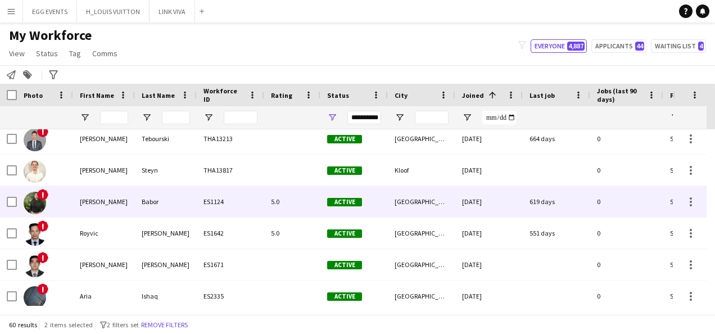
click at [247, 187] on div "ES1124" at bounding box center [230, 201] width 67 height 31
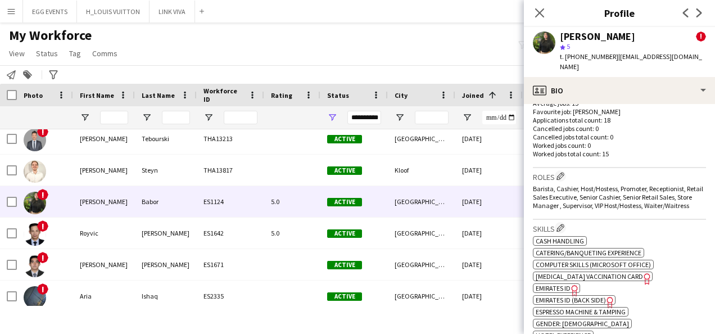
scroll to position [609, 0]
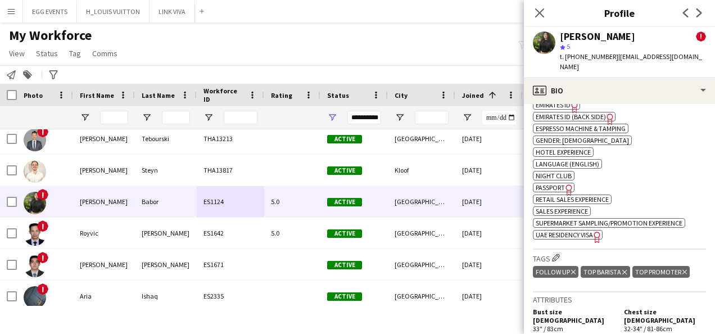
click at [576, 230] on span "UAE Residency Visa" at bounding box center [564, 234] width 57 height 8
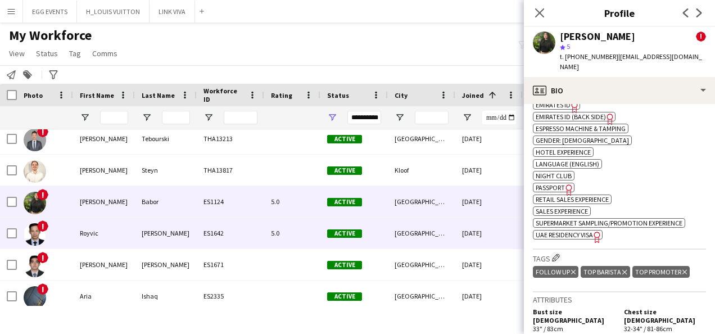
drag, startPoint x: 225, startPoint y: 223, endPoint x: 247, endPoint y: 218, distance: 23.0
click at [247, 218] on div "ES1642" at bounding box center [230, 233] width 67 height 31
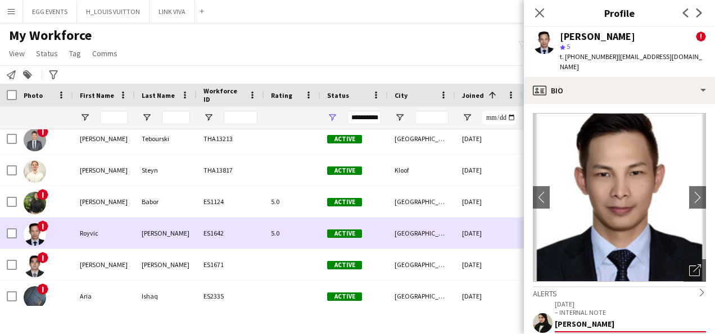
click at [247, 218] on div "ES1642" at bounding box center [230, 233] width 67 height 31
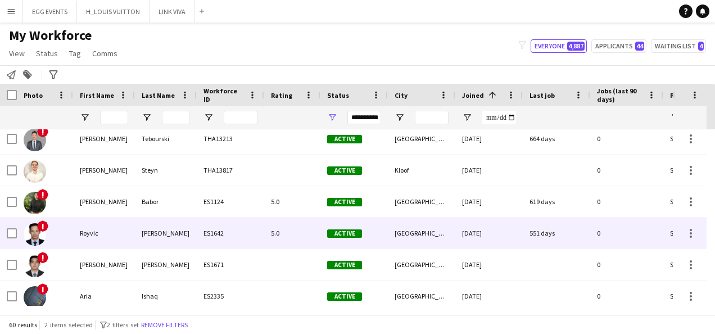
scroll to position [1233, 0]
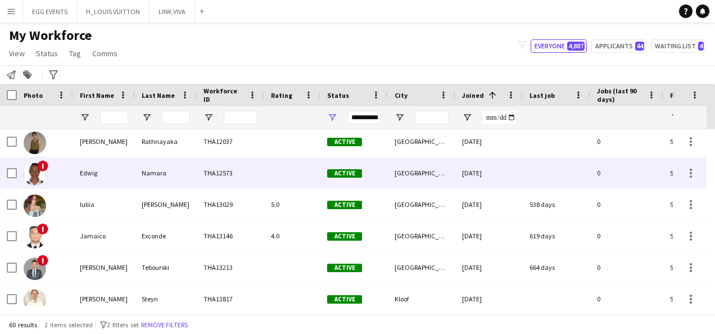
click at [280, 173] on div at bounding box center [292, 172] width 56 height 31
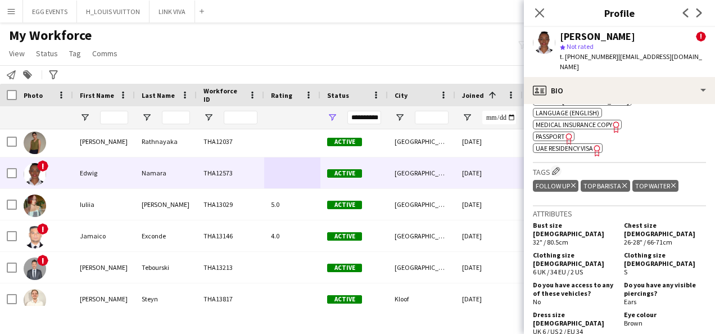
click at [585, 121] on div "ok-circled2 background Layer 1 cross-circle-red background Layer 1 Emirates ID …" at bounding box center [619, 94] width 173 height 118
click at [583, 144] on span "UAE Residency Visa" at bounding box center [564, 148] width 57 height 8
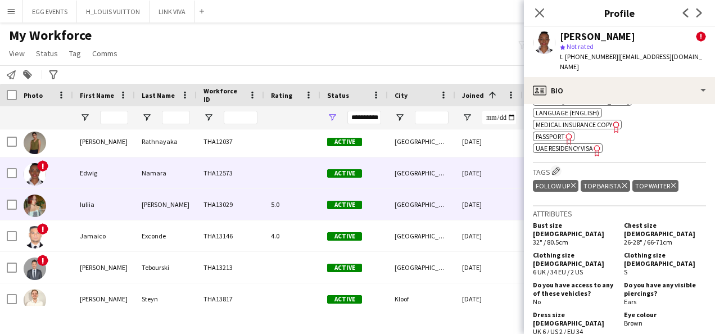
click at [203, 193] on div "THA13029" at bounding box center [230, 204] width 67 height 31
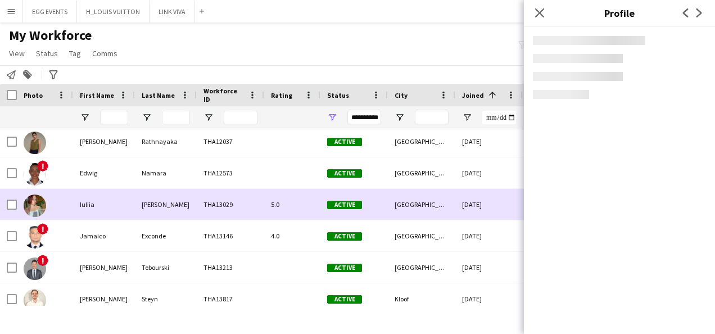
click at [203, 193] on div "THA13029" at bounding box center [230, 204] width 67 height 31
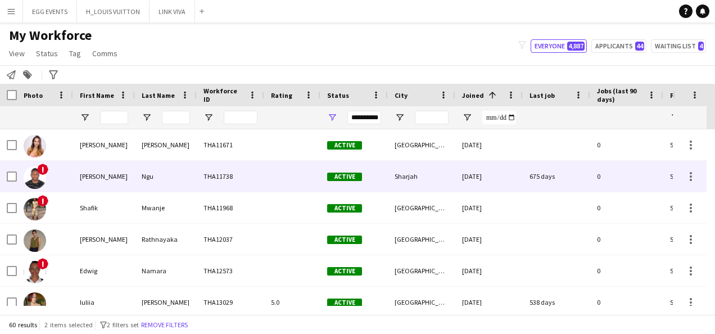
scroll to position [1060, 0]
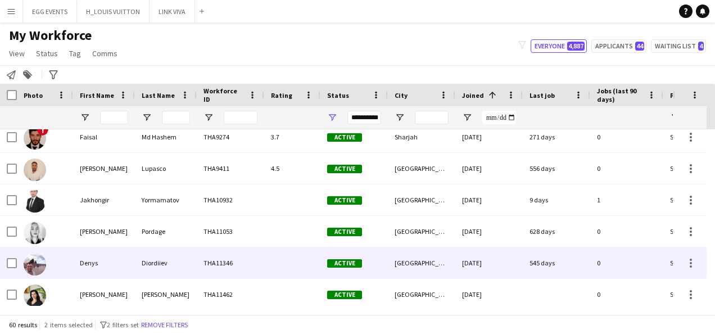
click at [195, 255] on div "Diordiiev" at bounding box center [166, 262] width 62 height 31
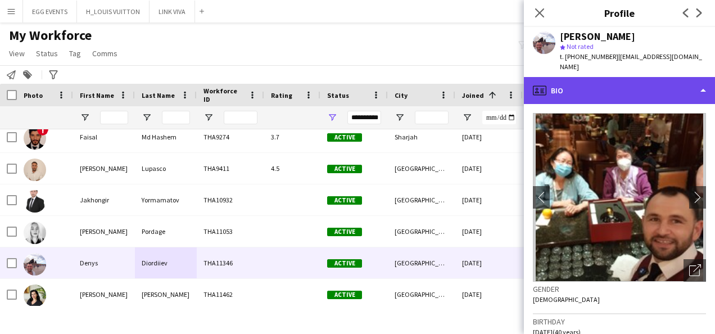
click at [639, 77] on div "profile Bio" at bounding box center [619, 90] width 191 height 27
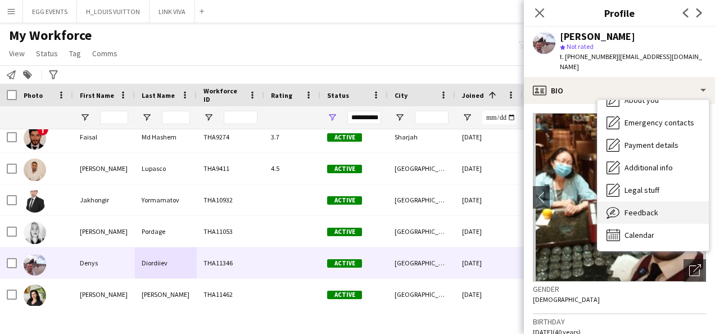
click at [629, 201] on div "Feedback Feedback" at bounding box center [653, 212] width 111 height 22
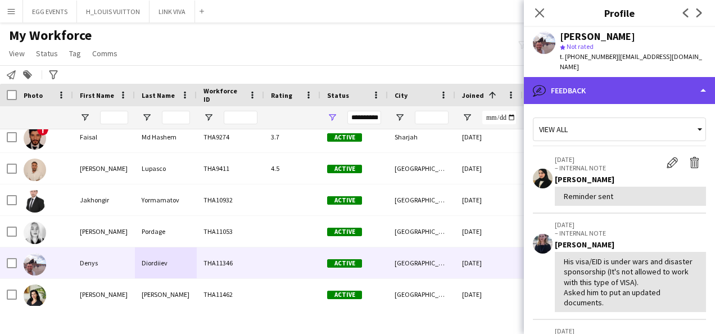
click at [623, 84] on div "bubble-pencil Feedback" at bounding box center [619, 90] width 191 height 27
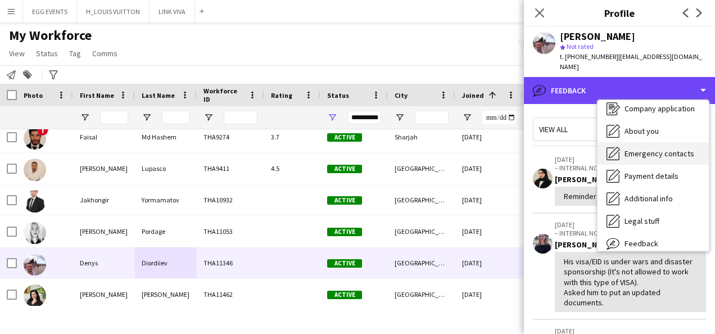
scroll to position [0, 0]
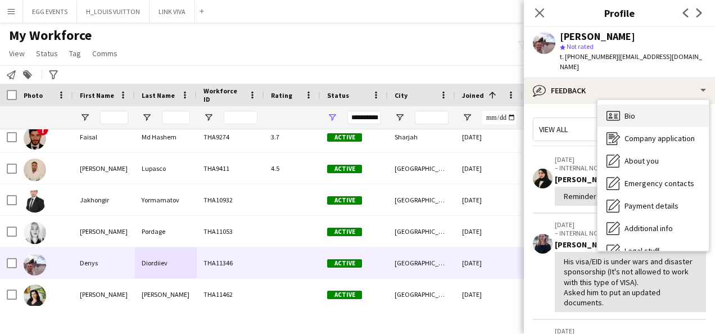
click at [635, 111] on span "Bio" at bounding box center [629, 116] width 11 height 10
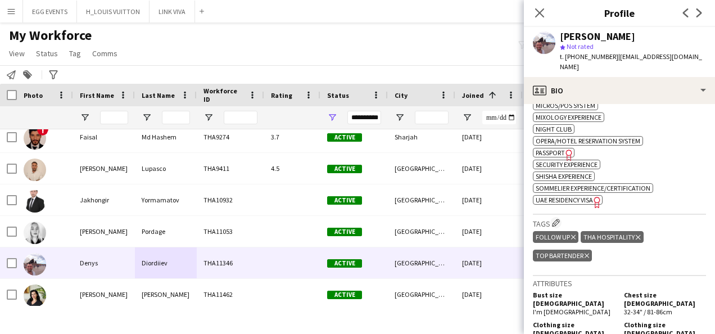
scroll to position [618, 0]
click at [596, 196] on icon at bounding box center [597, 201] width 6 height 11
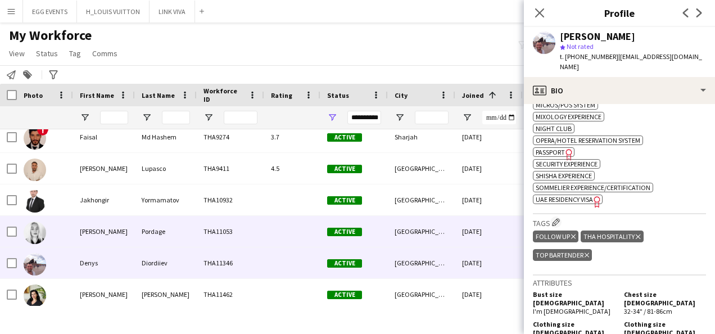
click at [245, 246] on div "THA11053" at bounding box center [230, 231] width 67 height 31
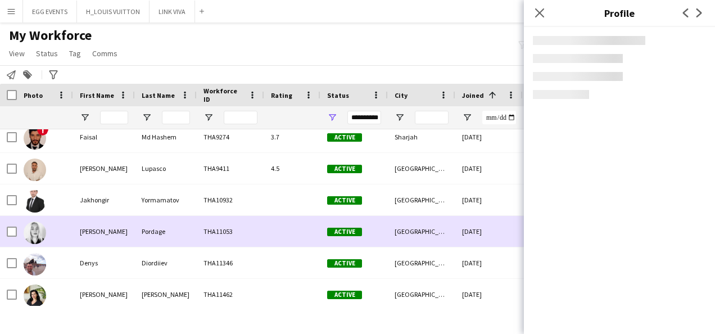
click at [245, 246] on div "THA11053" at bounding box center [230, 231] width 67 height 31
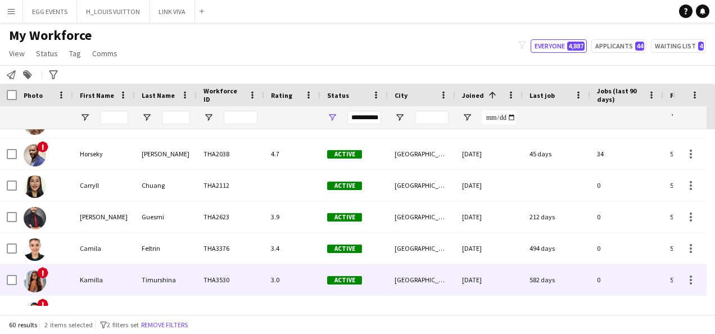
scroll to position [111, 0]
